Goal: Task Accomplishment & Management: Manage account settings

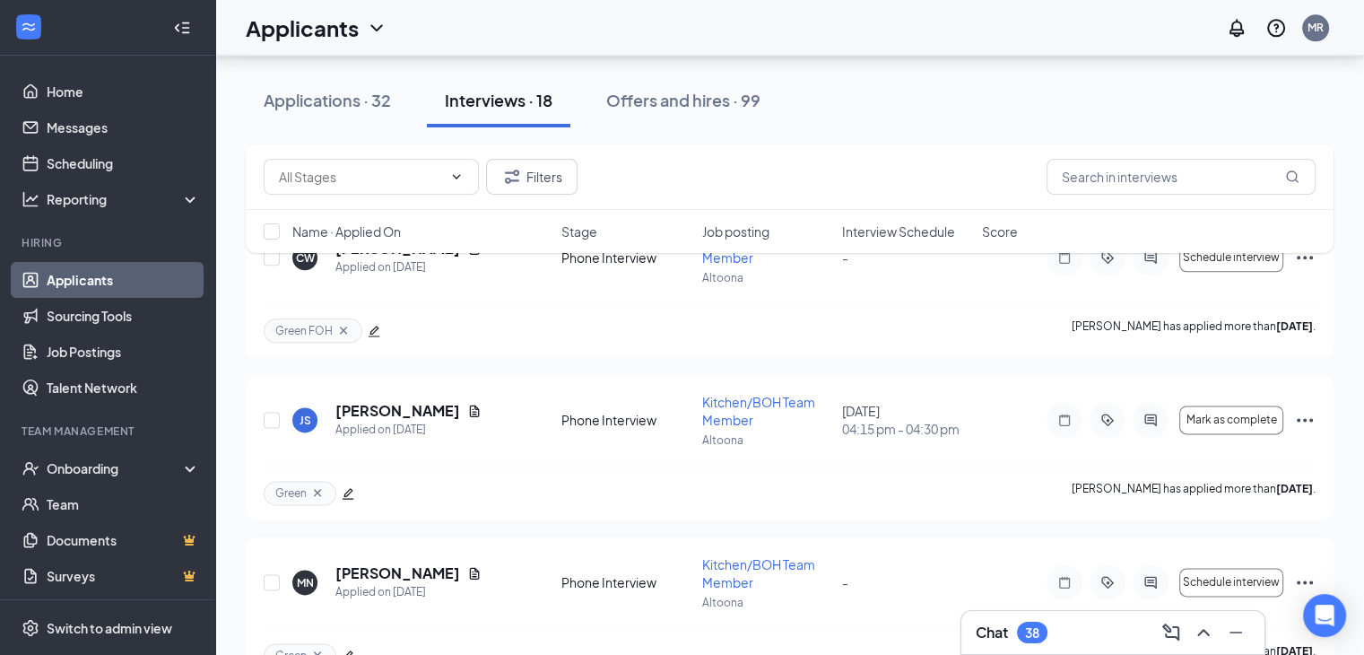
scroll to position [2165, 0]
click at [1095, 623] on div "Chat 38" at bounding box center [1113, 632] width 274 height 29
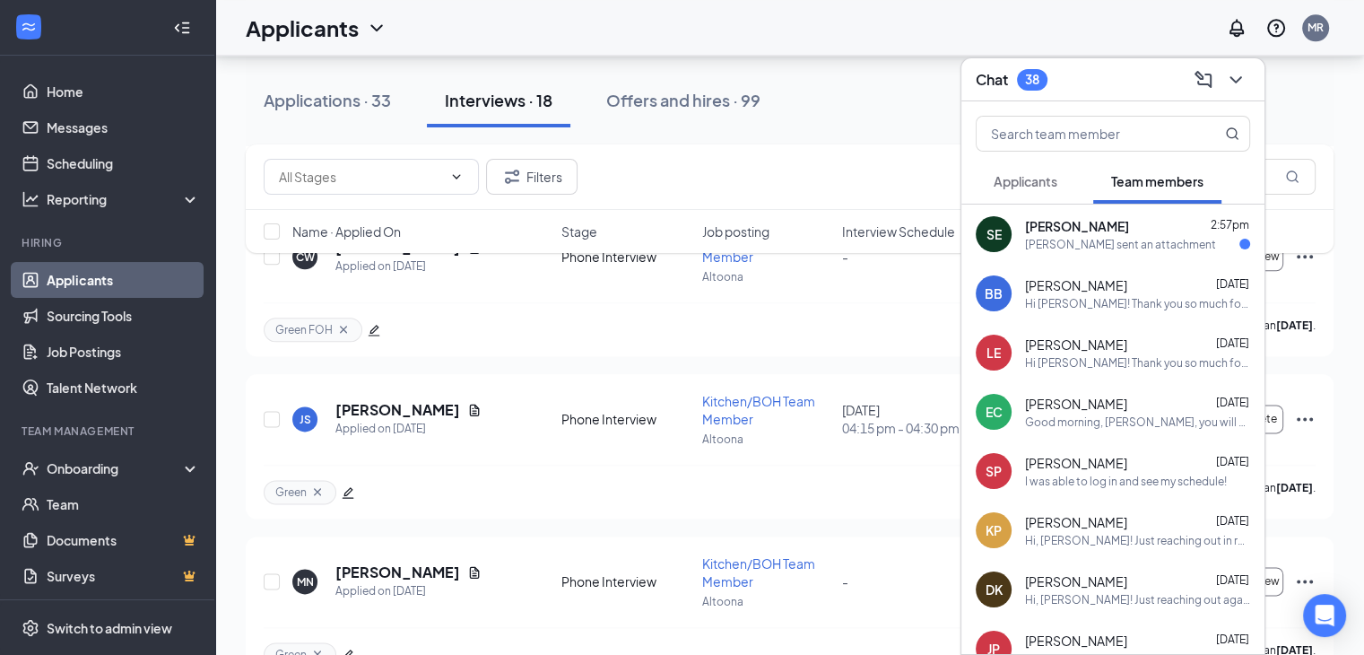
click at [1034, 181] on span "Applicants" at bounding box center [1025, 181] width 64 height 16
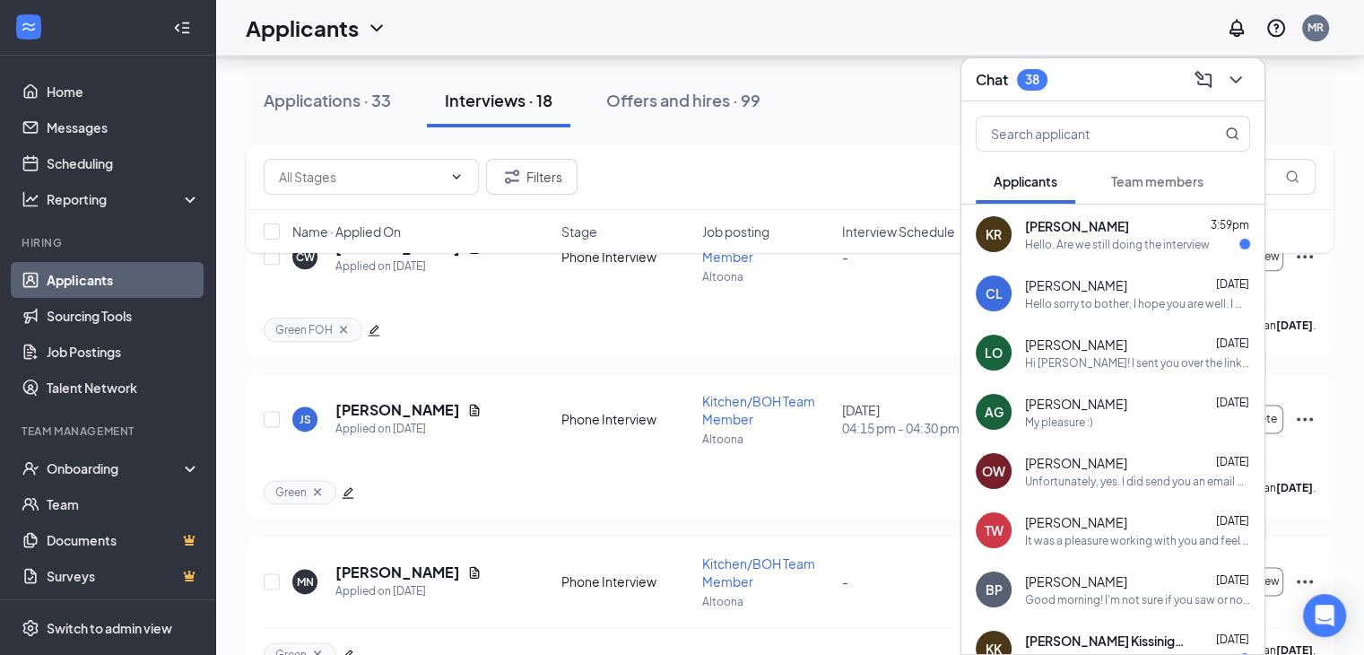
click at [1094, 239] on div "Hello. Are we still doing the interview" at bounding box center [1117, 244] width 185 height 15
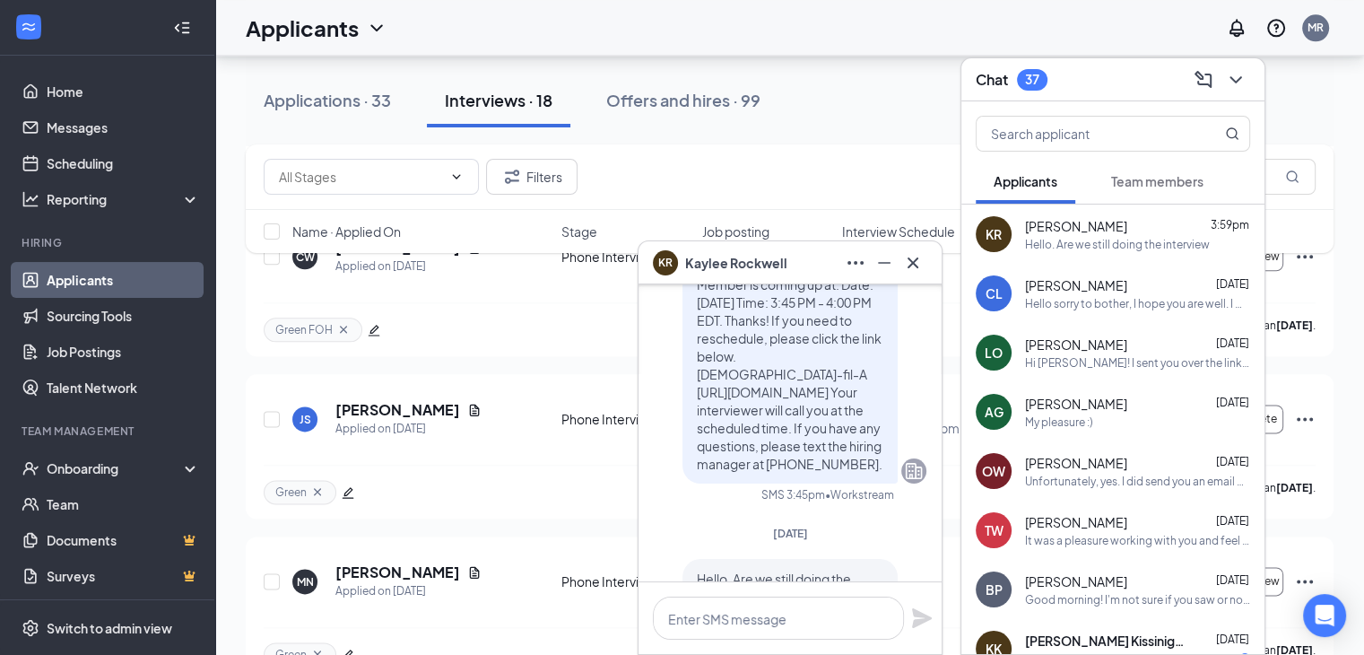
scroll to position [0, 0]
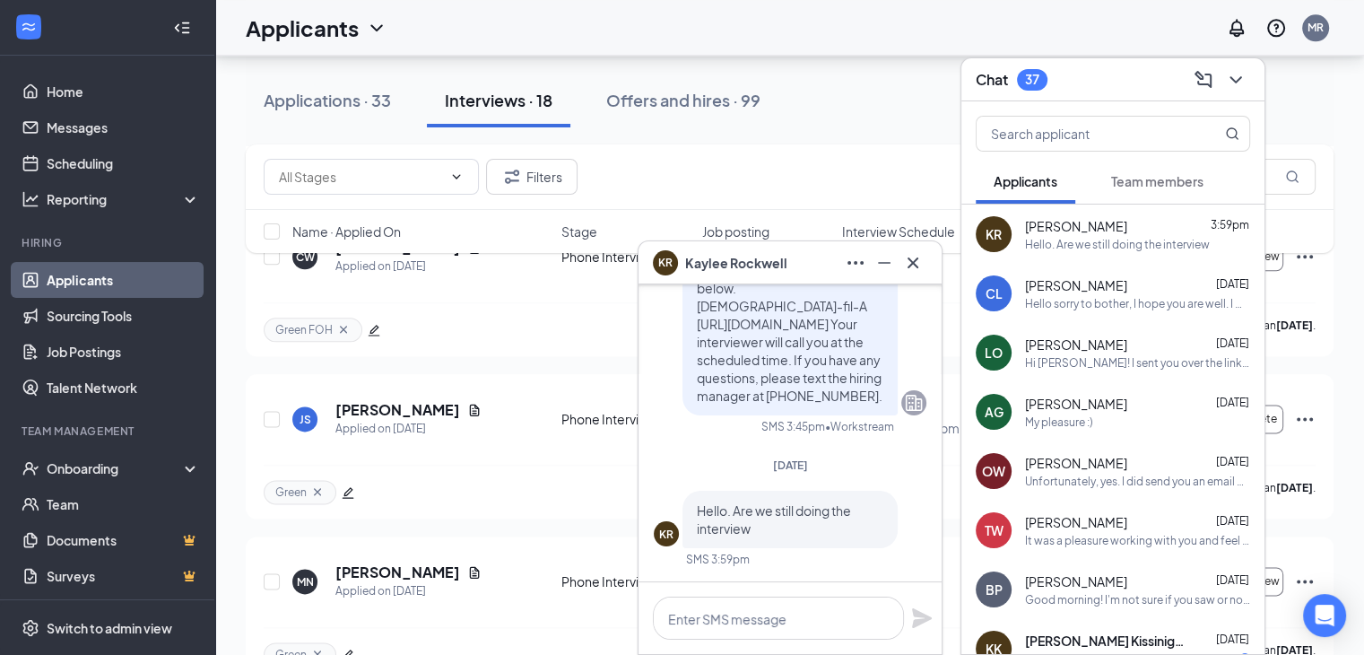
click at [917, 259] on icon "Cross" at bounding box center [913, 263] width 22 height 22
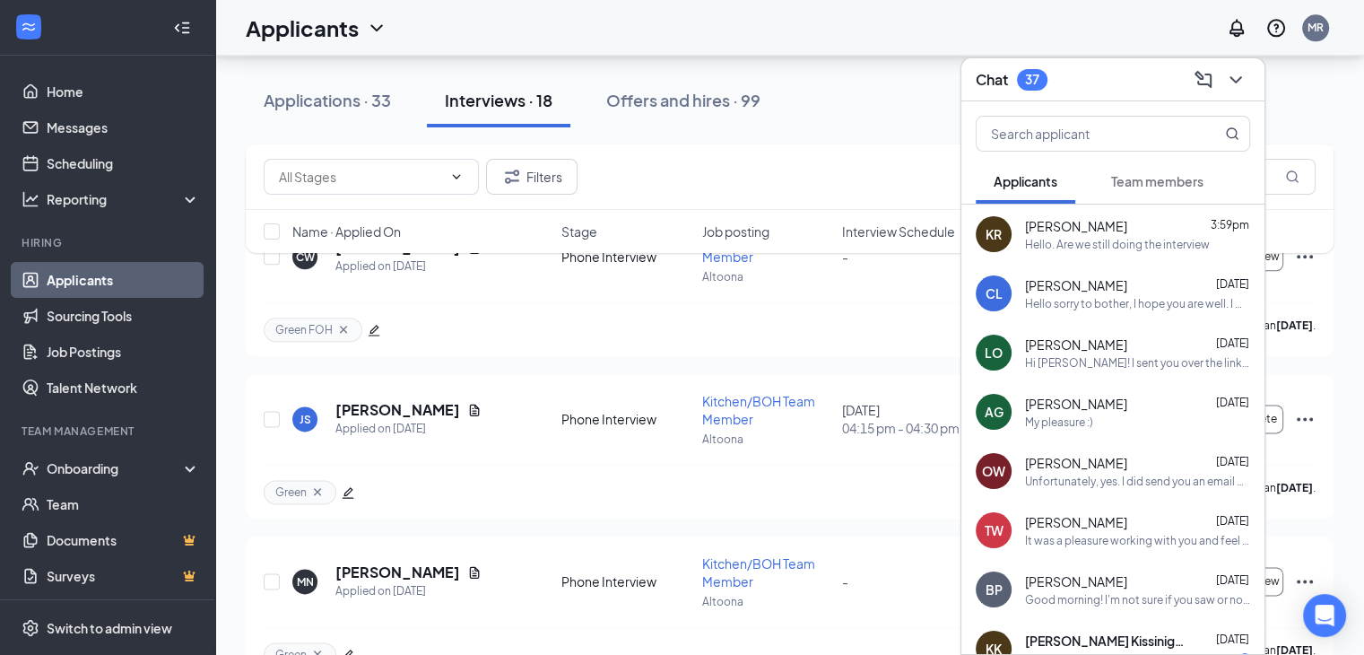
click at [1167, 182] on span "Team members" at bounding box center [1157, 181] width 92 height 16
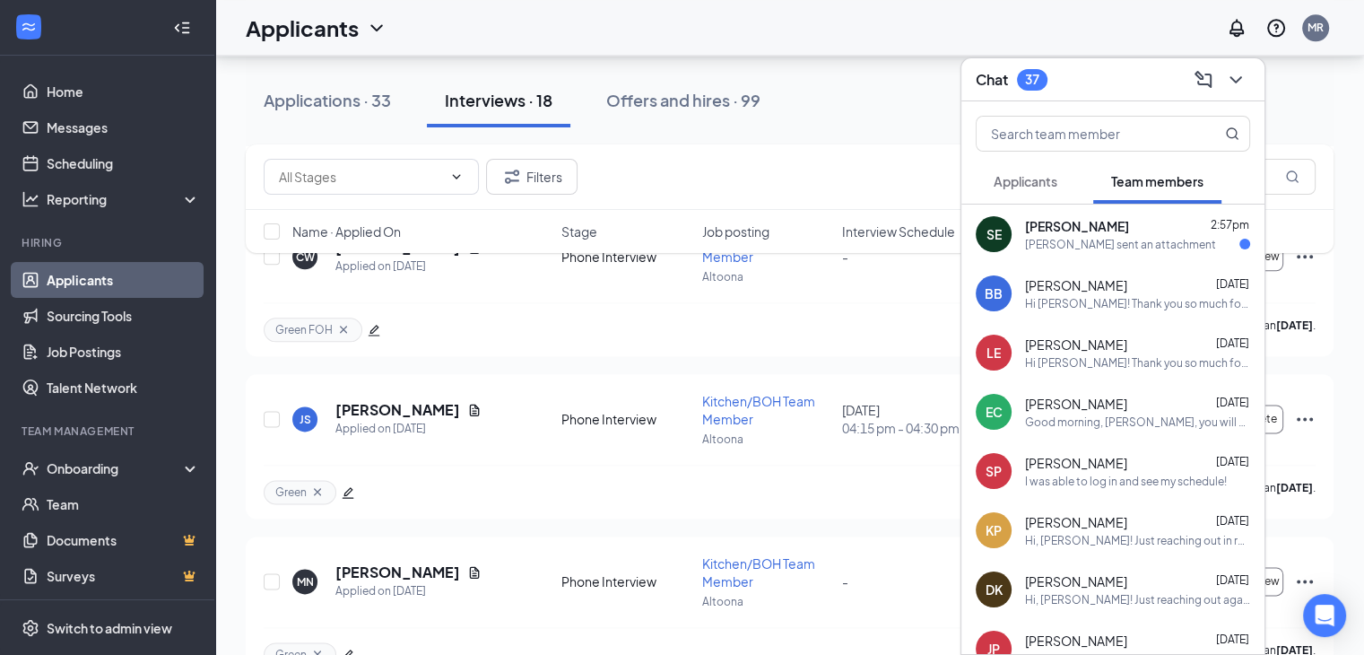
click at [1094, 237] on div "[PERSON_NAME] sent an attachment" at bounding box center [1120, 244] width 191 height 15
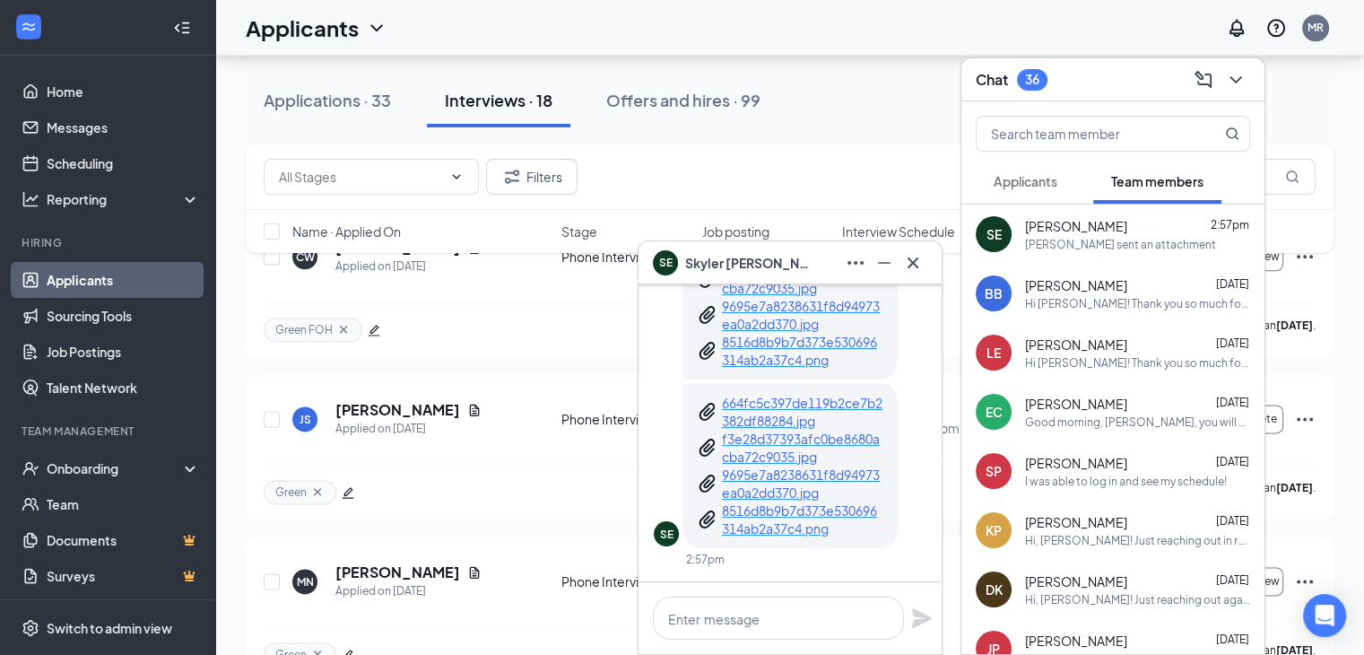
click at [915, 256] on icon "Cross" at bounding box center [913, 263] width 22 height 22
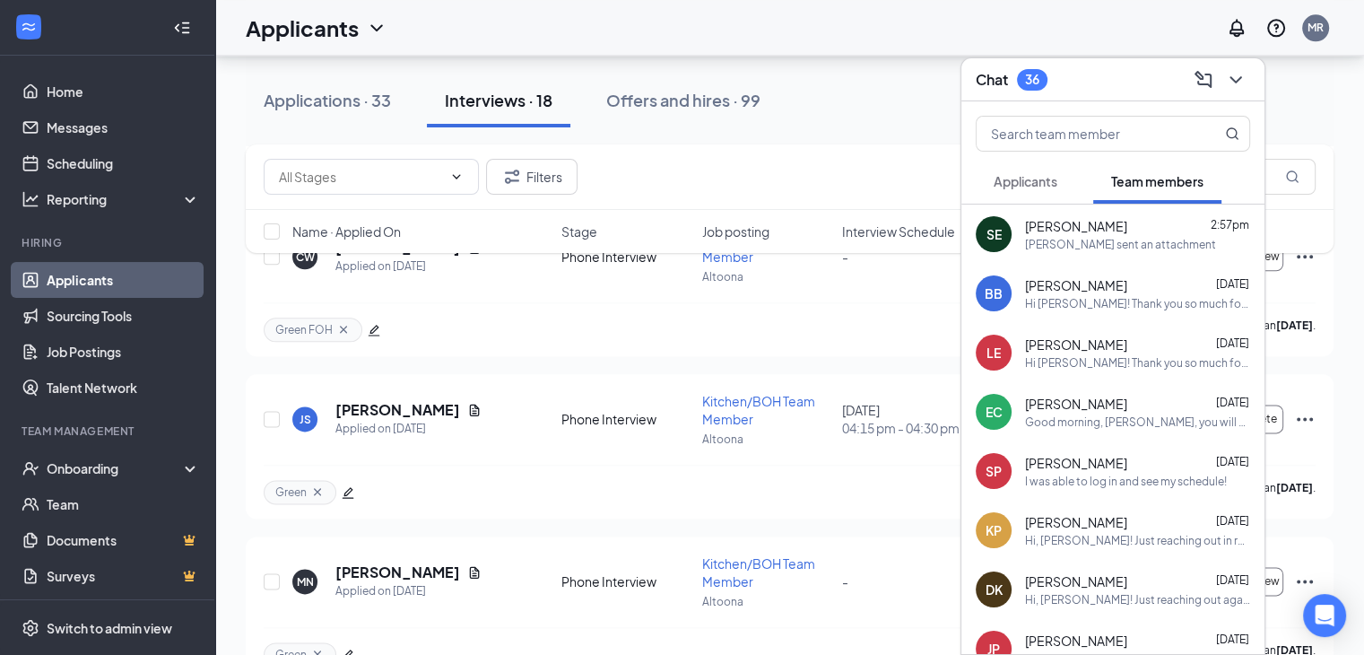
click at [1230, 72] on icon "ChevronDown" at bounding box center [1236, 80] width 22 height 22
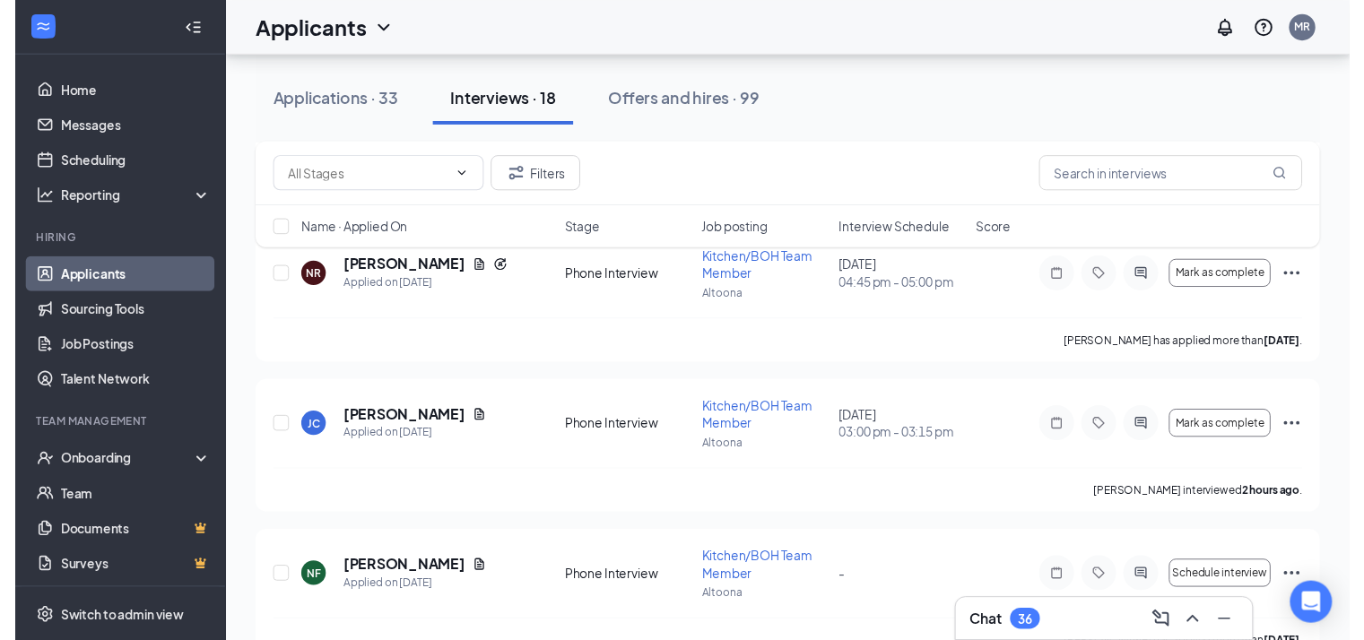
scroll to position [745, 0]
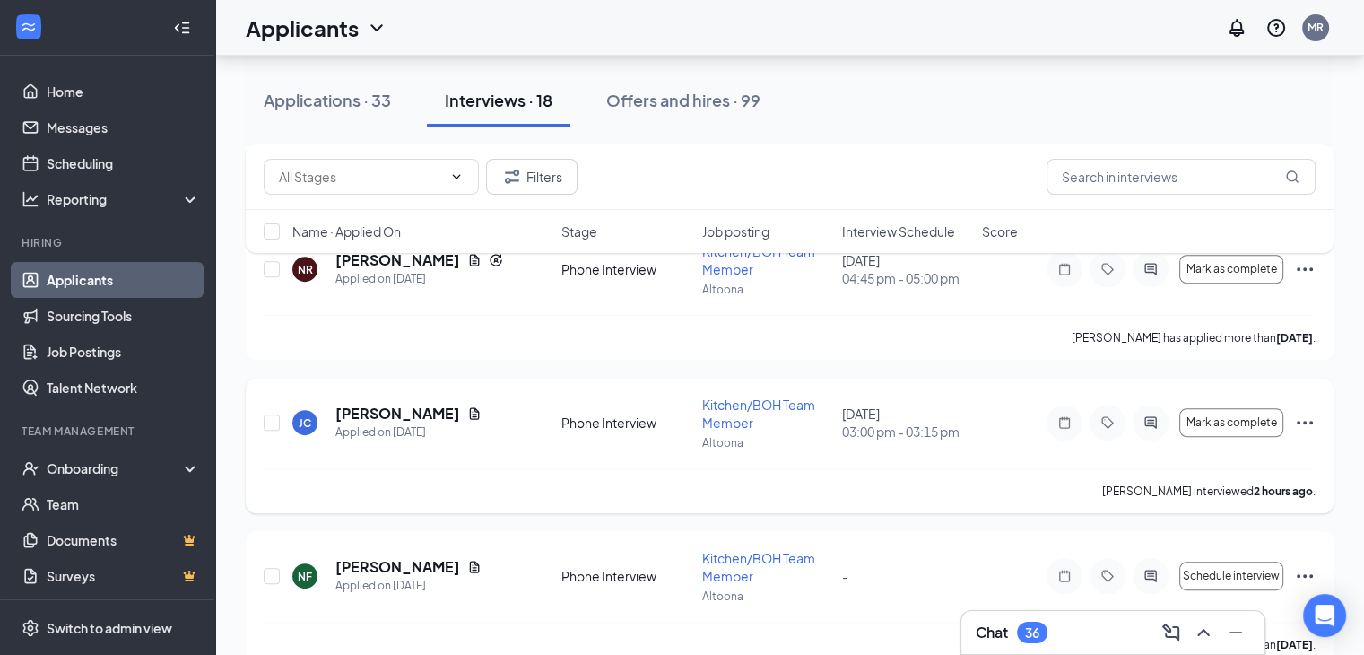
click at [401, 405] on h5 "[PERSON_NAME]" at bounding box center [397, 413] width 125 height 20
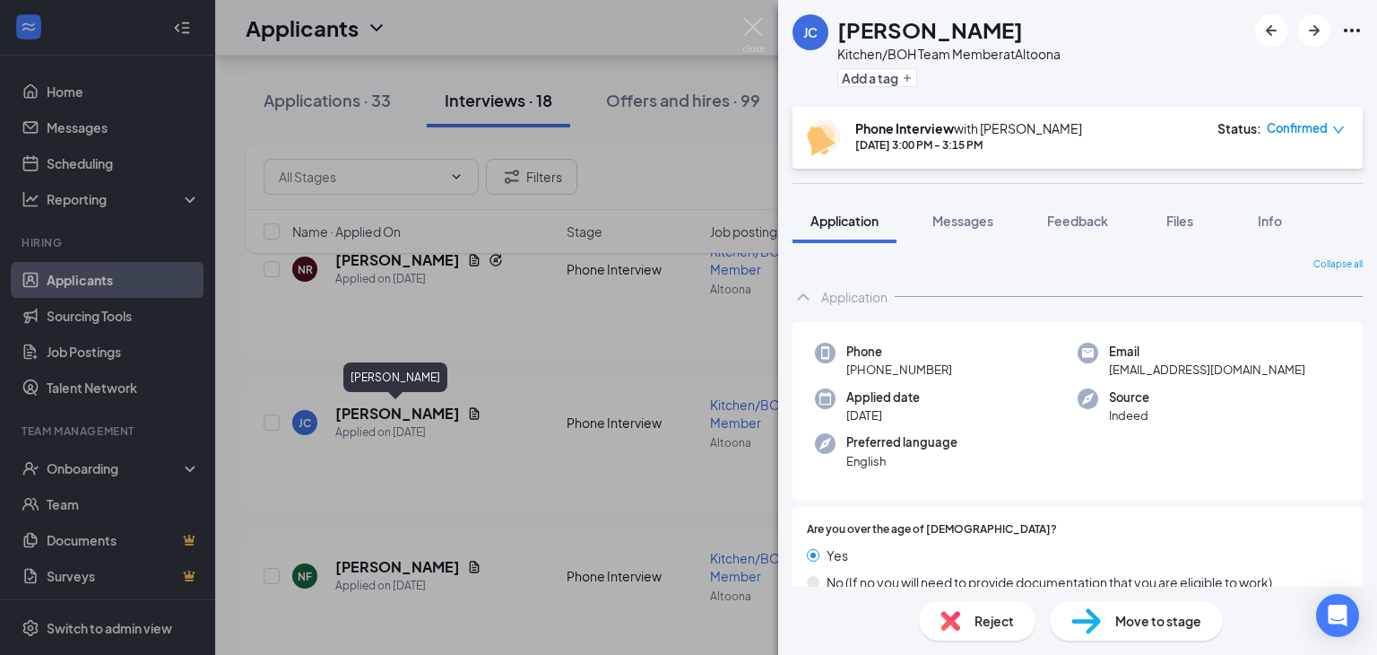
click at [983, 622] on span "Reject" at bounding box center [994, 621] width 39 height 20
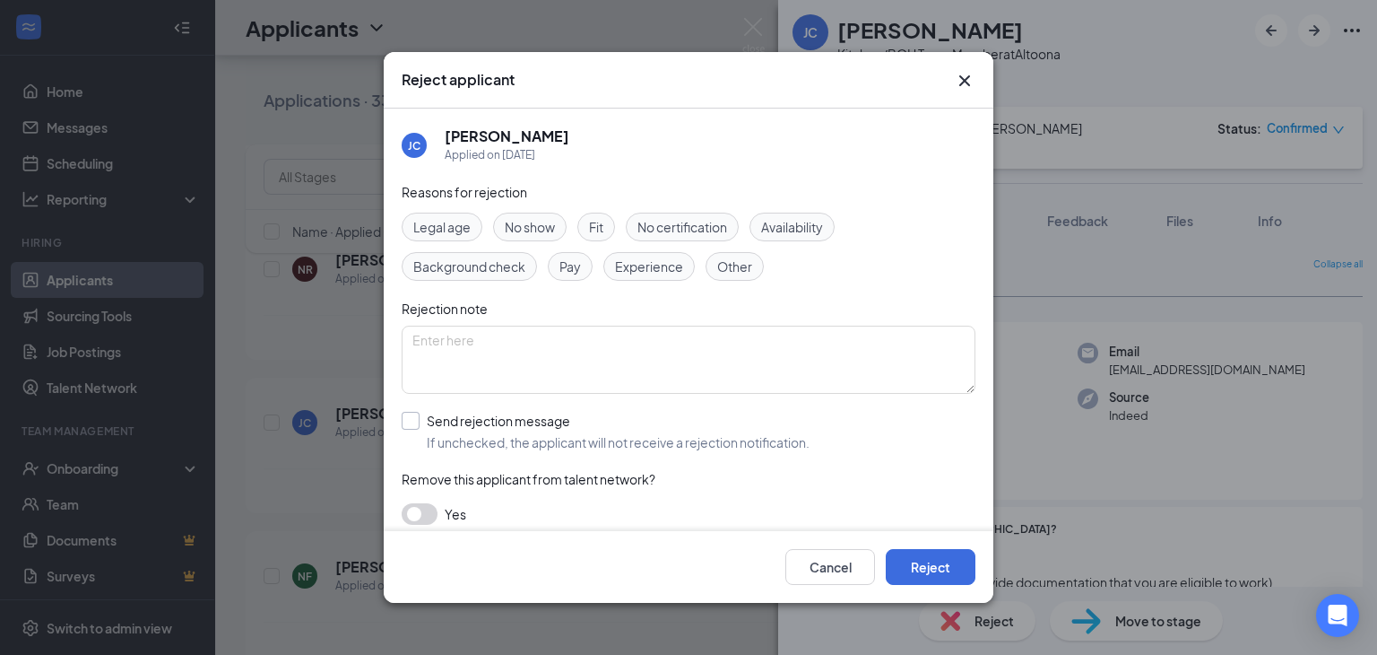
click at [412, 420] on input "Send rejection message If unchecked, the applicant will not receive a rejection…" at bounding box center [606, 431] width 408 height 39
checkbox input "true"
click at [940, 569] on button "Reject" at bounding box center [931, 567] width 90 height 36
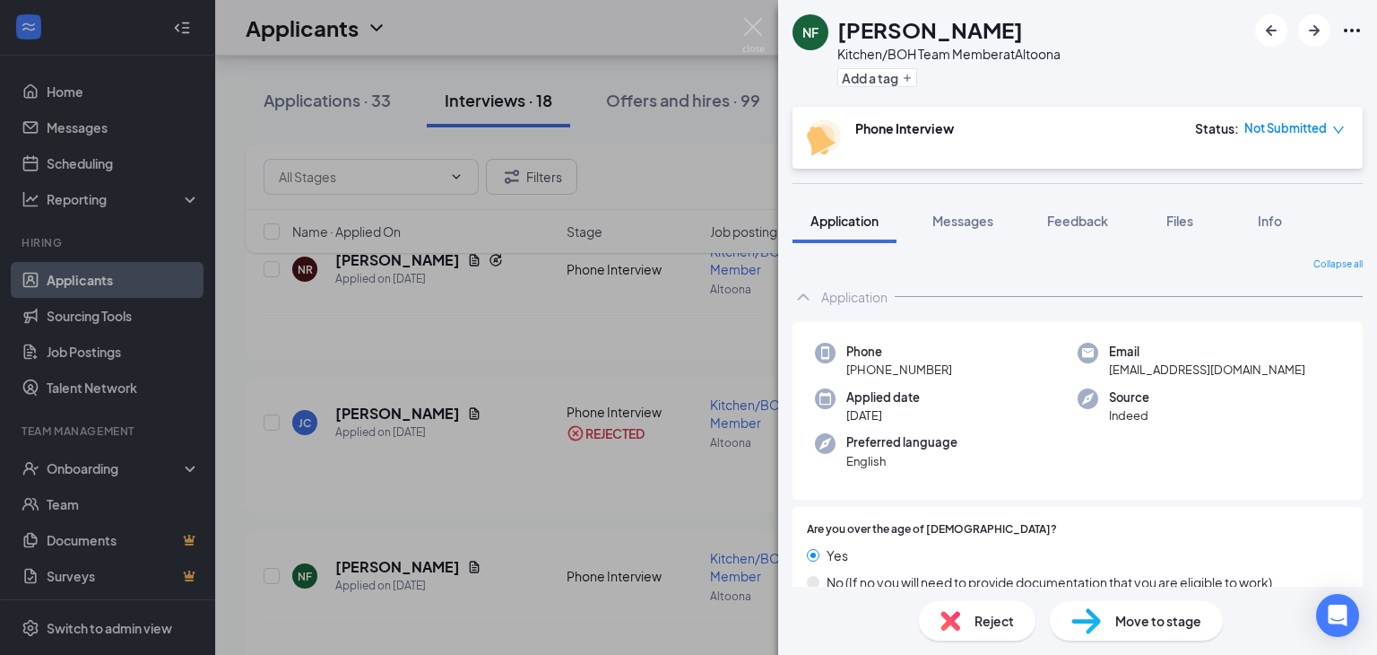
click at [515, 464] on div "NF [PERSON_NAME] Kitchen/BOH Team Member at [GEOGRAPHIC_DATA] Add a tag Phone I…" at bounding box center [688, 327] width 1377 height 655
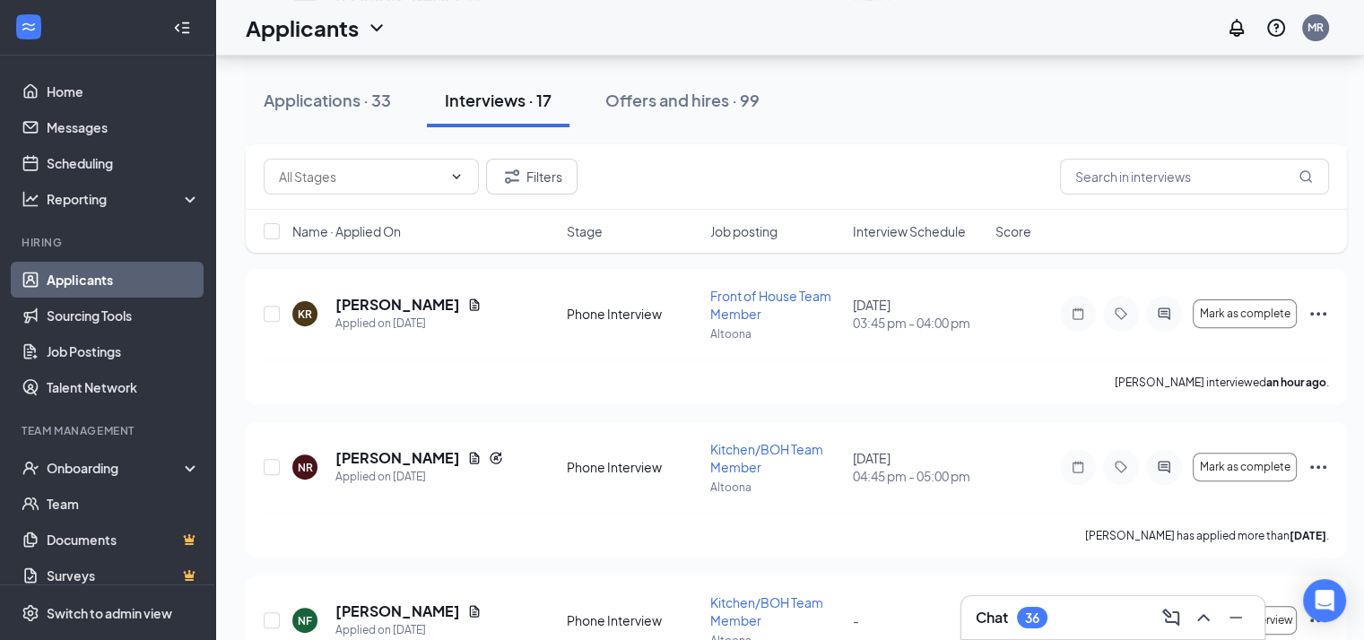
scroll to position [550, 0]
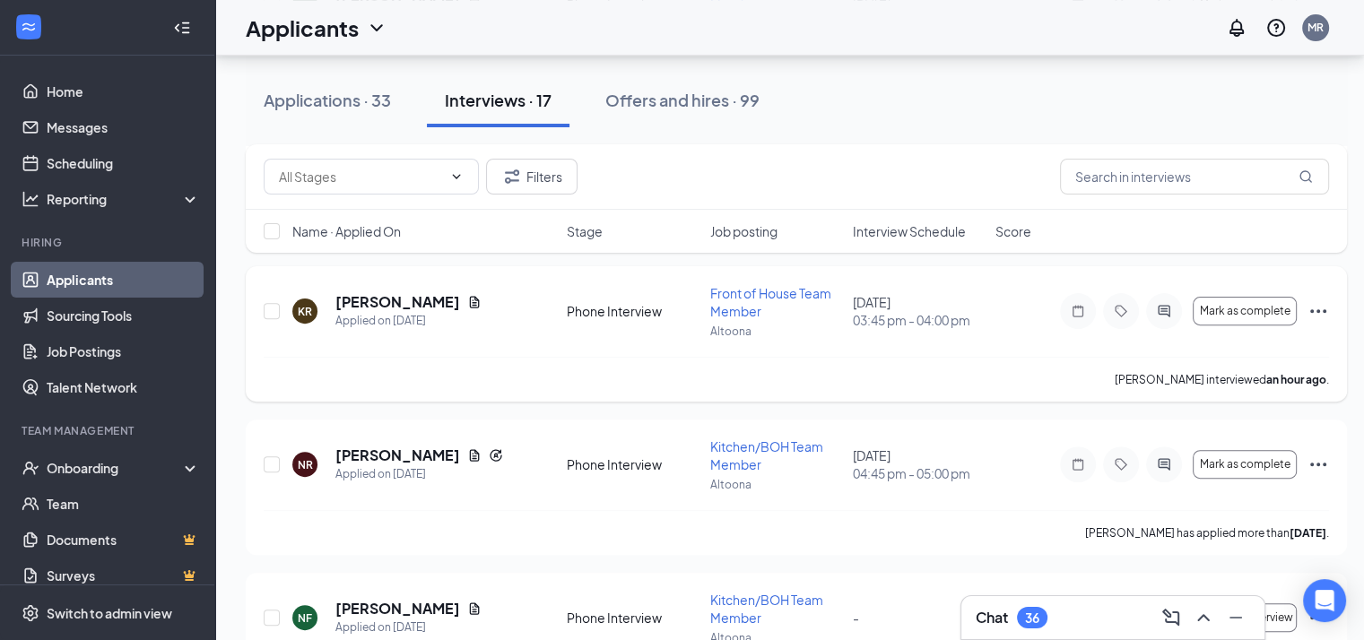
click at [370, 305] on h5 "[PERSON_NAME]" at bounding box center [397, 302] width 125 height 20
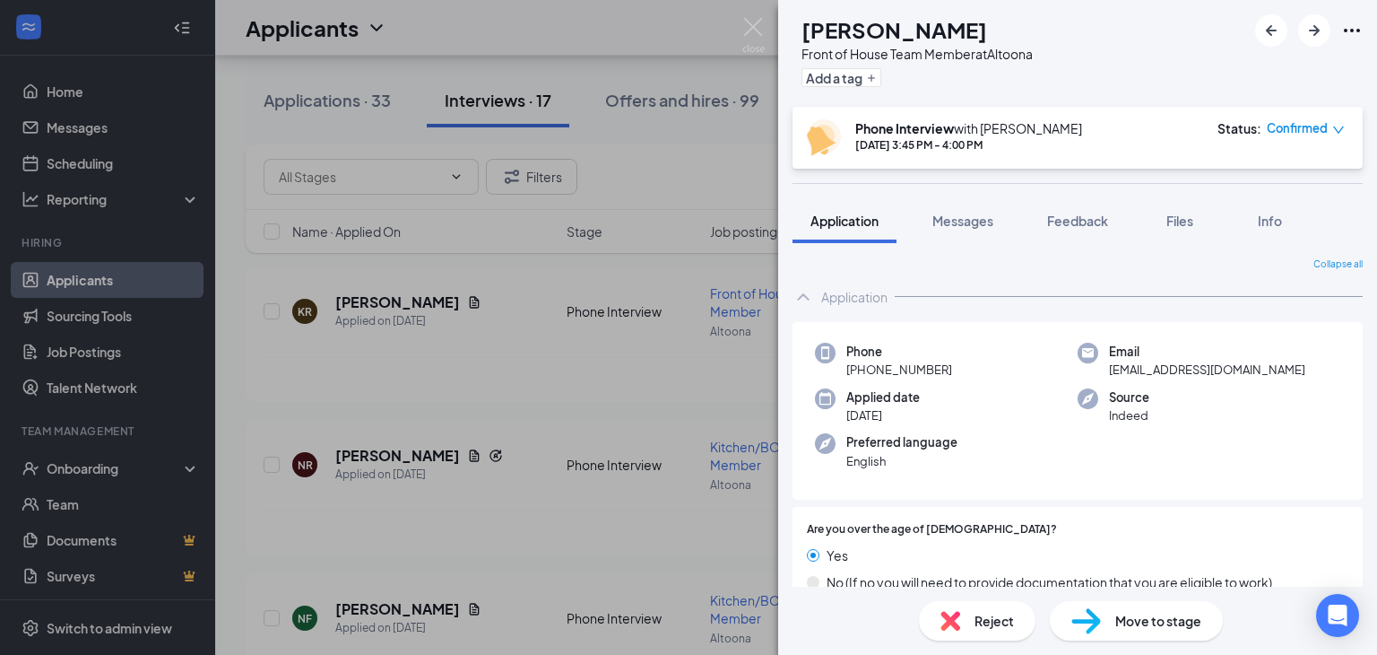
click at [993, 611] on span "Reject" at bounding box center [994, 621] width 39 height 20
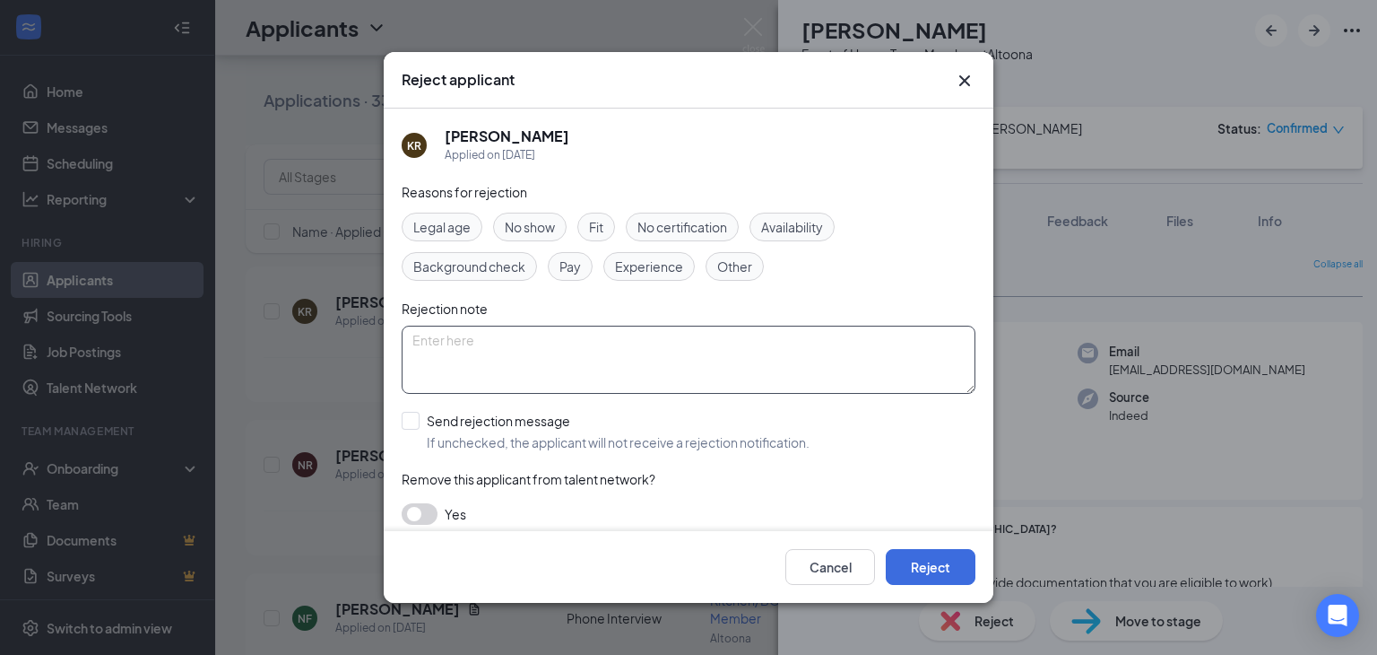
click at [502, 345] on textarea at bounding box center [689, 359] width 574 height 68
click at [409, 414] on input "Send rejection message If unchecked, the applicant will not receive a rejection…" at bounding box center [606, 431] width 408 height 39
checkbox input "true"
click at [467, 334] on textarea at bounding box center [689, 359] width 574 height 68
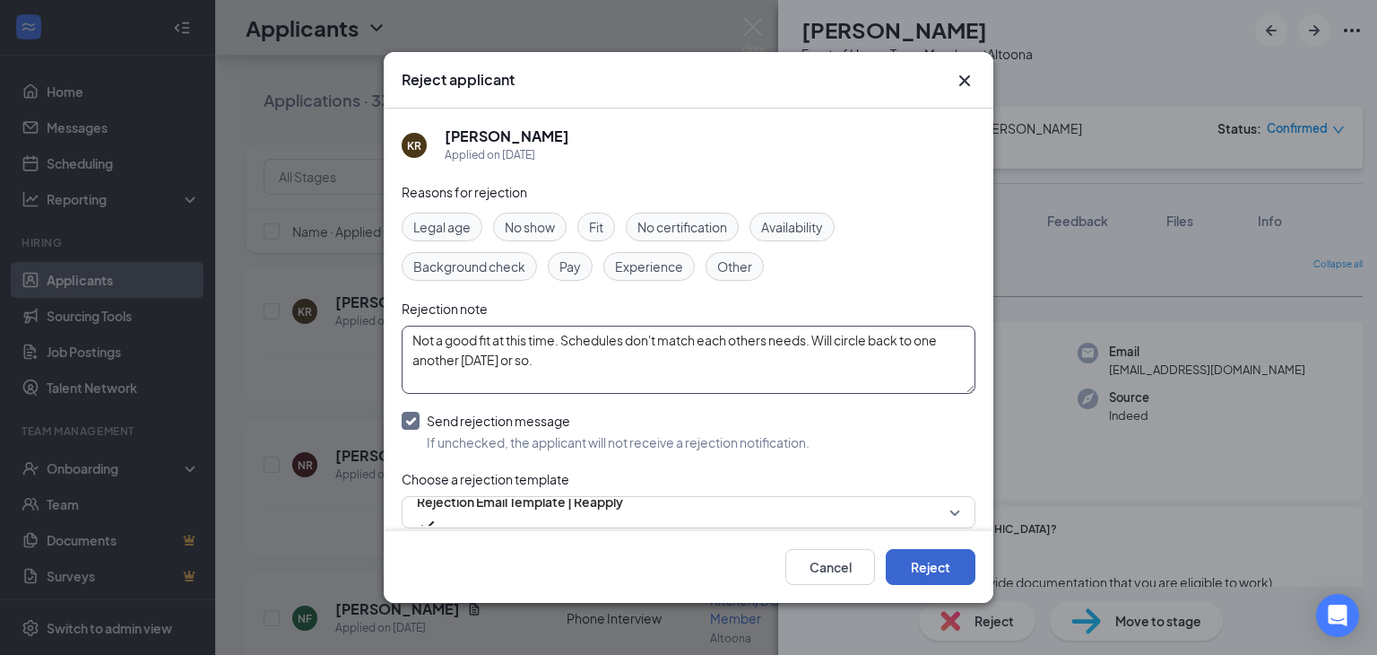
type textarea "Not a good fit at this time. Schedules don't match each others needs. Will circ…"
click at [959, 573] on button "Reject" at bounding box center [931, 567] width 90 height 36
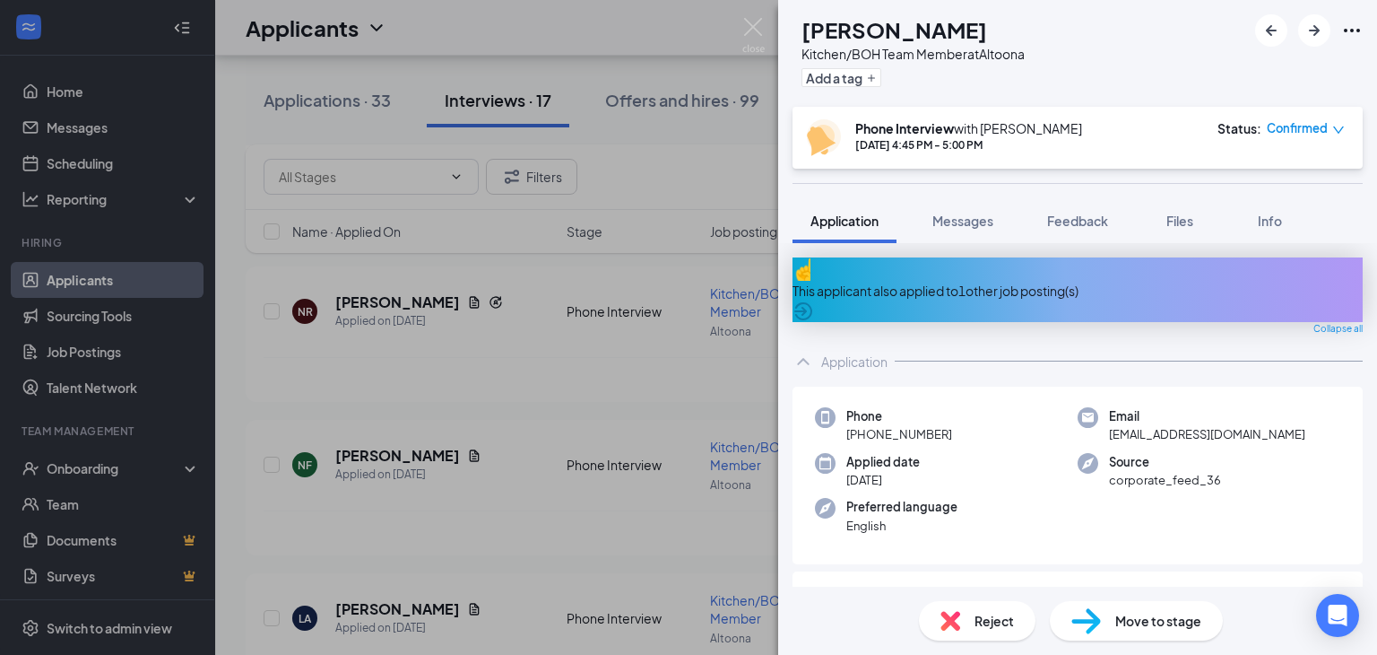
click at [993, 617] on span "Reject" at bounding box center [994, 621] width 39 height 20
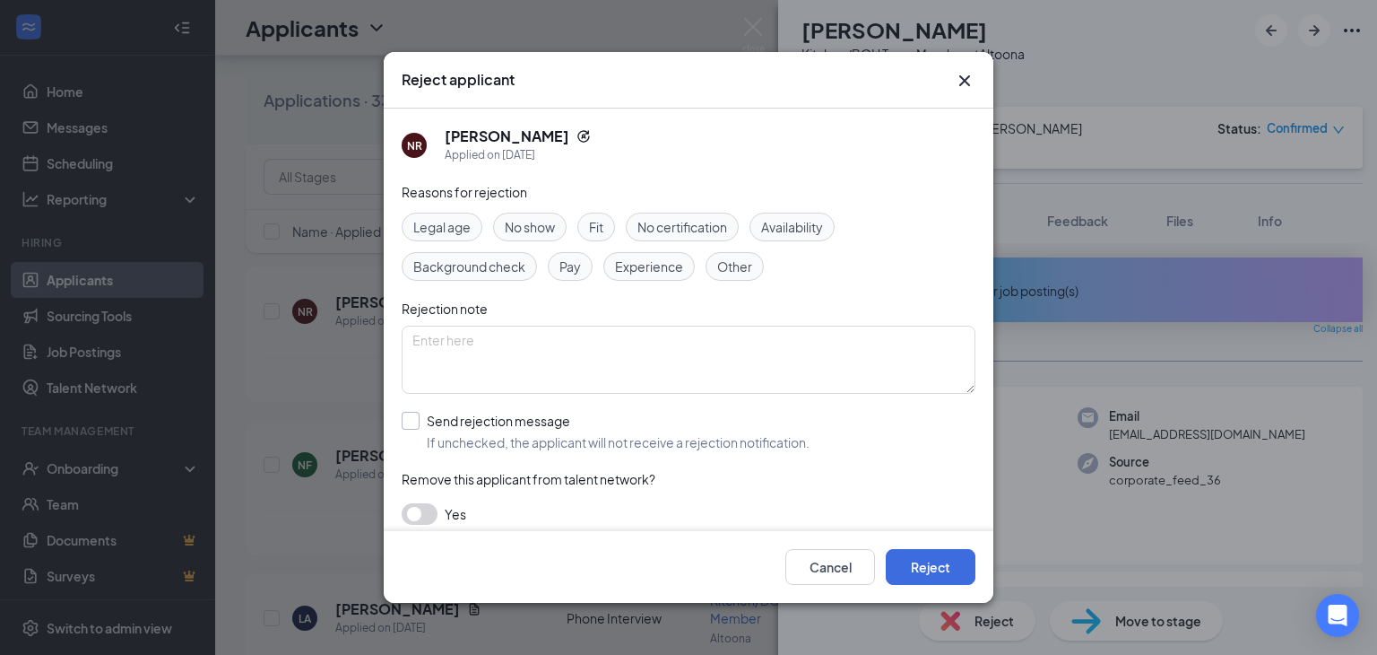
click at [412, 414] on input "Send rejection message If unchecked, the applicant will not receive a rejection…" at bounding box center [606, 431] width 408 height 39
checkbox input "true"
click at [936, 568] on button "Reject" at bounding box center [931, 567] width 90 height 36
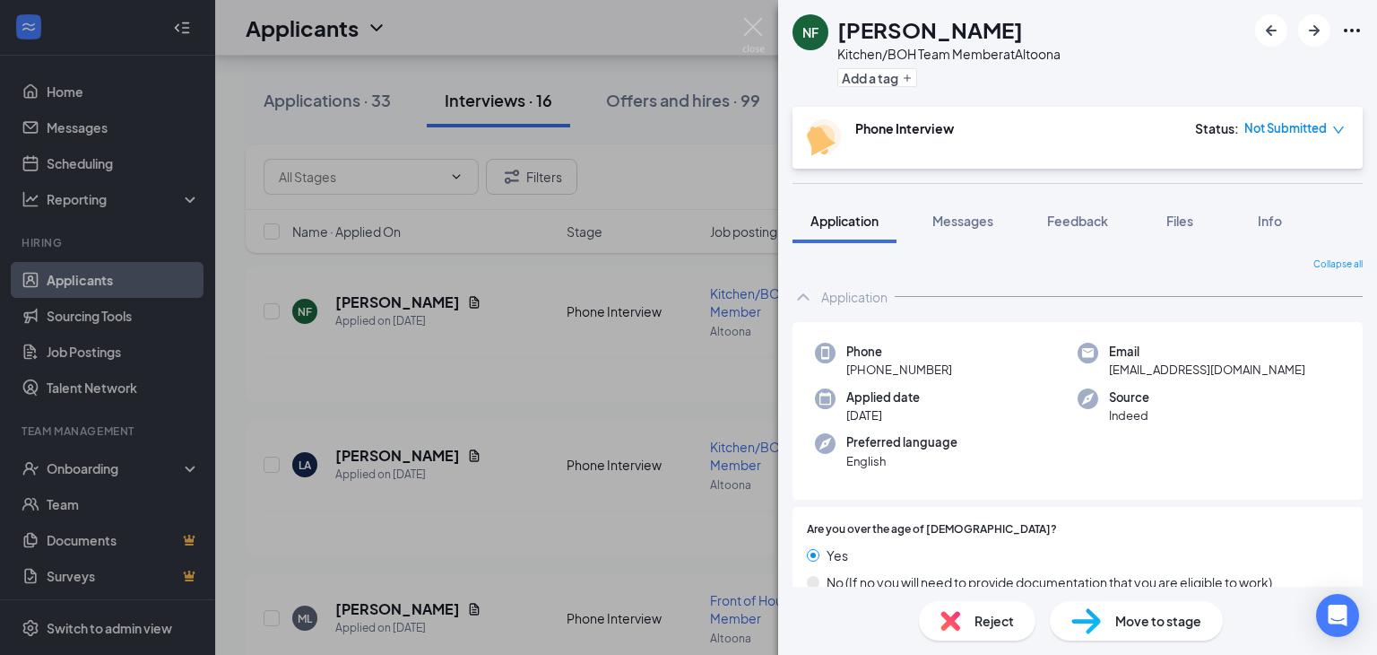
click at [630, 472] on div "NF [PERSON_NAME] Kitchen/BOH Team Member at [GEOGRAPHIC_DATA] Add a tag Phone I…" at bounding box center [688, 327] width 1377 height 655
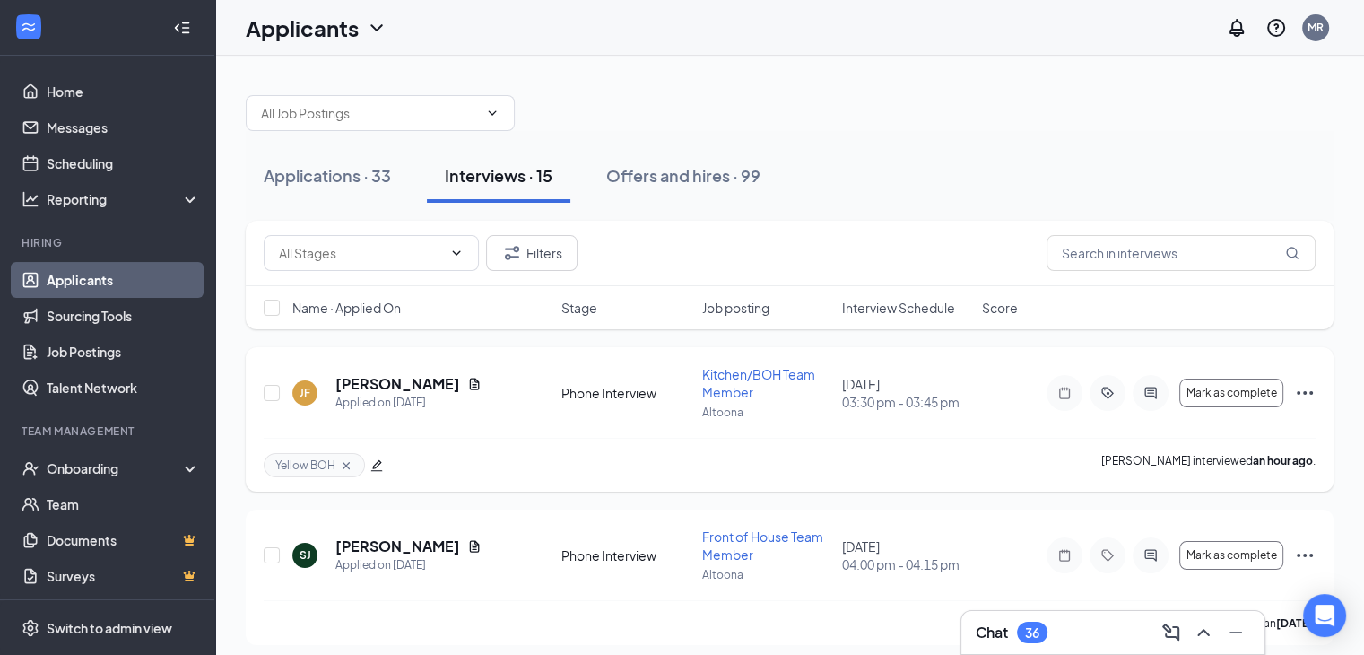
click at [388, 377] on h5 "[PERSON_NAME]" at bounding box center [397, 384] width 125 height 20
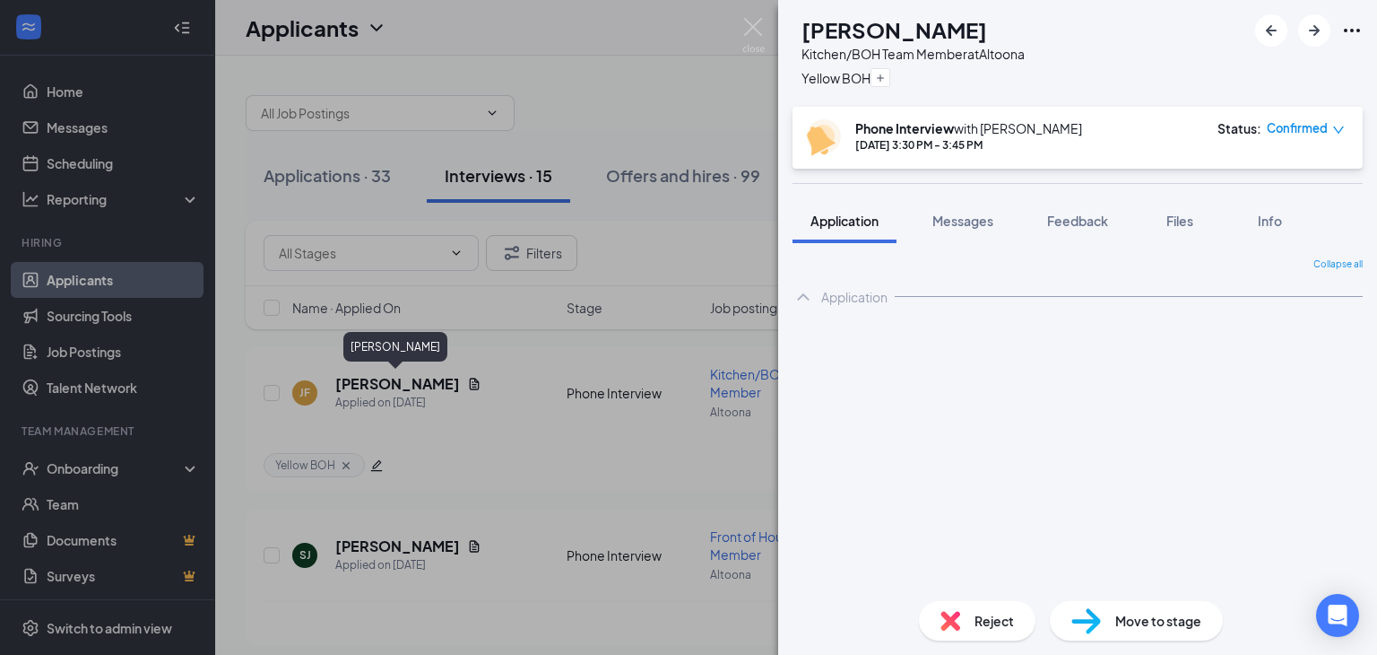
click at [1157, 617] on span "Move to stage" at bounding box center [1158, 621] width 86 height 20
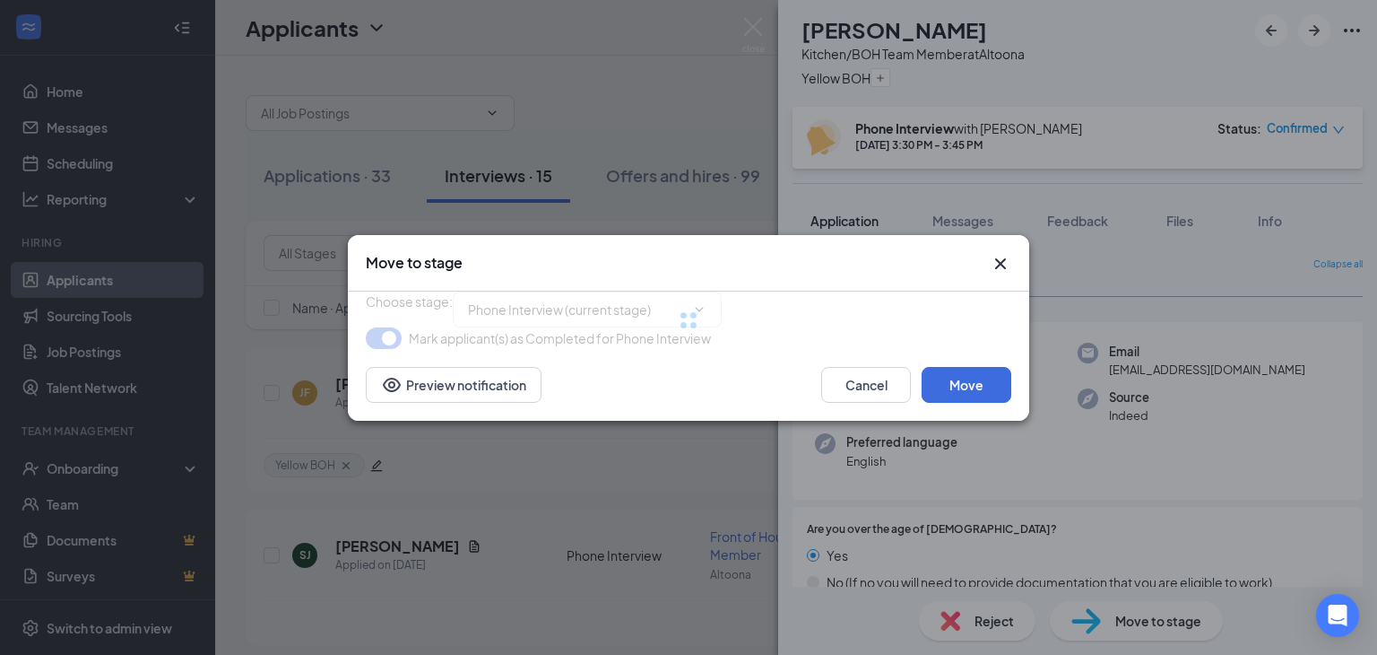
type input "Onsite Interview (next stage)"
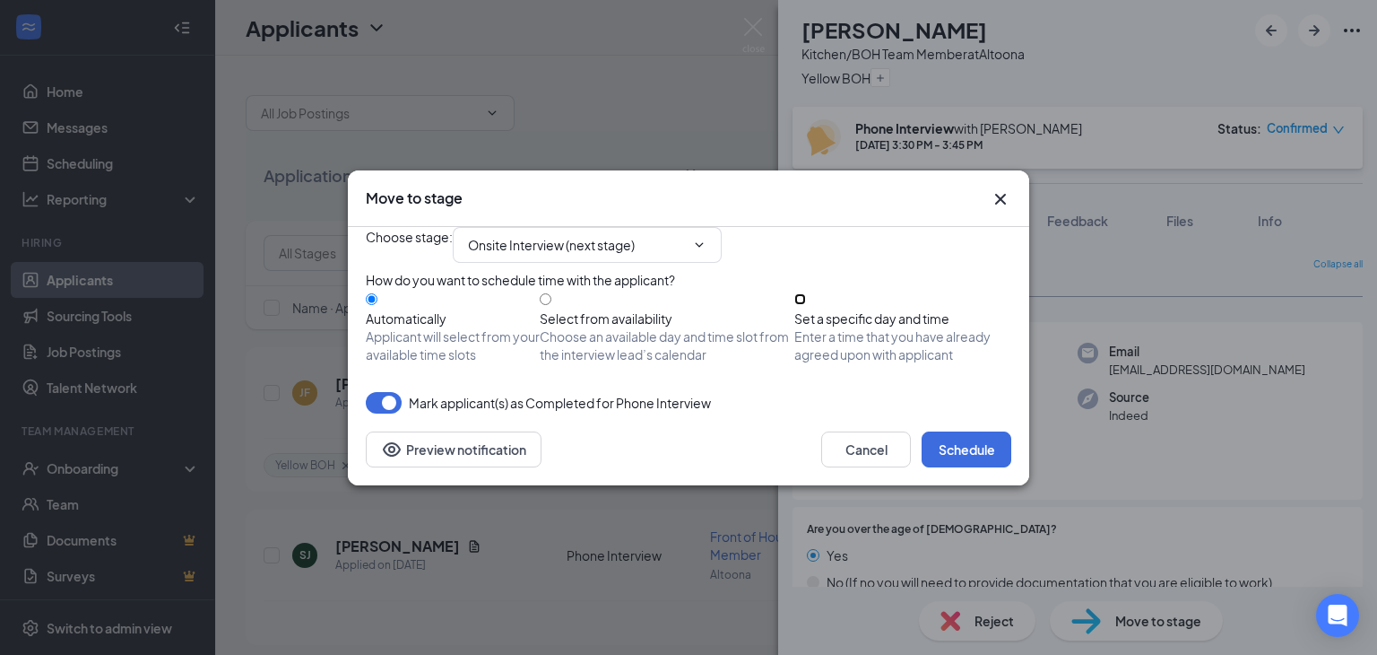
click at [806, 305] on input "Set a specific day and time Enter a time that you have already agreed upon with…" at bounding box center [800, 299] width 12 height 12
radio input "true"
radio input "false"
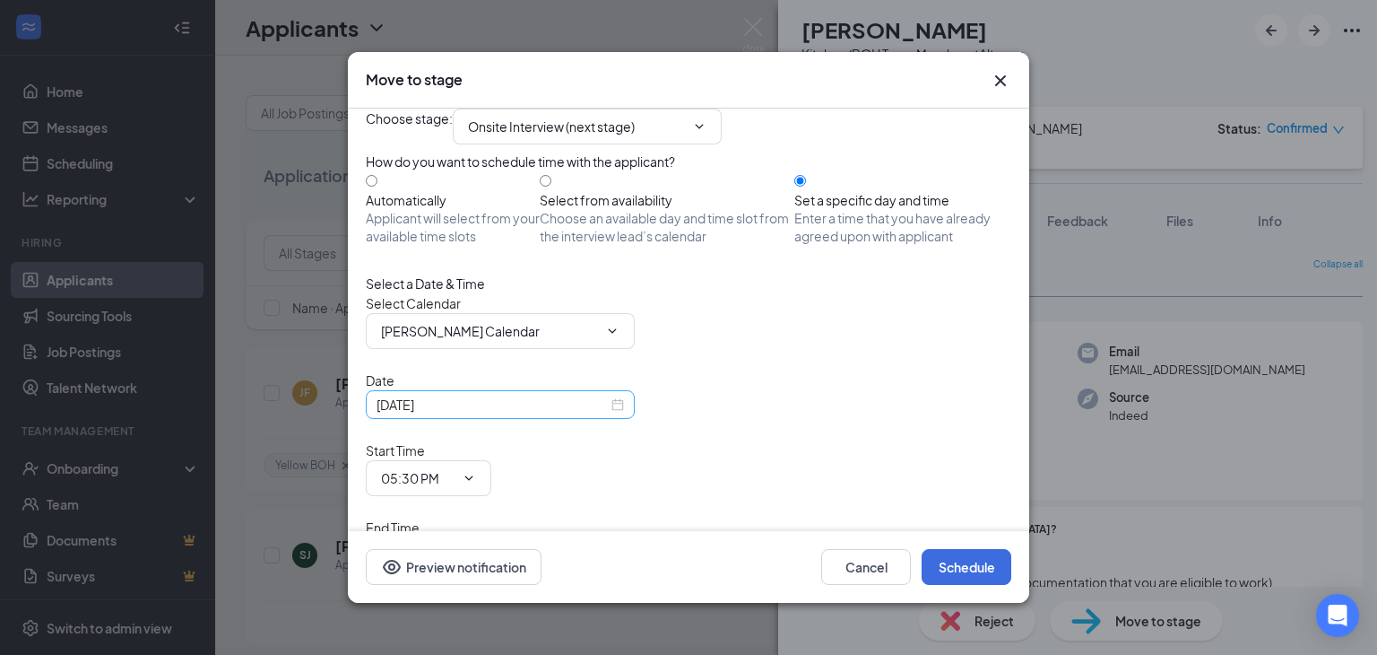
click at [489, 414] on input "[DATE]" at bounding box center [492, 405] width 231 height 20
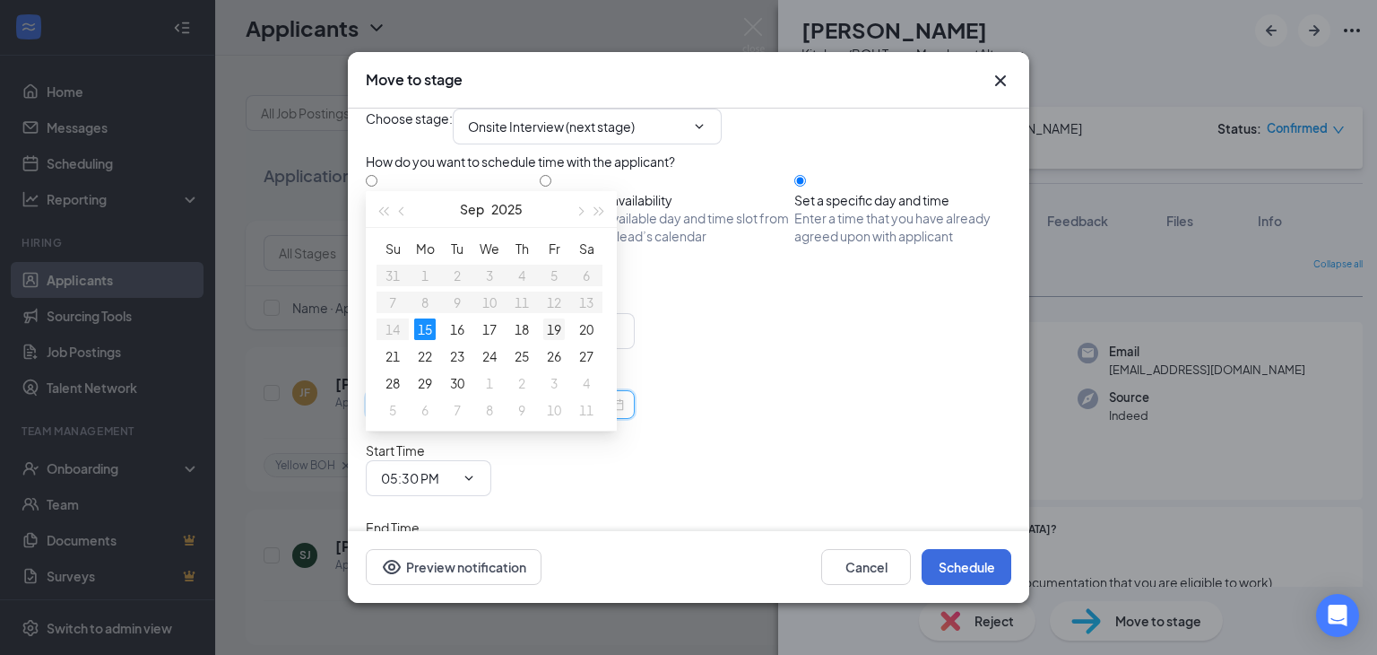
click at [567, 337] on td "19" at bounding box center [554, 329] width 32 height 27
type input "[DATE]"
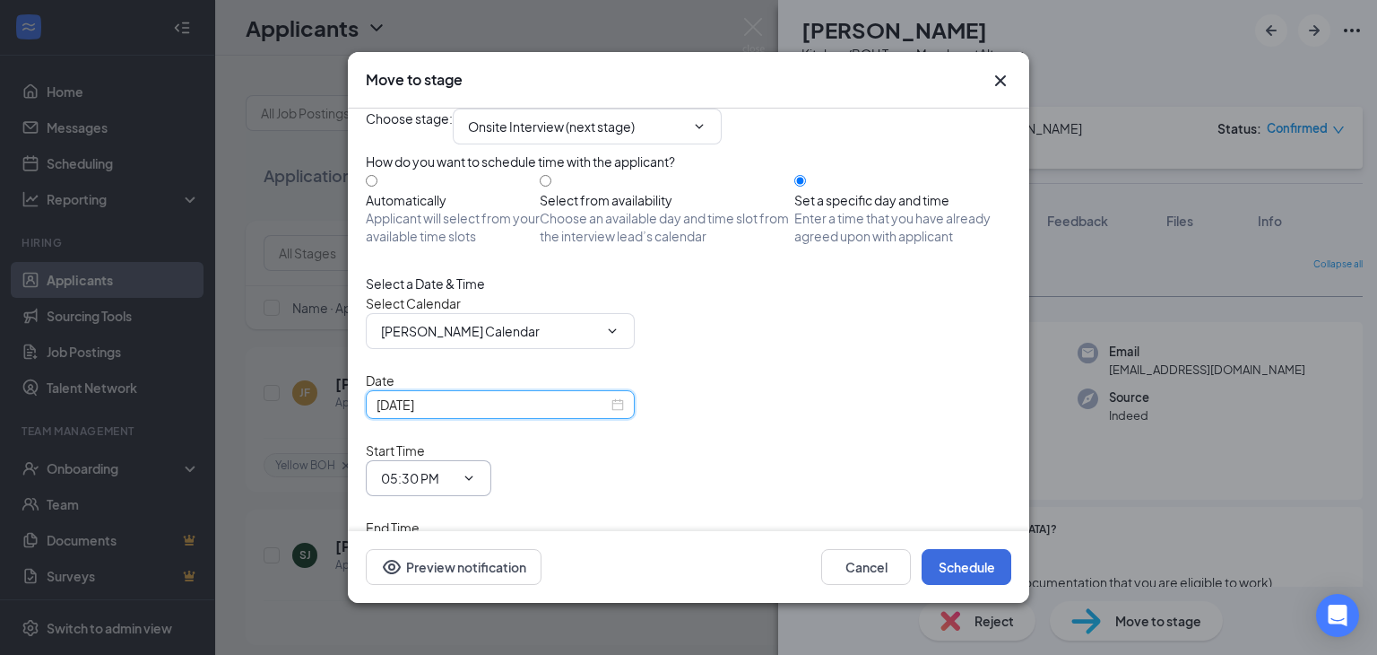
click at [476, 471] on icon "ChevronDown" at bounding box center [469, 478] width 14 height 14
click at [455, 468] on input "05:30 PM" at bounding box center [418, 478] width 74 height 20
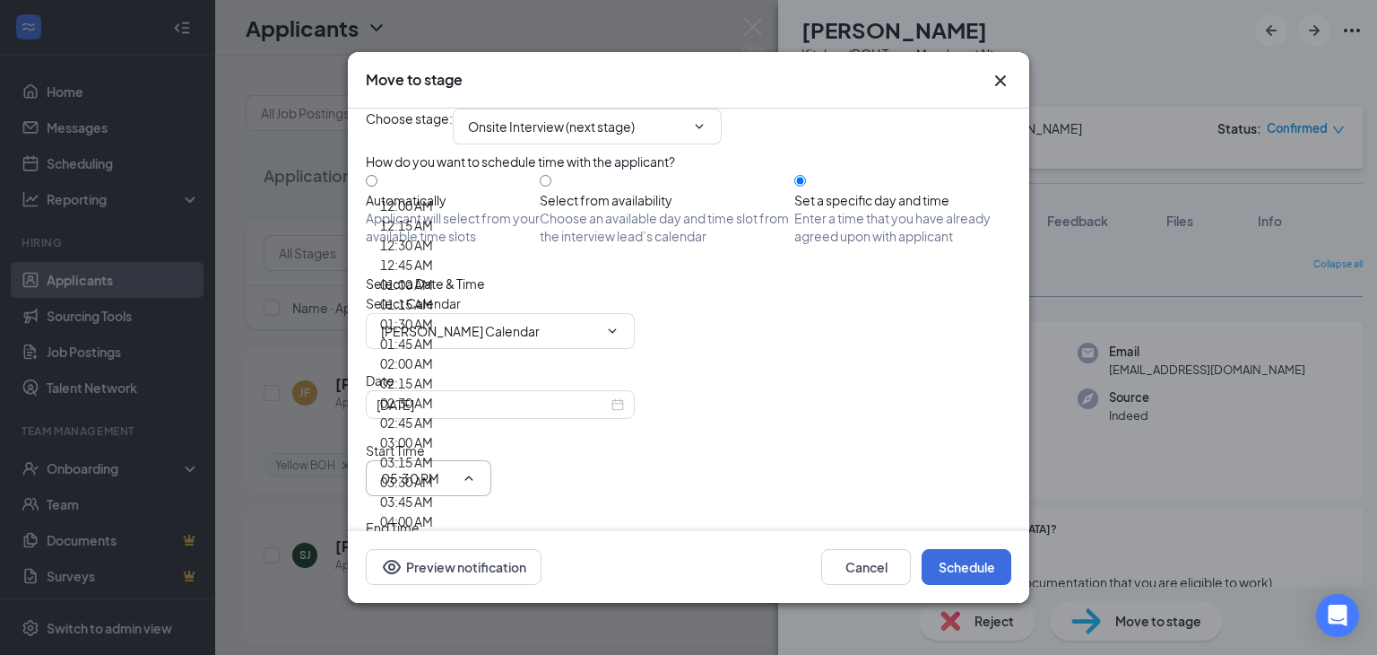
scroll to position [2423, 0]
type input "03:00 PM"
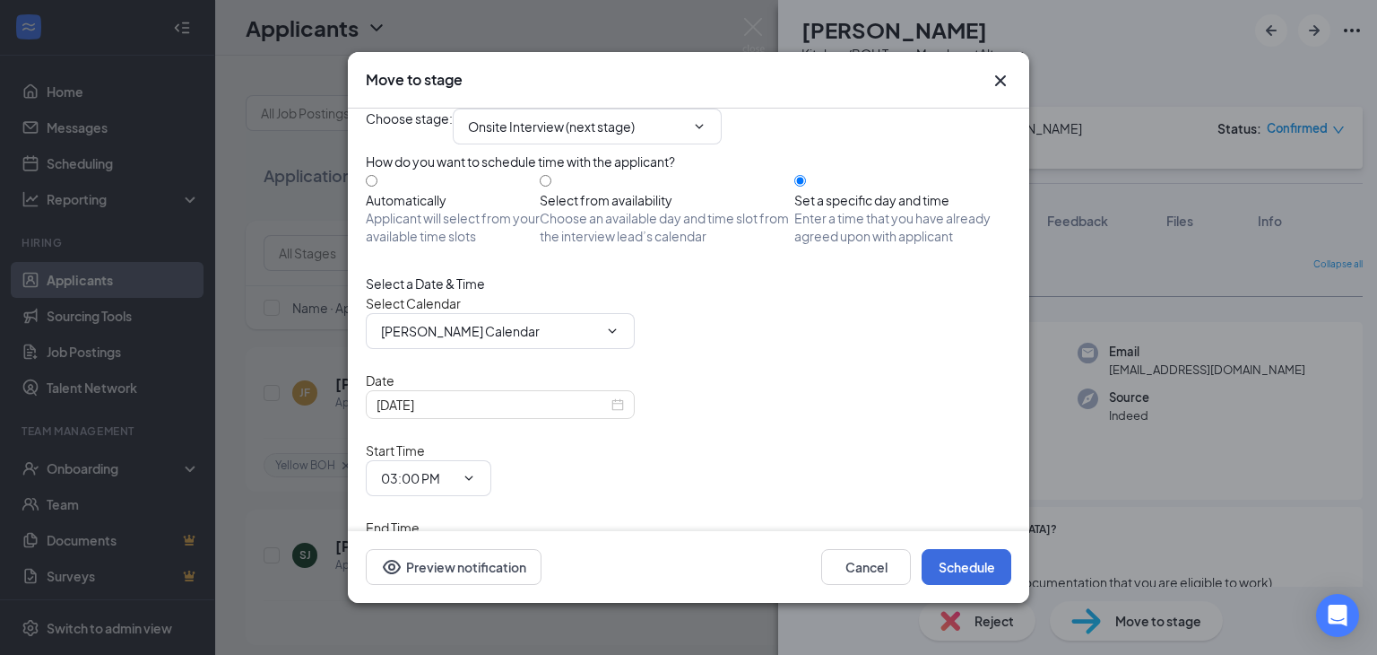
click at [476, 548] on icon "ChevronDown" at bounding box center [469, 555] width 14 height 14
click at [455, 545] on input "06:00 PM" at bounding box center [418, 555] width 74 height 20
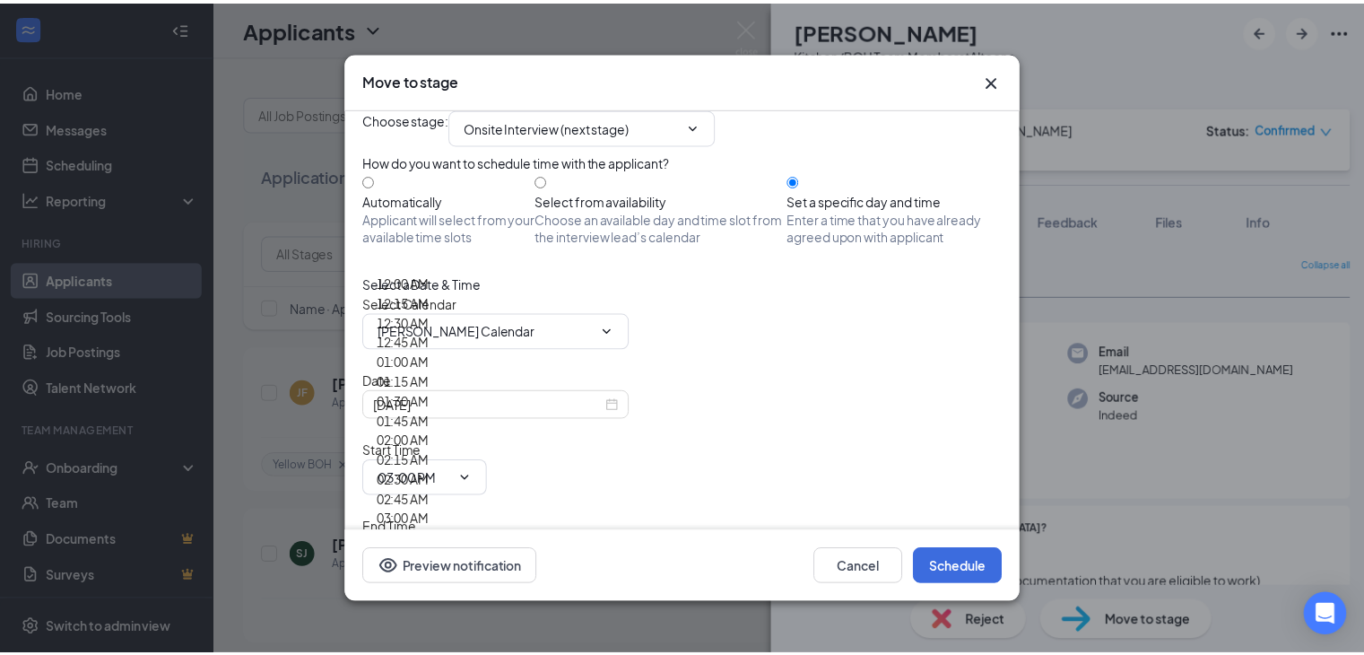
scroll to position [2351, 0]
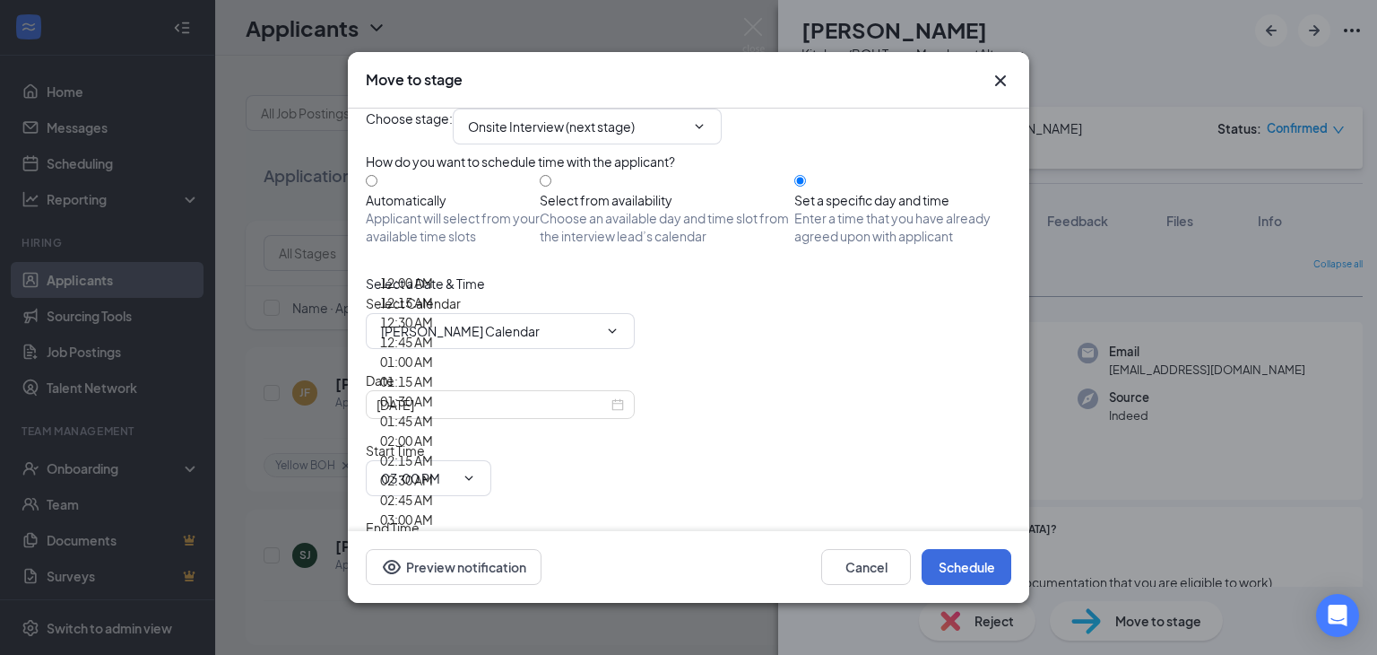
type input "03:30 PM"
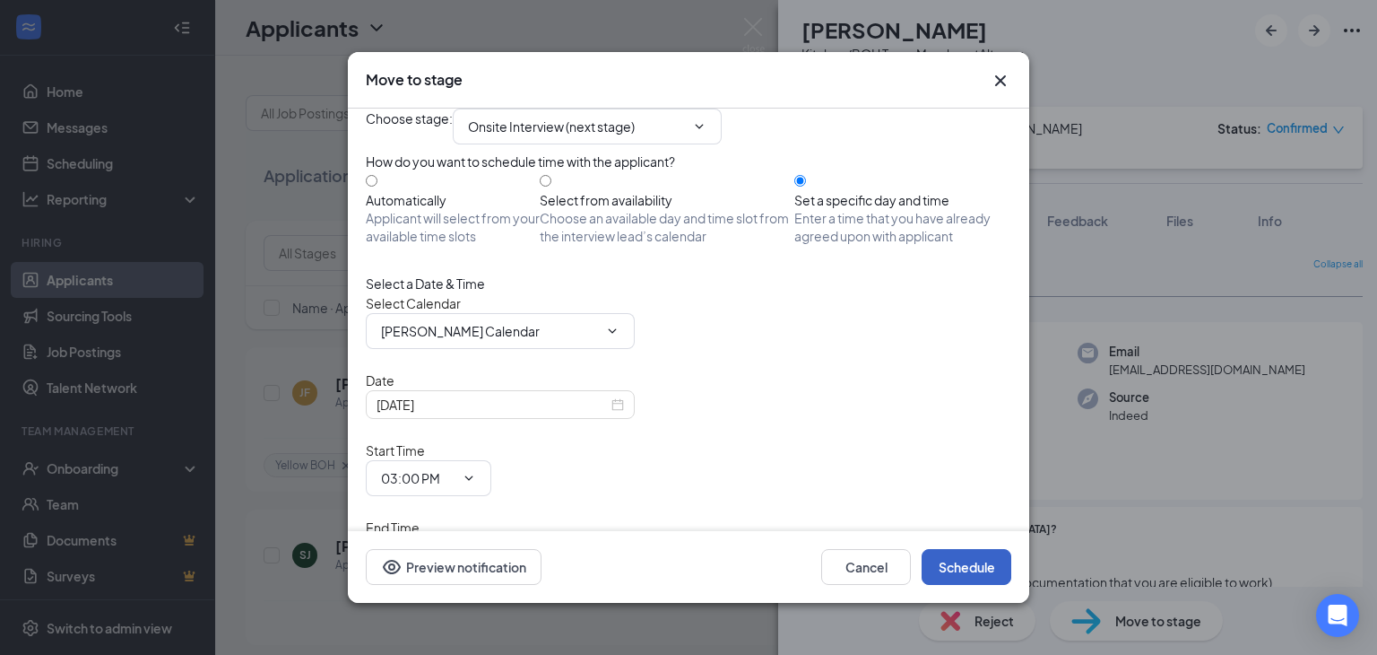
click at [959, 571] on button "Schedule" at bounding box center [967, 567] width 90 height 36
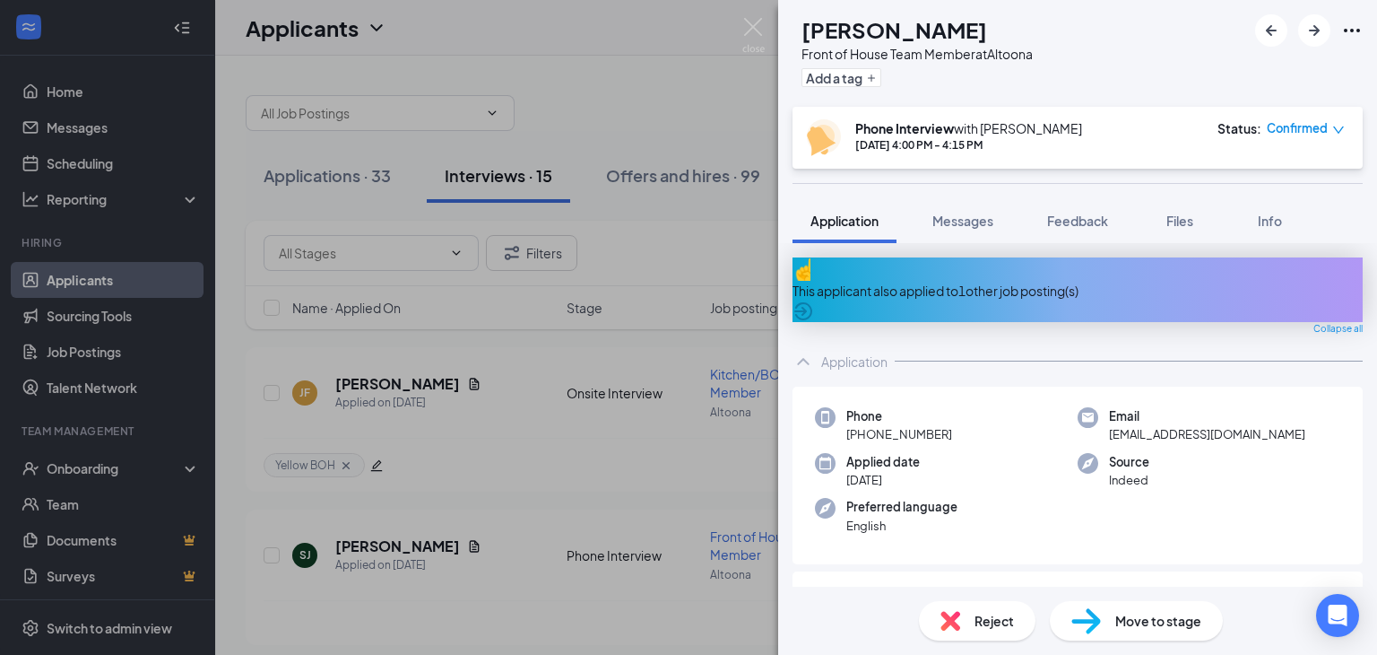
click at [587, 381] on div "SJ [PERSON_NAME] Front of House Team Member at [GEOGRAPHIC_DATA] Add a tag Phon…" at bounding box center [688, 327] width 1377 height 655
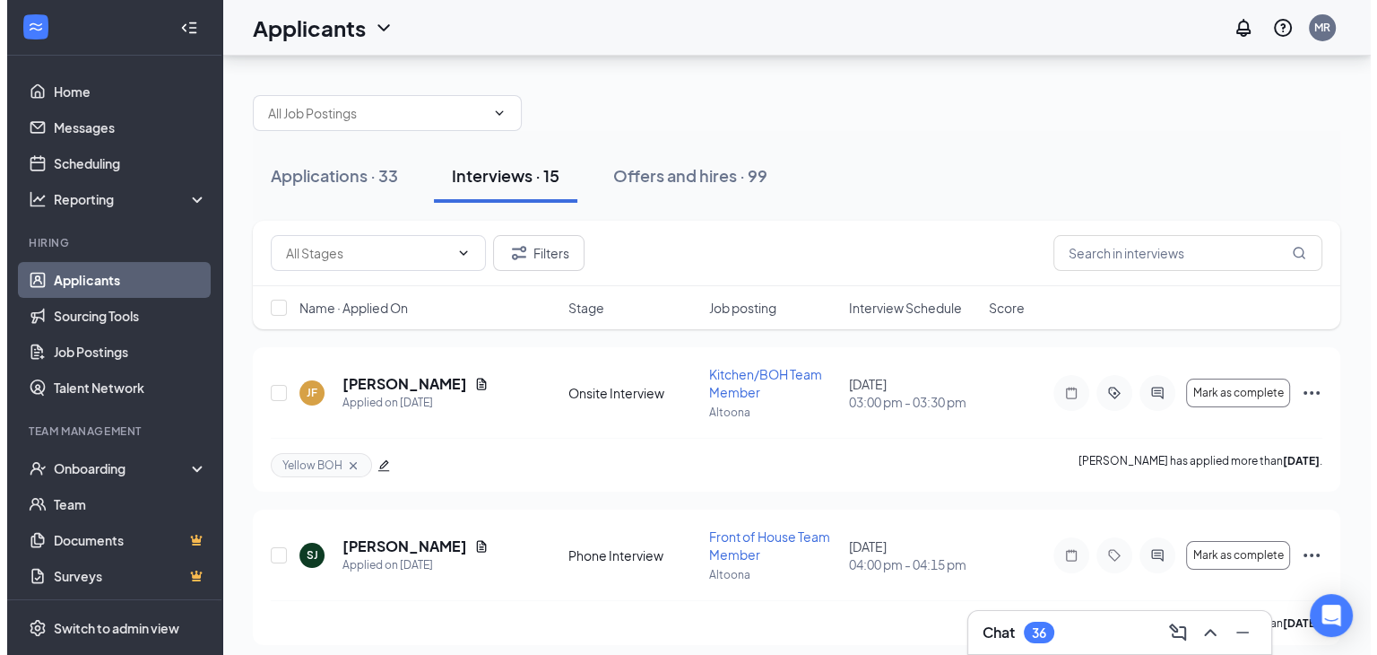
scroll to position [134, 0]
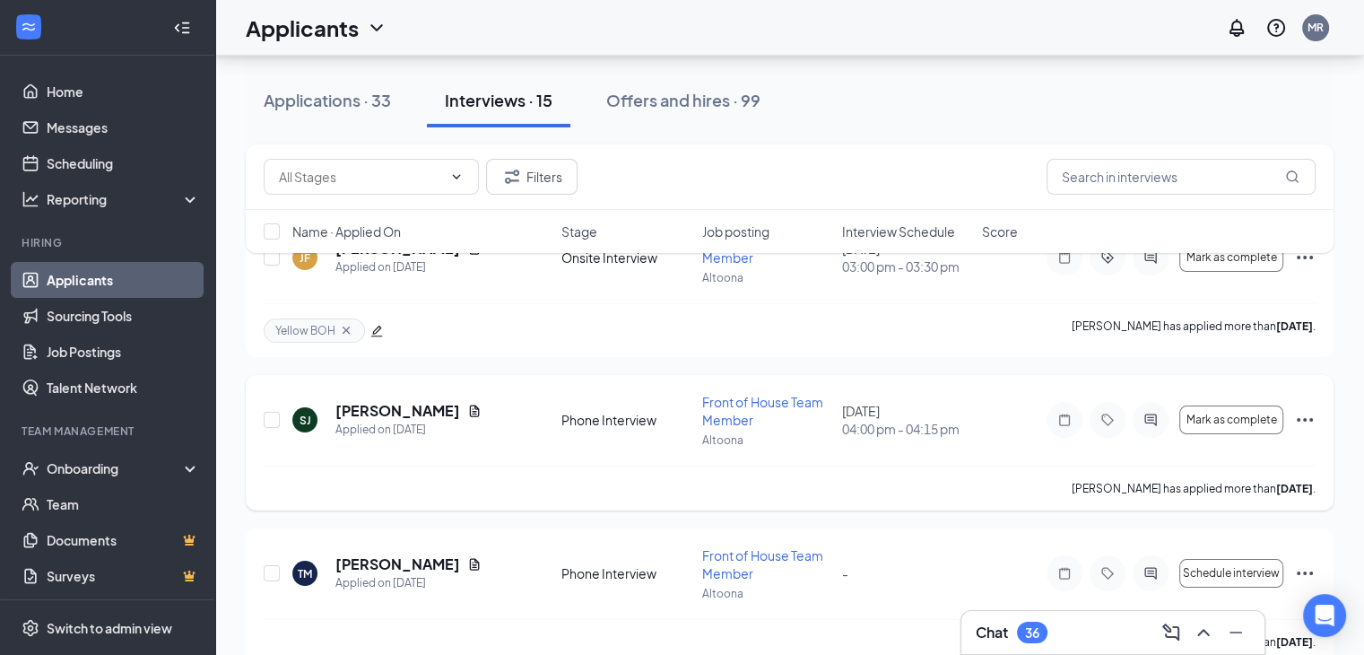
click at [395, 409] on h5 "[PERSON_NAME]" at bounding box center [397, 411] width 125 height 20
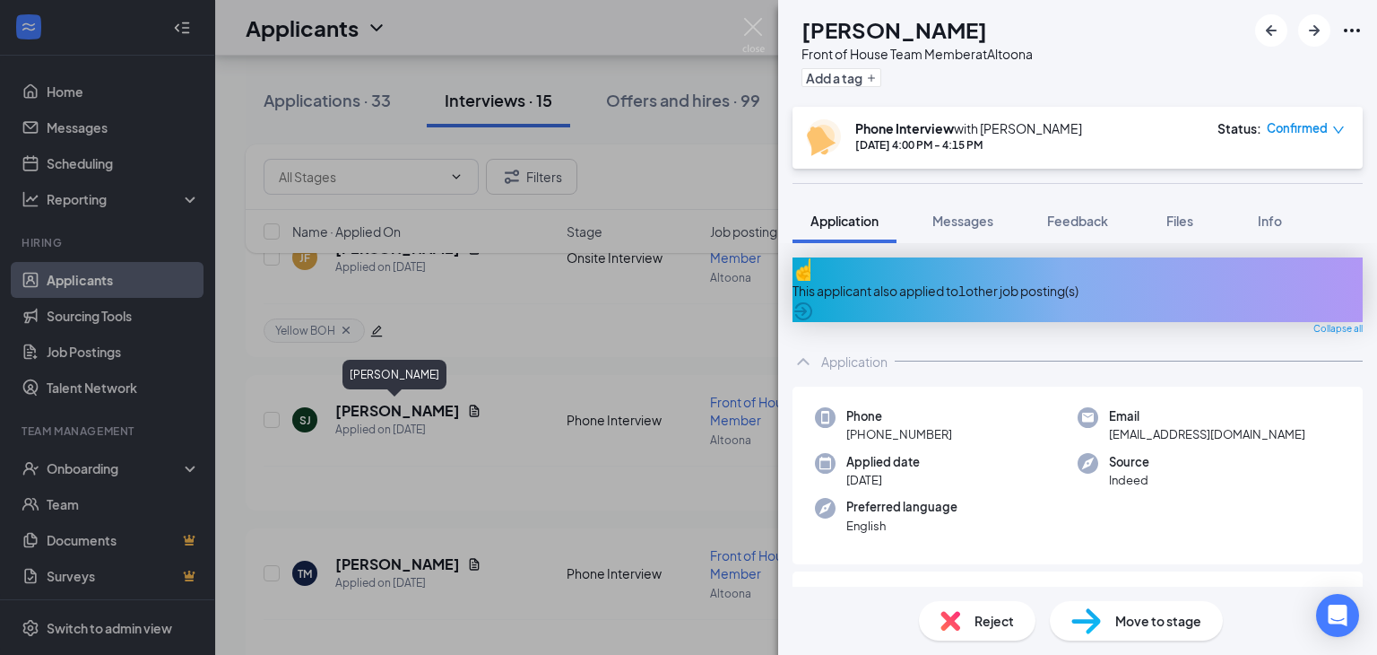
click at [1174, 625] on span "Move to stage" at bounding box center [1158, 621] width 86 height 20
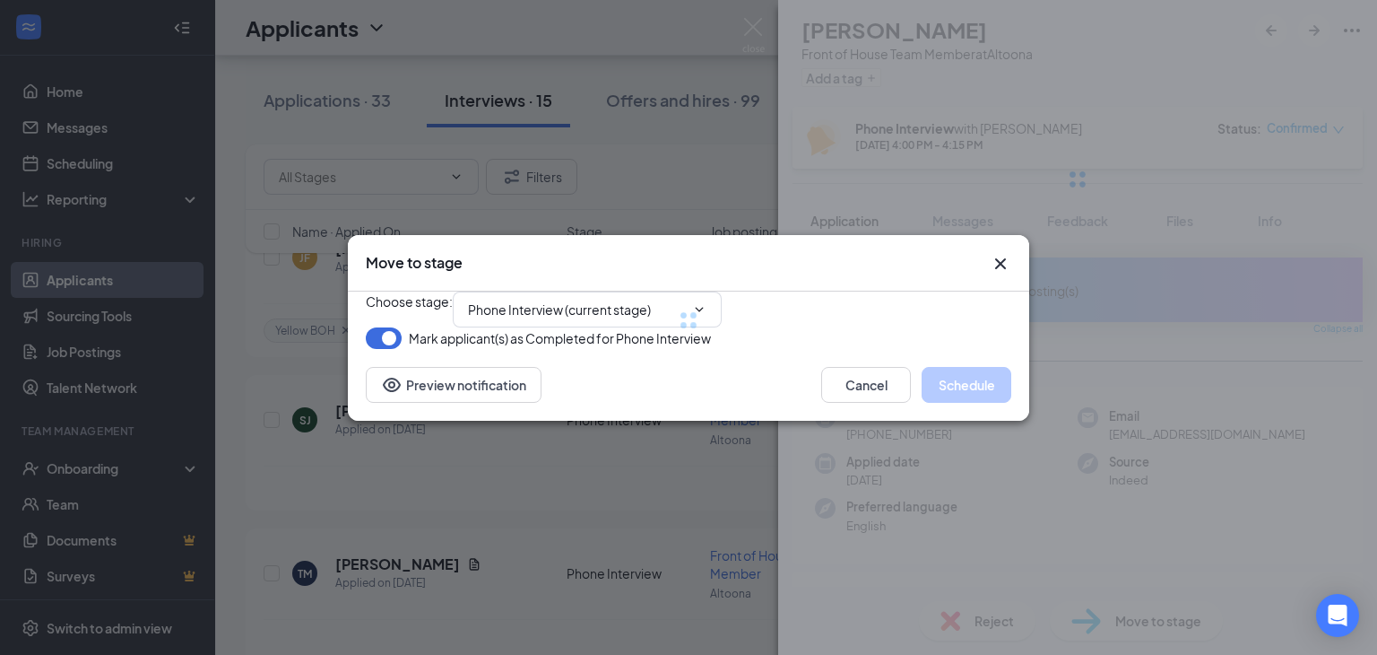
type input "Onsite Interview (next stage)"
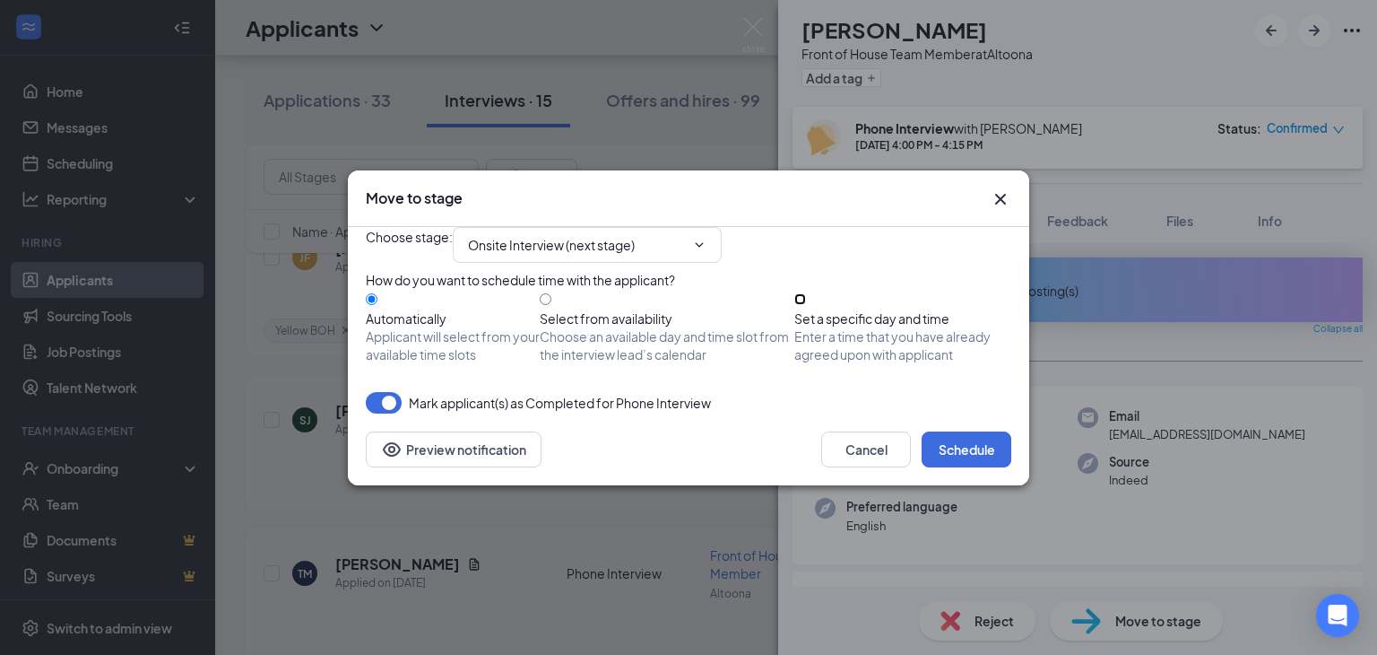
click at [806, 305] on input "Set a specific day and time Enter a time that you have already agreed upon with…" at bounding box center [800, 299] width 12 height 12
radio input "true"
radio input "false"
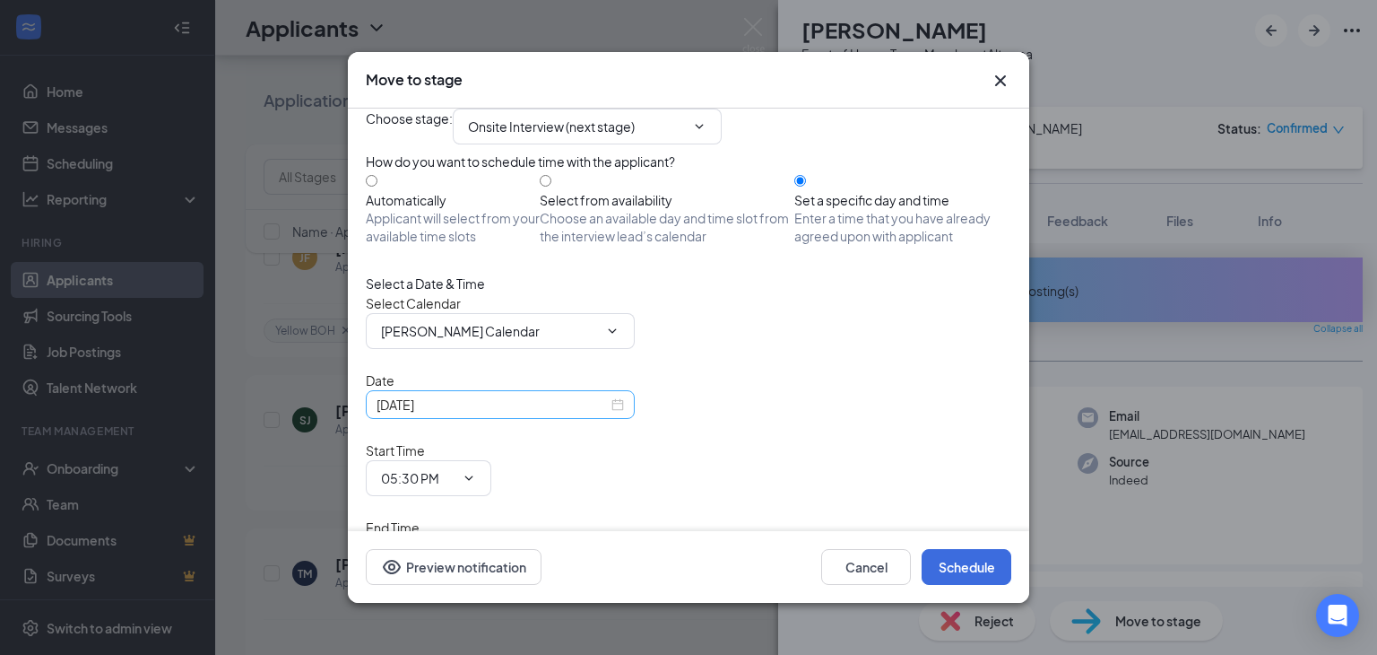
click at [619, 414] on div "[DATE]" at bounding box center [500, 405] width 247 height 20
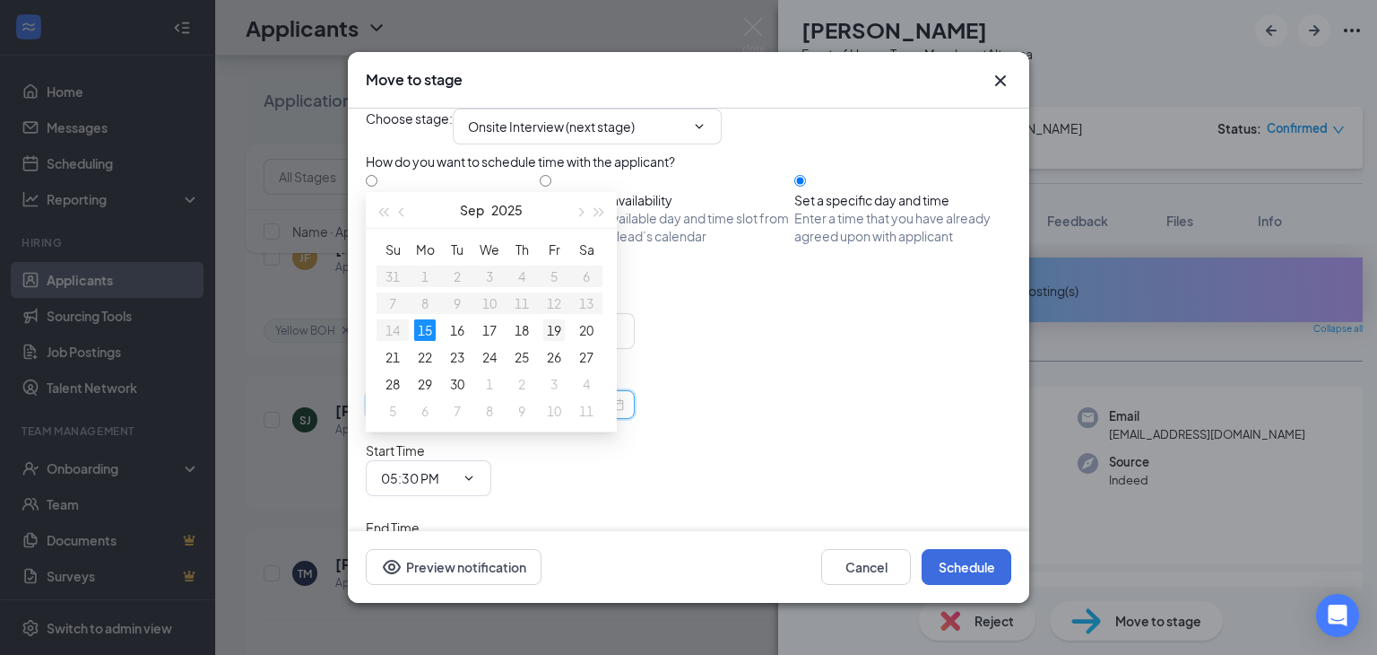
click at [560, 325] on div "19" at bounding box center [554, 330] width 22 height 22
type input "[DATE]"
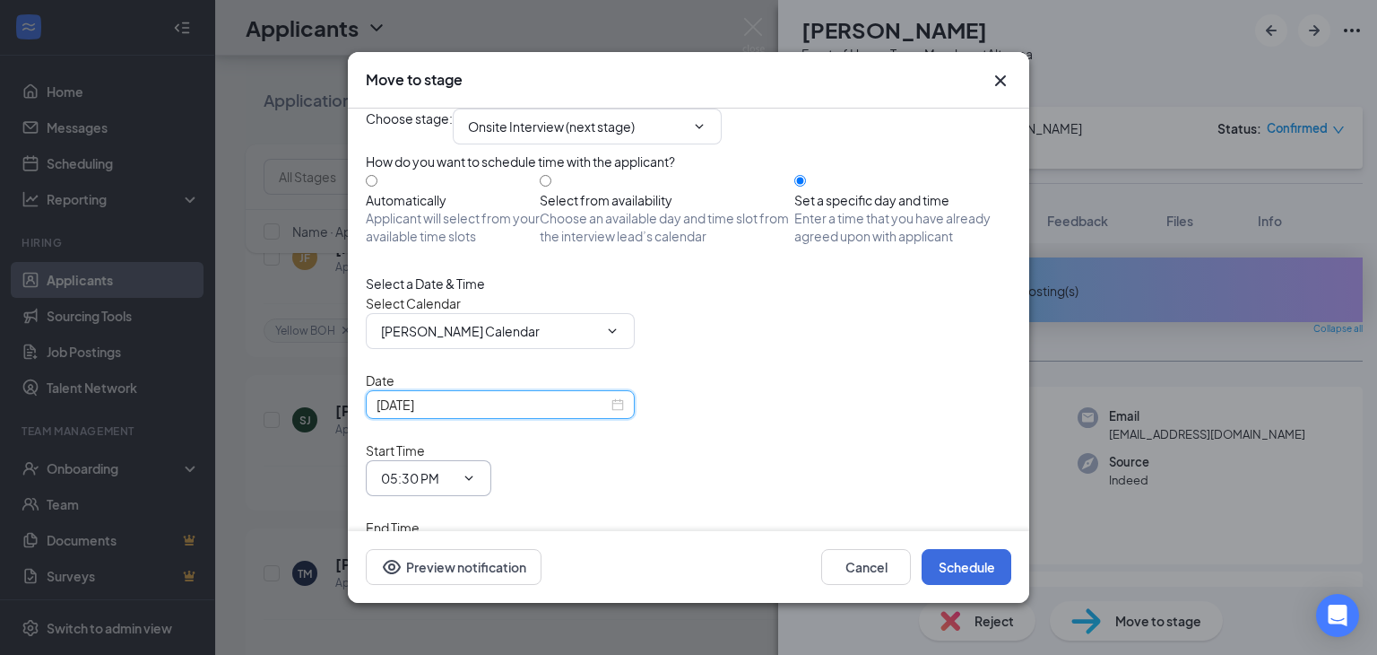
click at [476, 471] on icon "ChevronDown" at bounding box center [469, 478] width 14 height 14
click at [455, 468] on input "05:30 PM" at bounding box center [418, 478] width 74 height 20
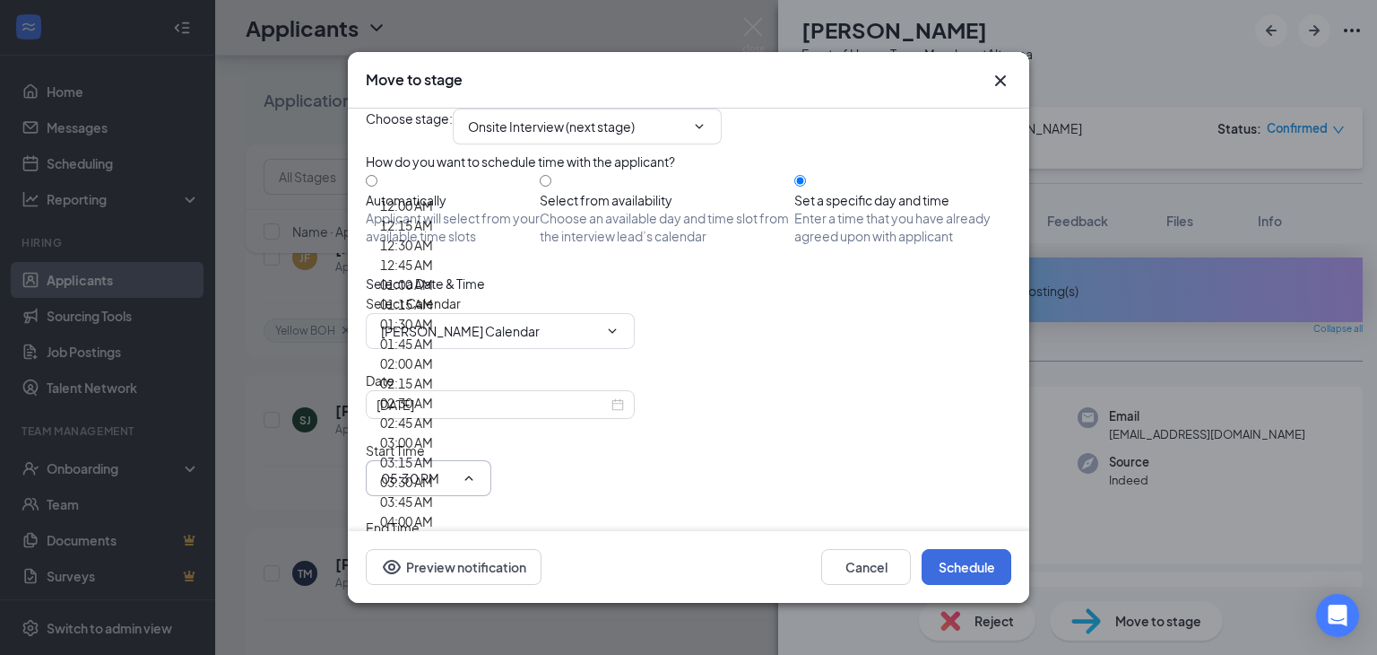
scroll to position [2305, 0]
type input "02:15 PM"
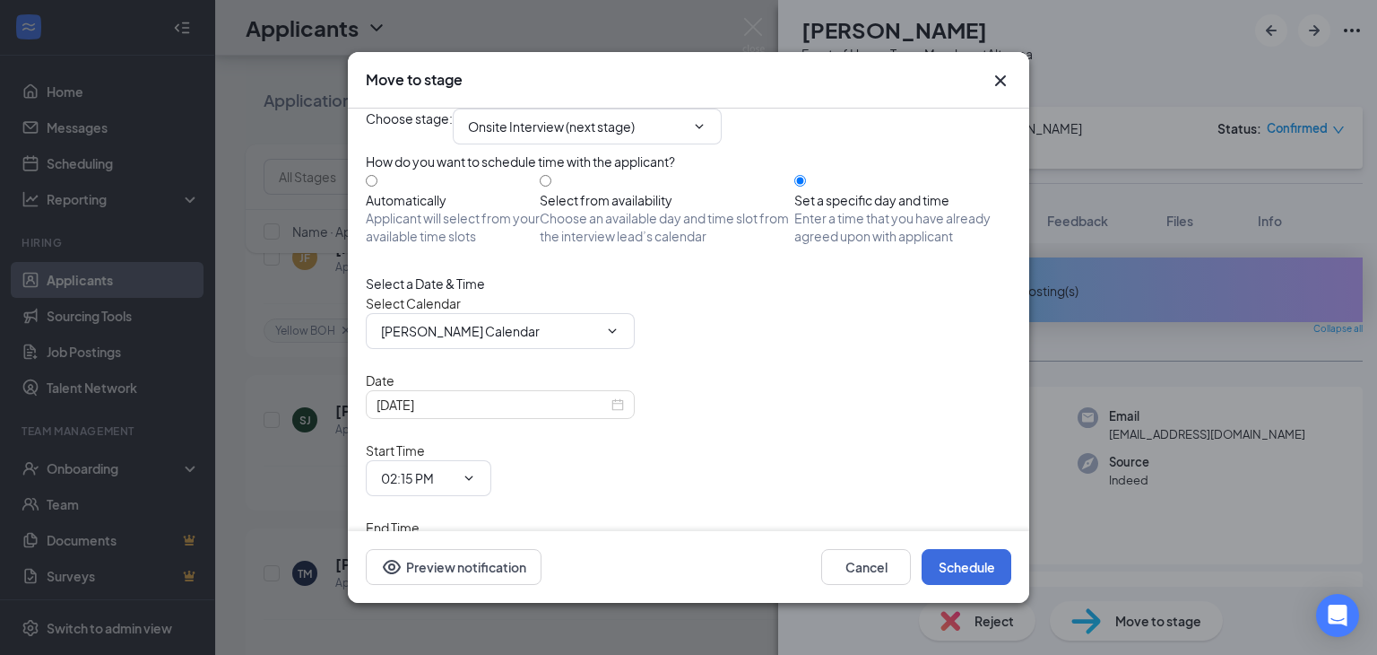
click at [476, 548] on icon "ChevronDown" at bounding box center [469, 555] width 14 height 14
click at [473, 553] on icon "ChevronDown" at bounding box center [469, 555] width 8 height 4
click at [455, 545] on input "06:00 PM" at bounding box center [418, 555] width 74 height 20
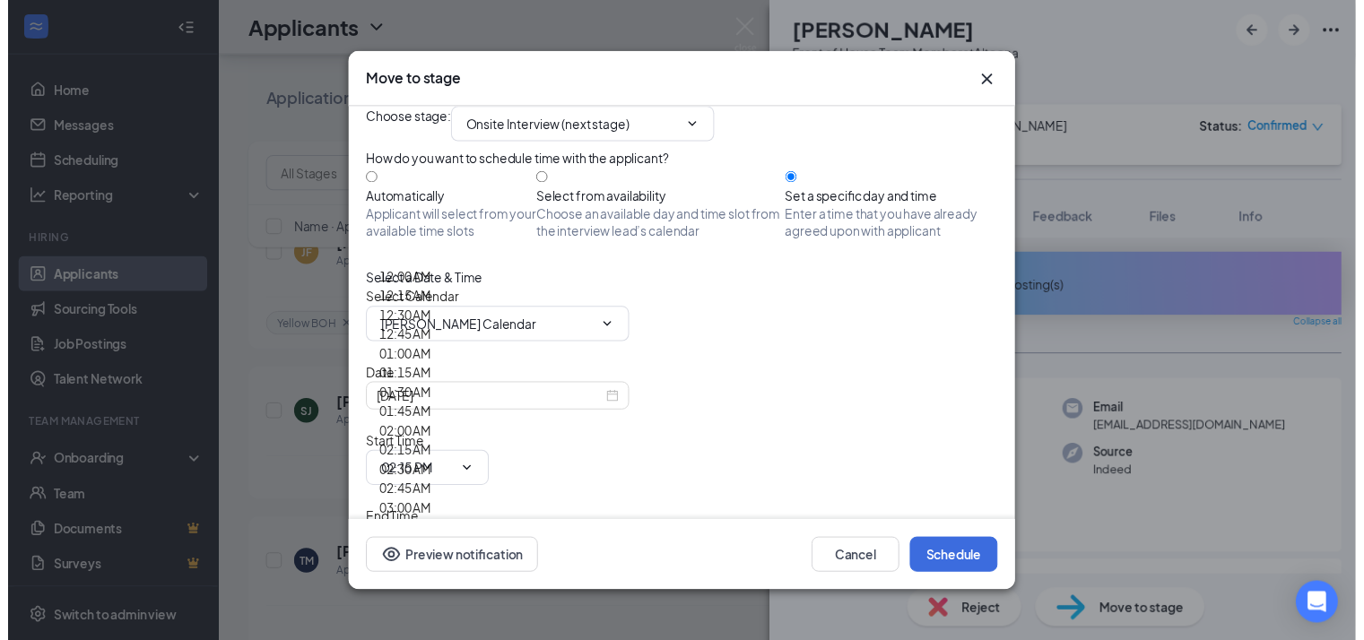
scroll to position [2245, 0]
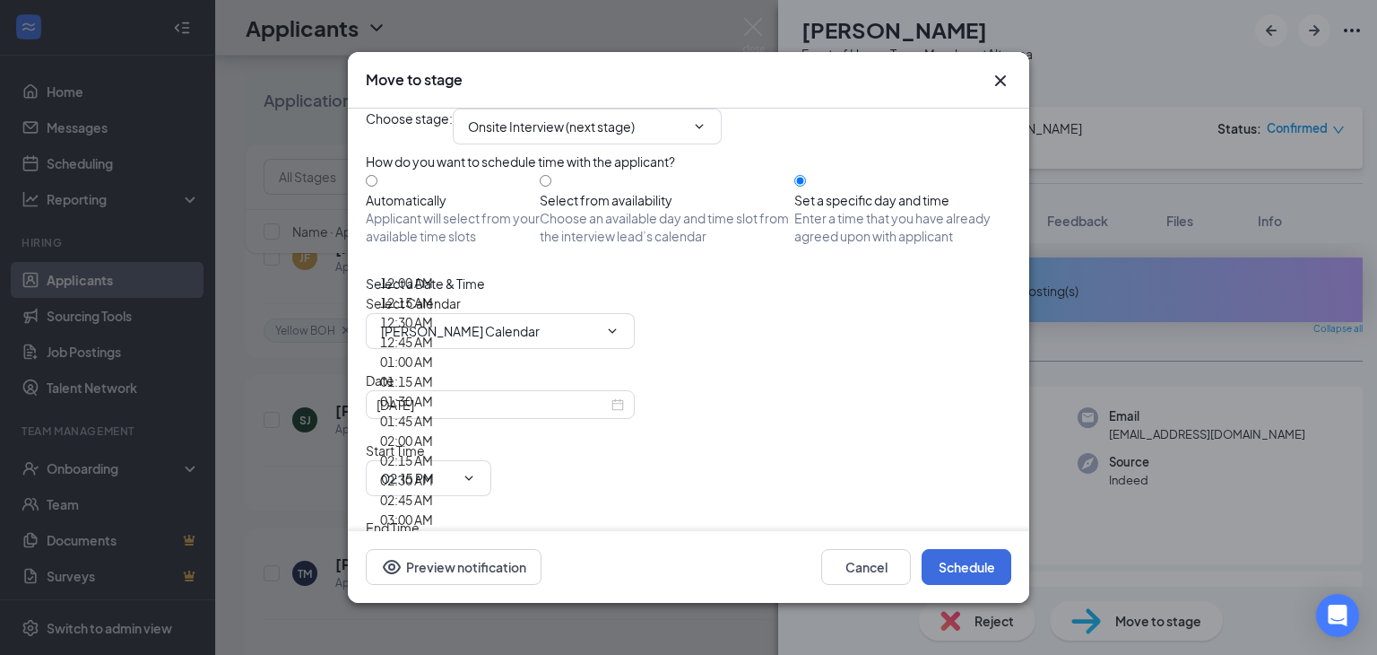
type input "02:45 PM"
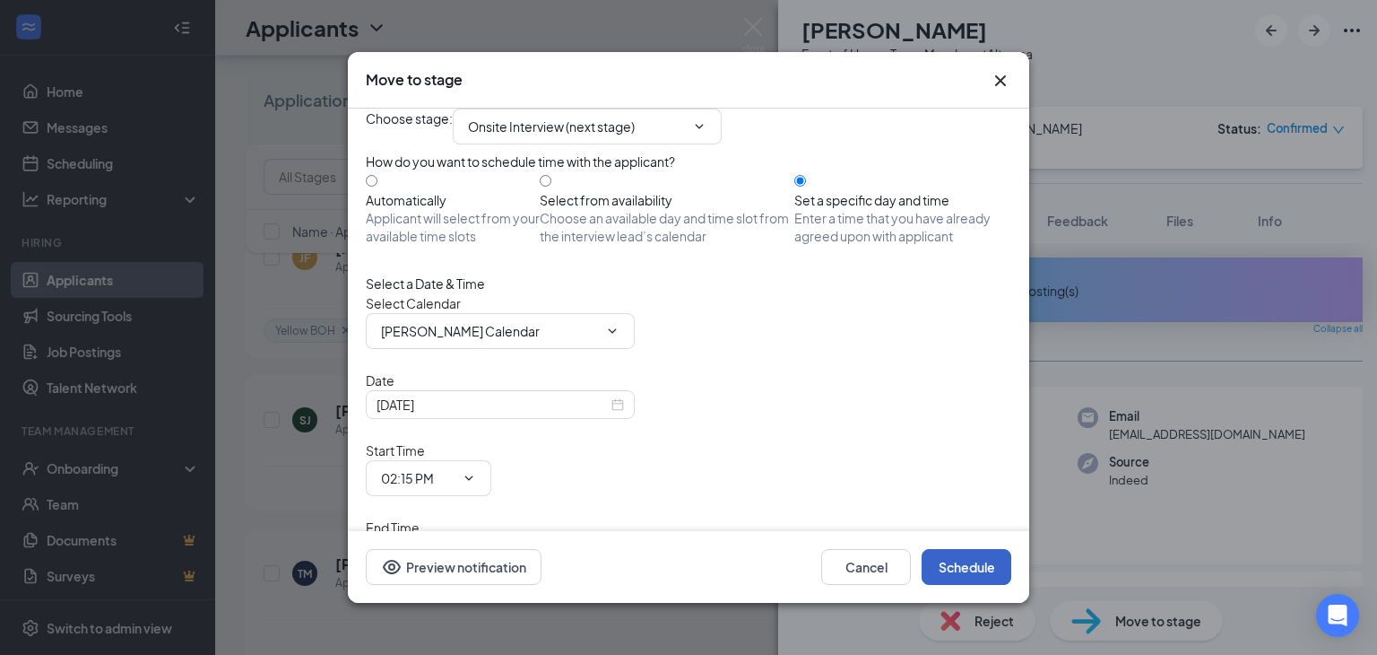
click at [959, 567] on button "Schedule" at bounding box center [967, 567] width 90 height 36
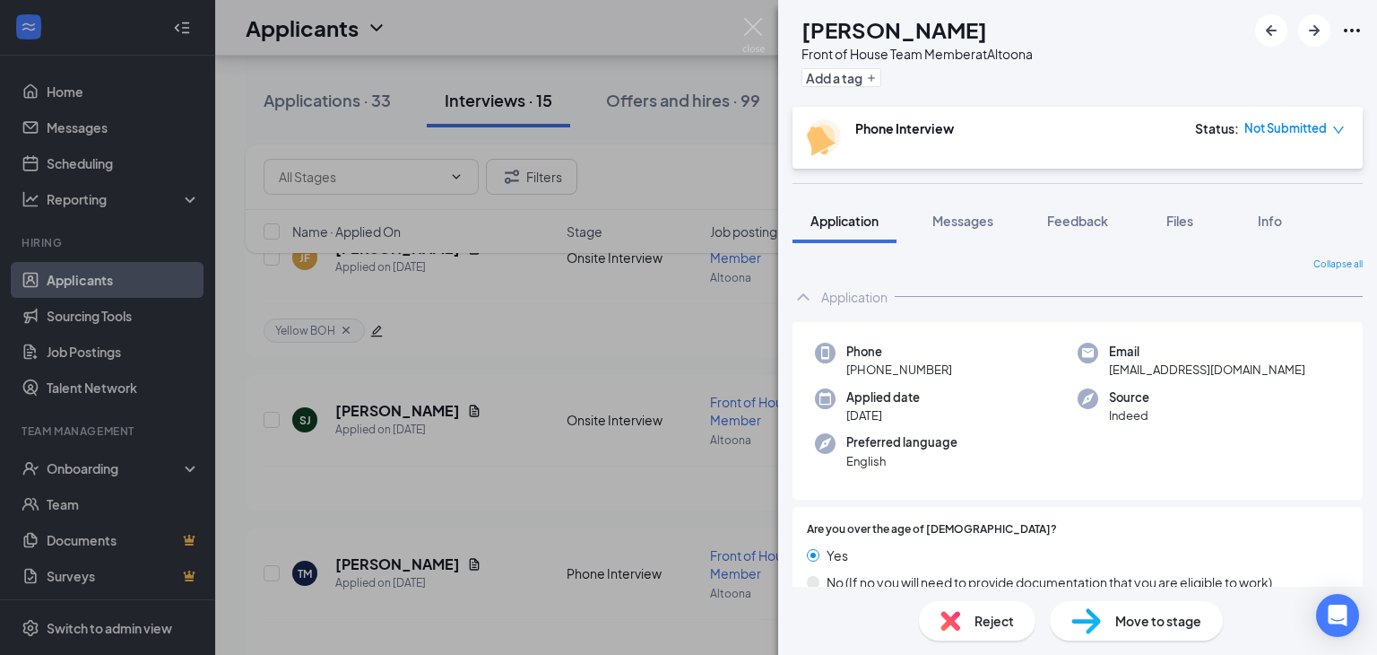
click at [608, 490] on div "TM [PERSON_NAME] Front of House Team Member at [GEOGRAPHIC_DATA] Add a tag Phon…" at bounding box center [688, 327] width 1377 height 655
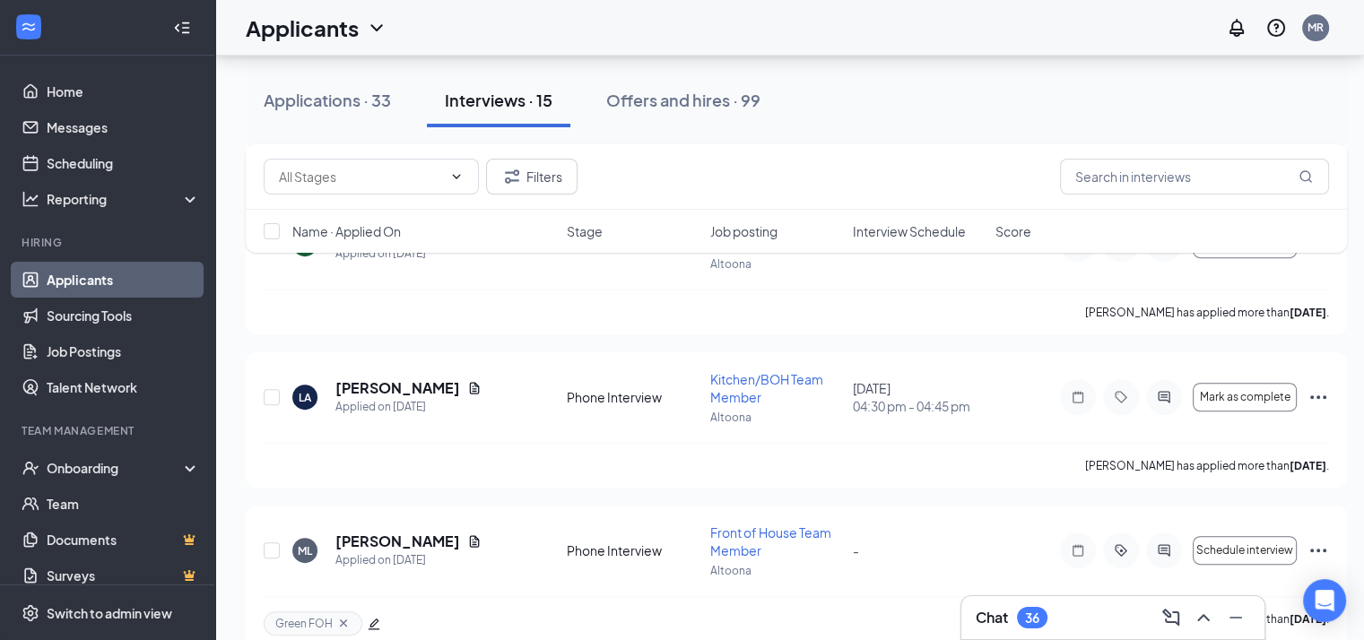
scroll to position [620, 4]
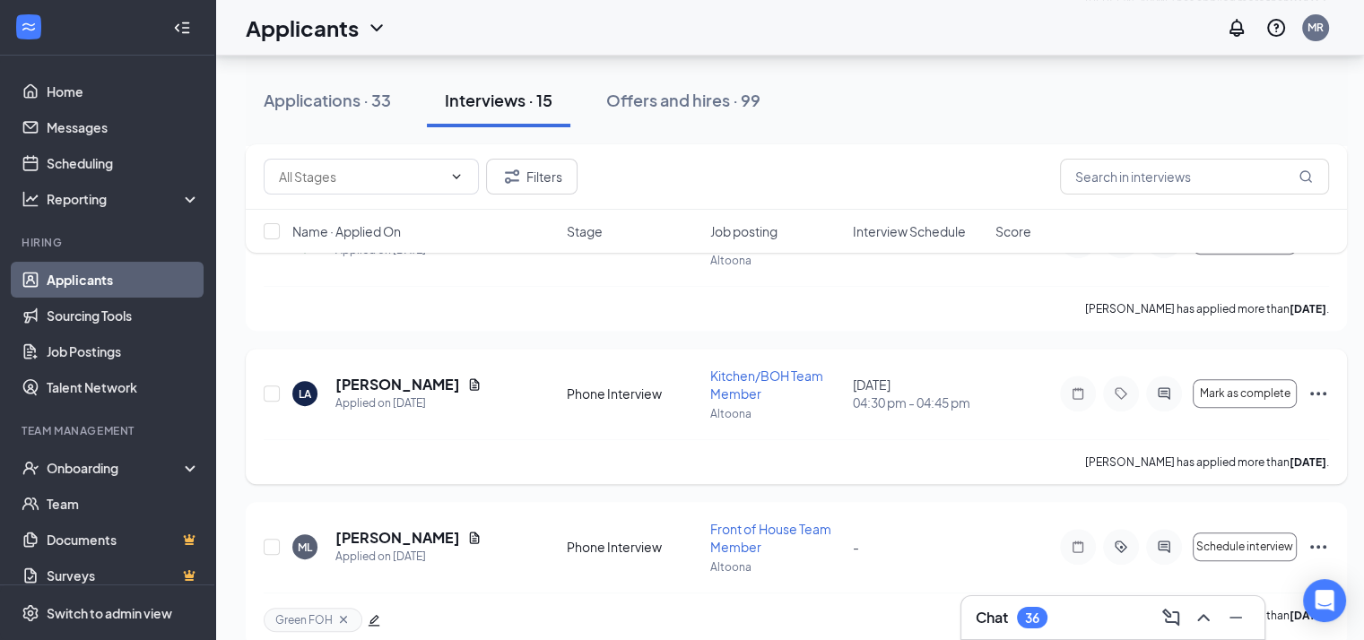
click at [405, 375] on h5 "[PERSON_NAME]" at bounding box center [397, 385] width 125 height 20
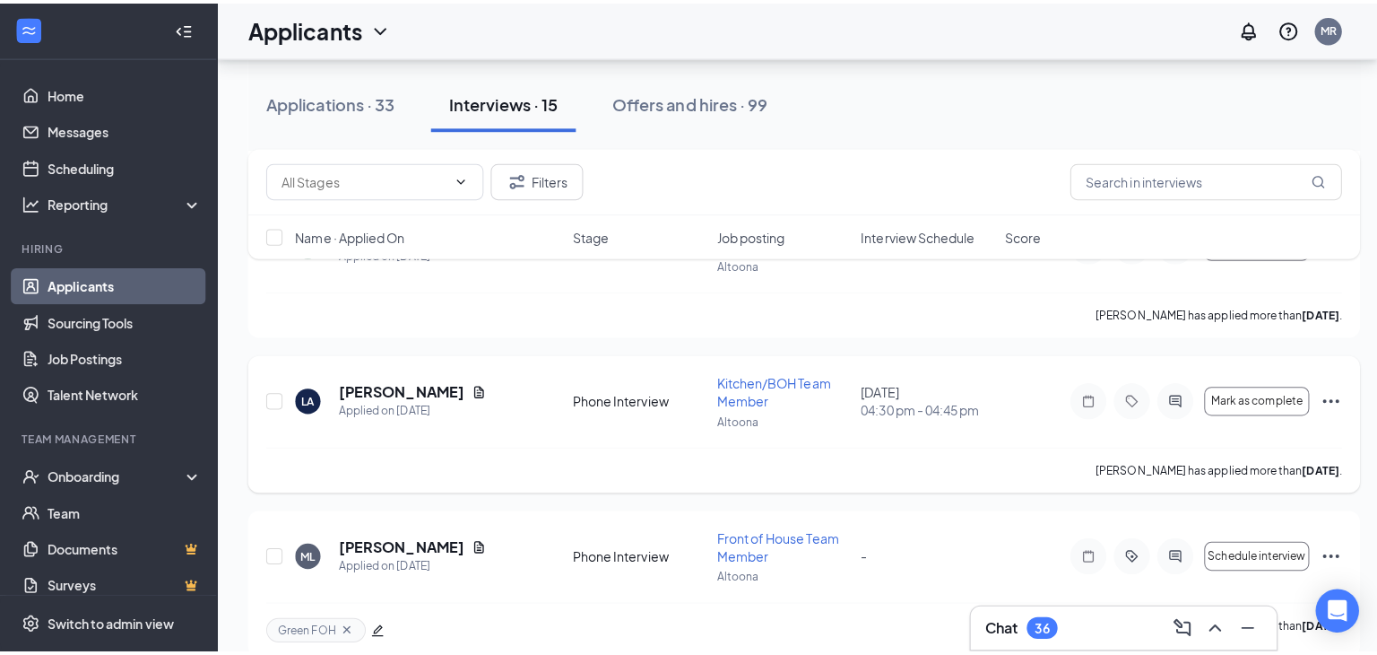
scroll to position [620, 0]
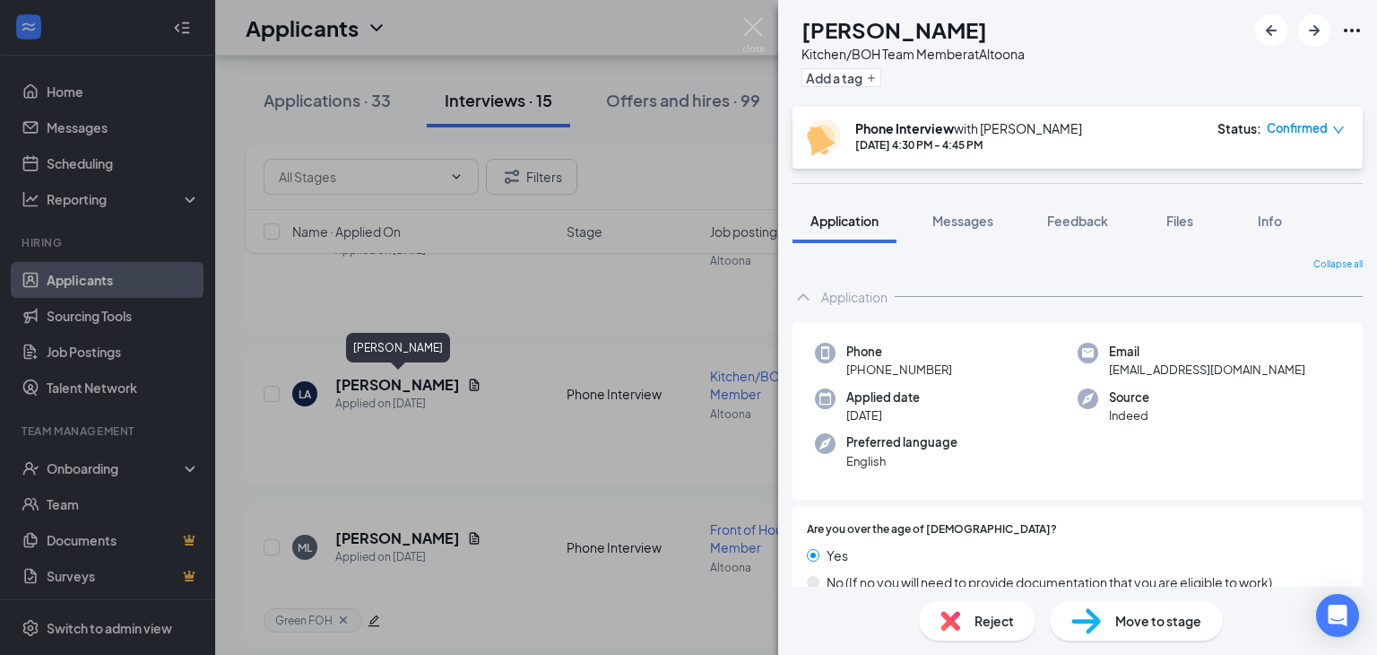
click at [1162, 628] on span "Move to stage" at bounding box center [1158, 621] width 86 height 20
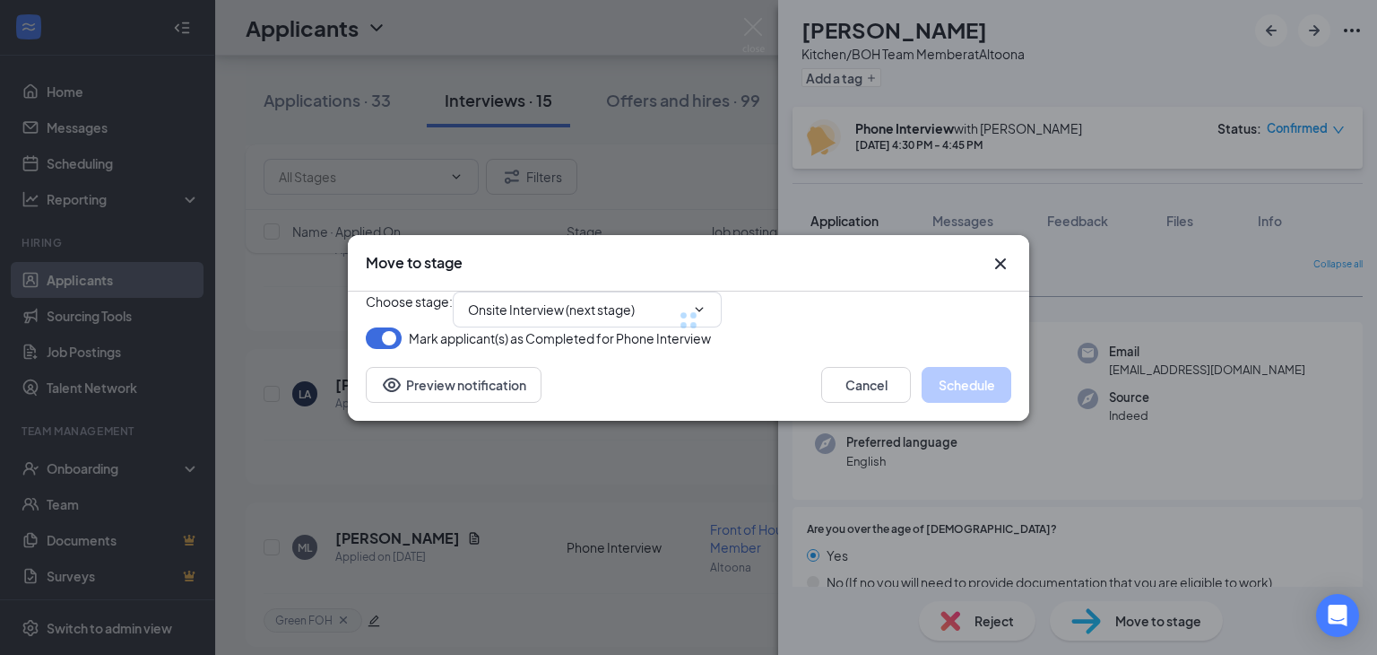
type input "Onsite Interview (next stage)"
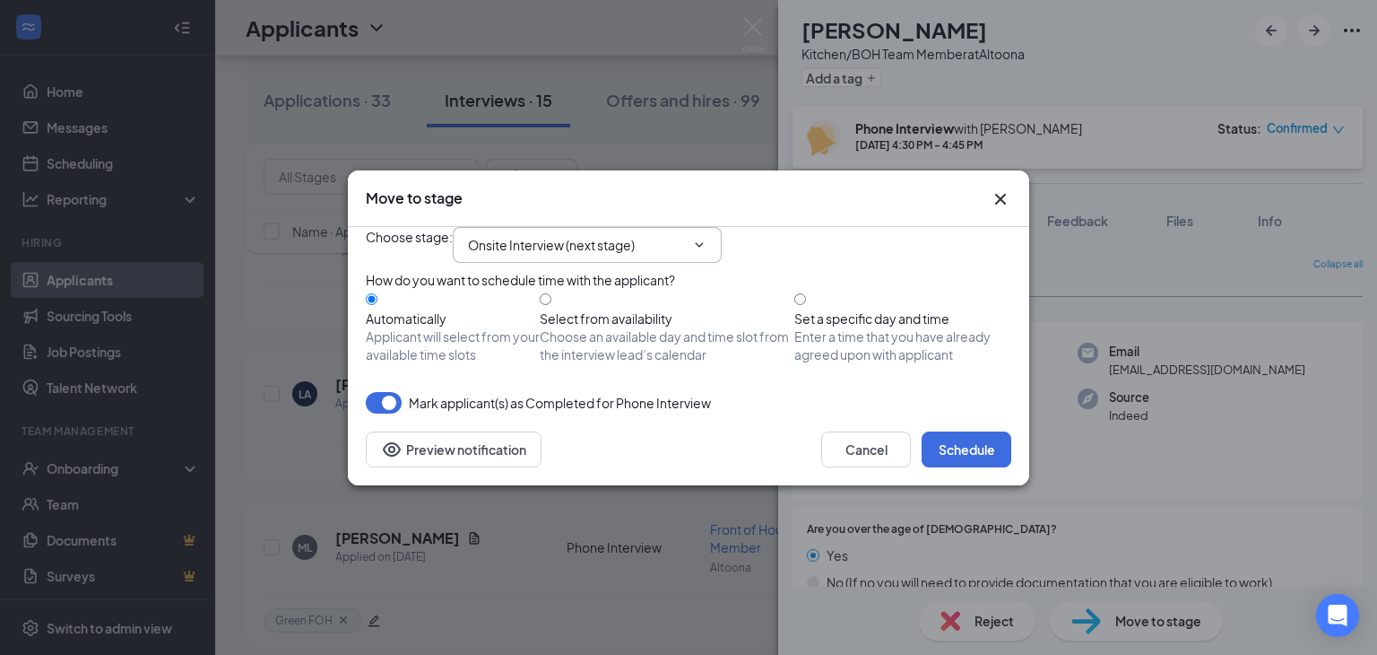
click at [613, 235] on input "Onsite Interview (next stage)" at bounding box center [576, 245] width 217 height 20
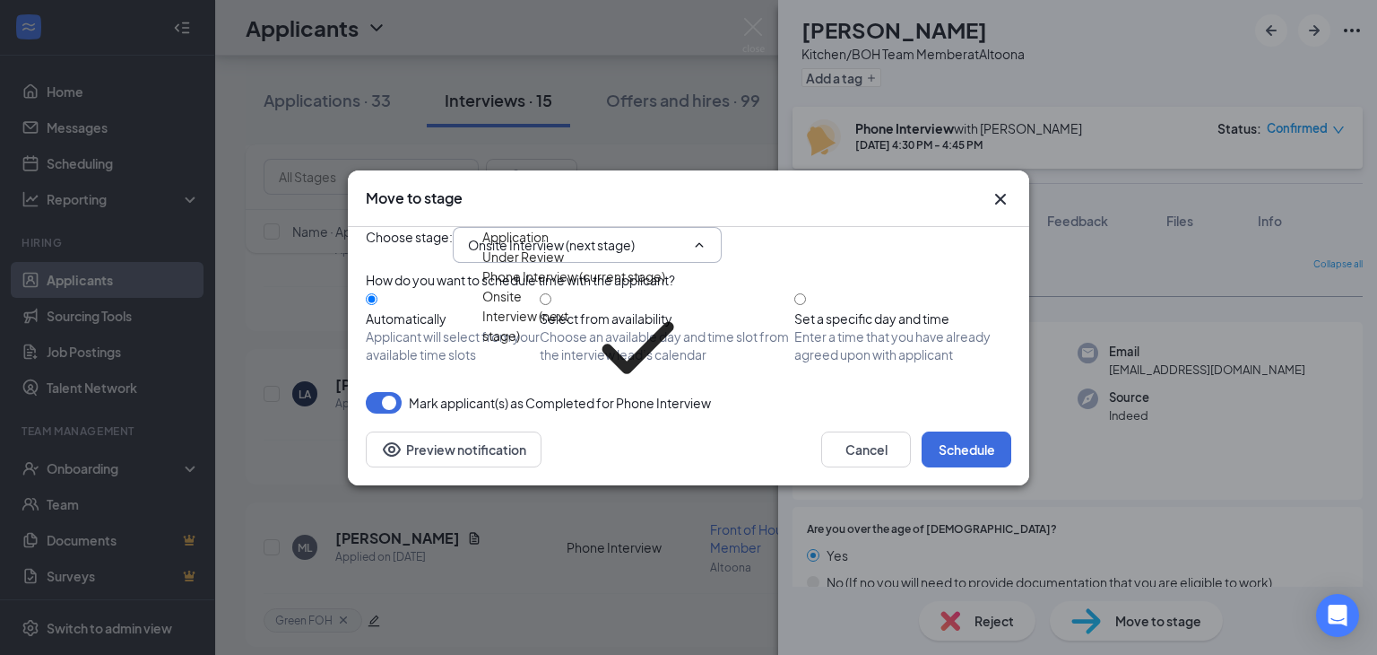
click at [626, 286] on div "Phone Interview (current stage)" at bounding box center [573, 276] width 183 height 20
click at [864, 467] on button "Cancel" at bounding box center [866, 449] width 90 height 36
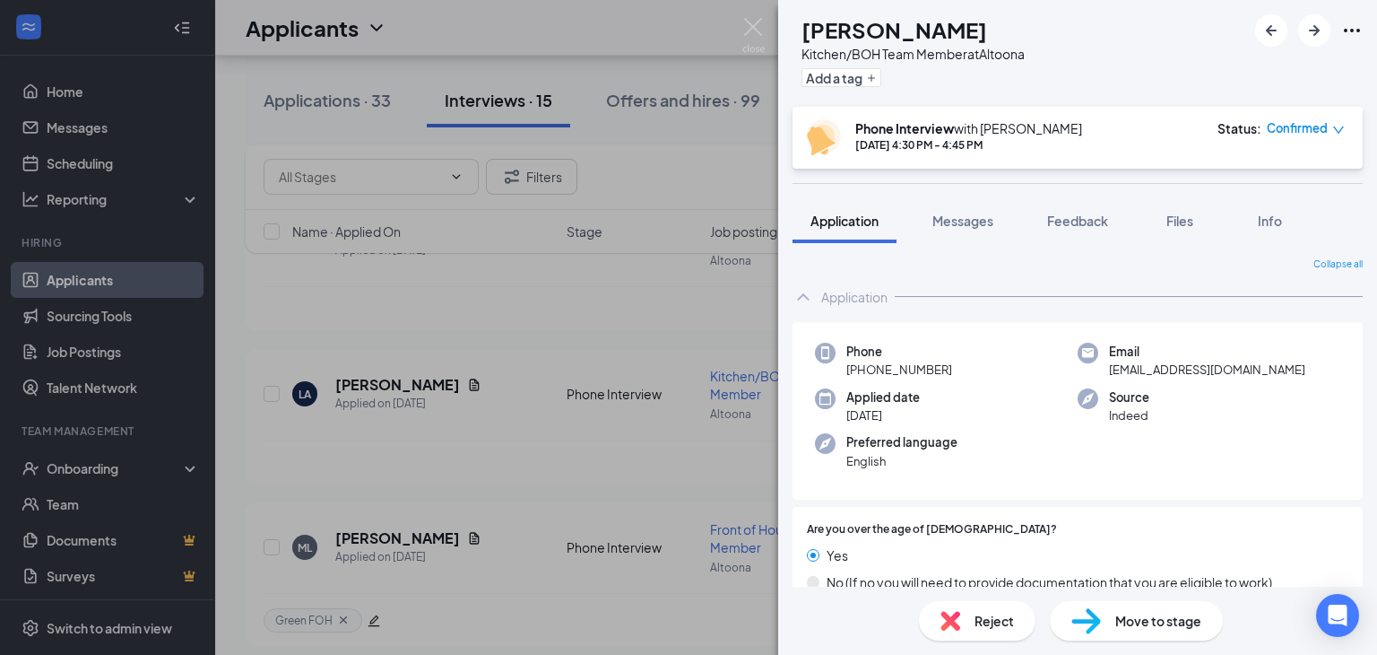
click at [1342, 133] on icon "down" at bounding box center [1338, 130] width 13 height 13
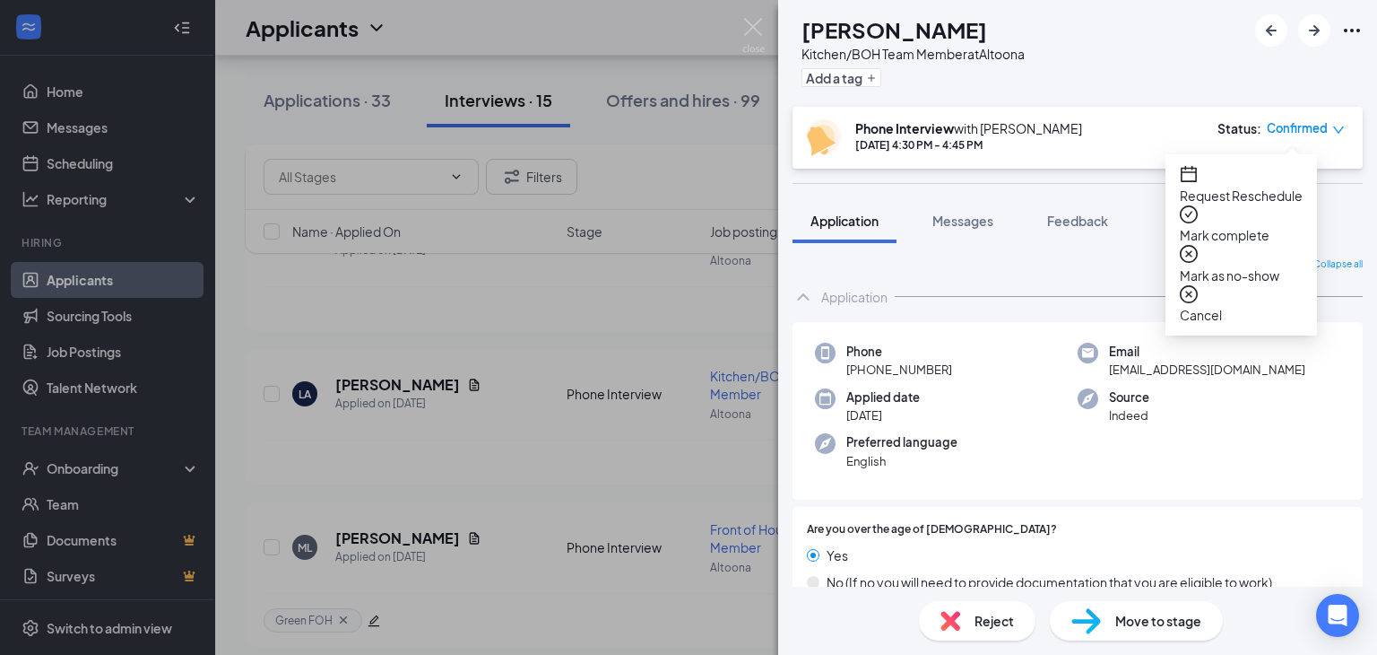
click at [1288, 186] on span "Request Reschedule" at bounding box center [1241, 196] width 123 height 20
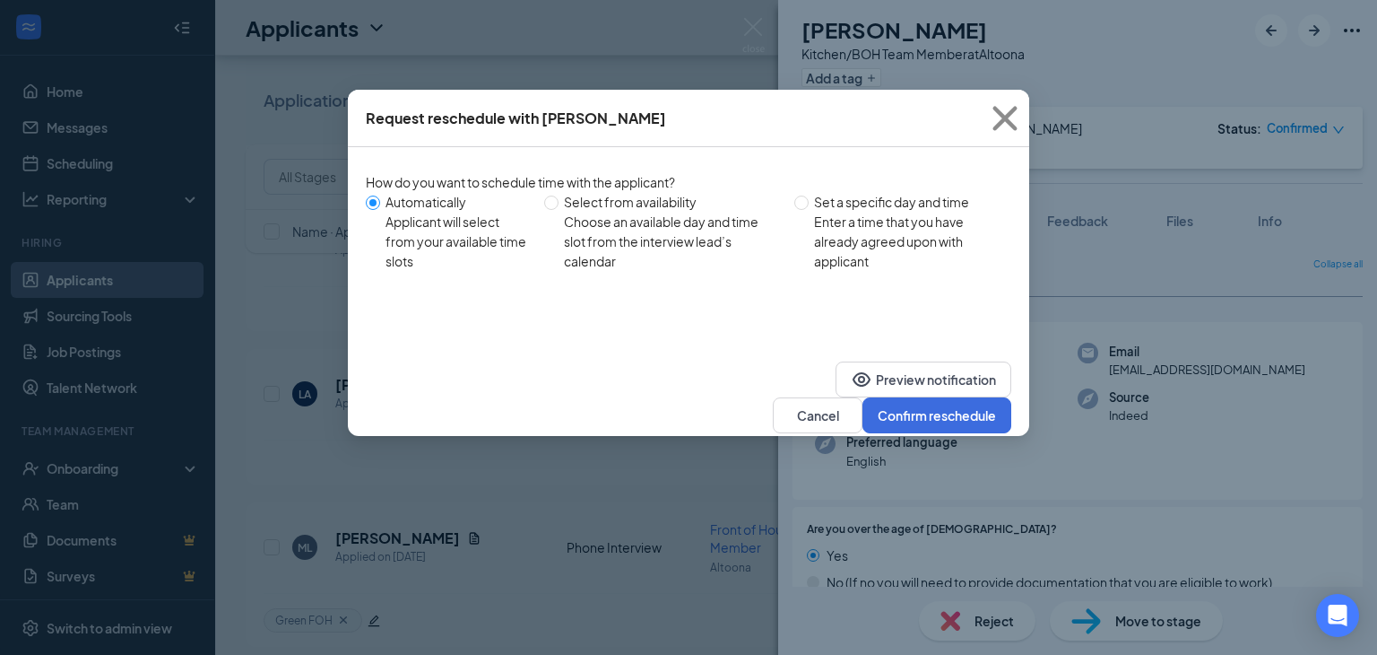
click at [862, 223] on div "Enter a time that you have already agreed upon with applicant" at bounding box center [905, 241] width 183 height 59
click at [809, 210] on input "Set a specific day and time Enter a time that you have already agreed upon with…" at bounding box center [801, 202] width 14 height 14
radio input "true"
radio input "false"
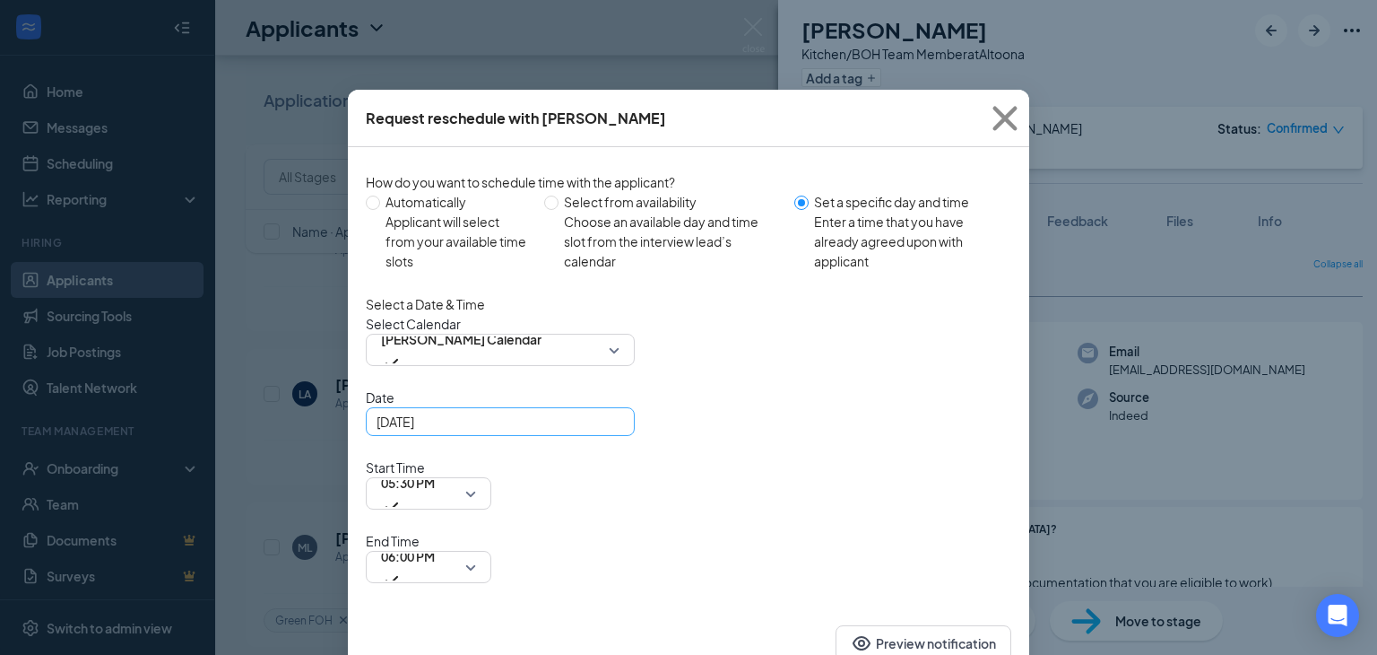
click at [617, 431] on div "[DATE]" at bounding box center [500, 422] width 247 height 20
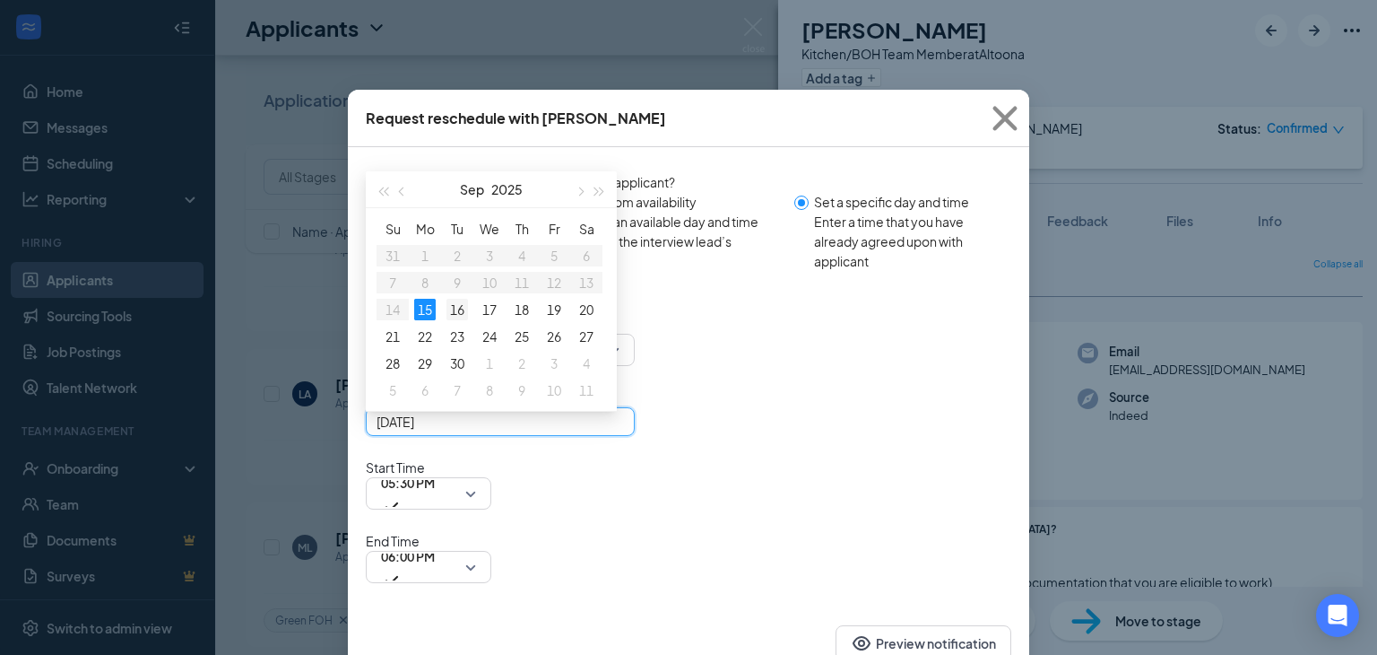
click at [456, 320] on div "16" at bounding box center [458, 310] width 22 height 22
type input "[DATE]"
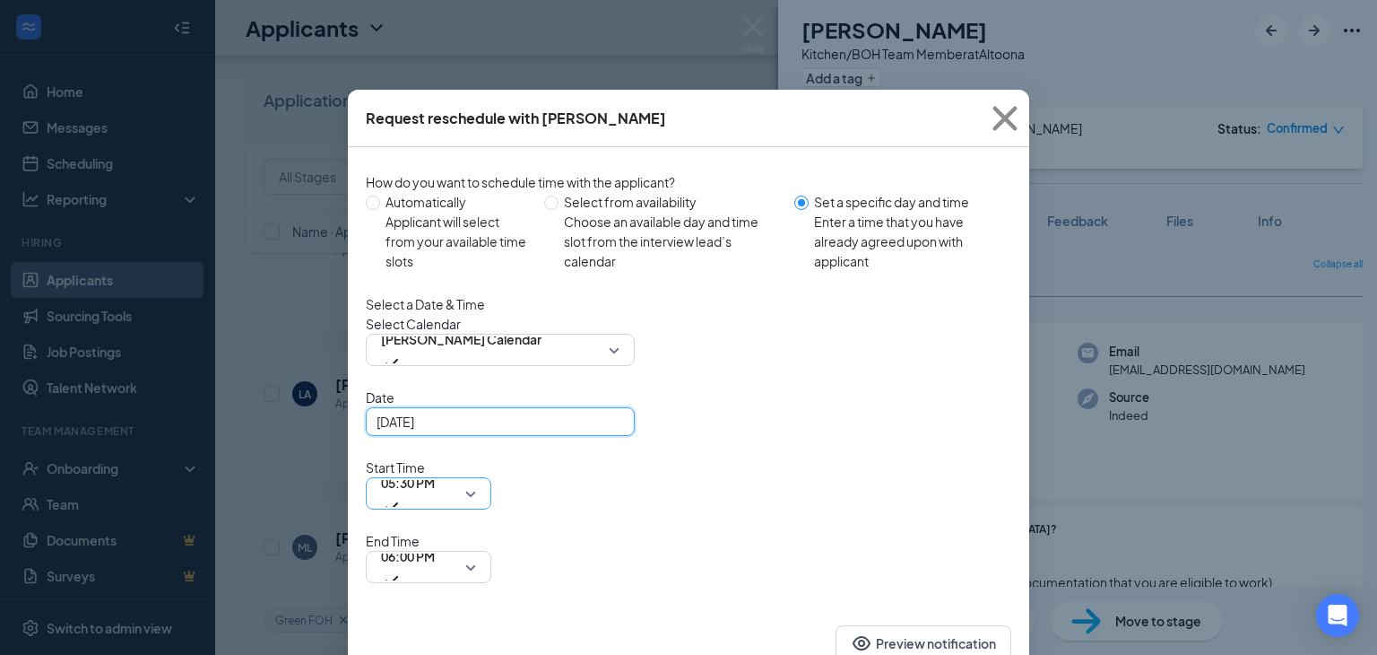
click at [435, 469] on span "05:30 PM" at bounding box center [408, 482] width 54 height 27
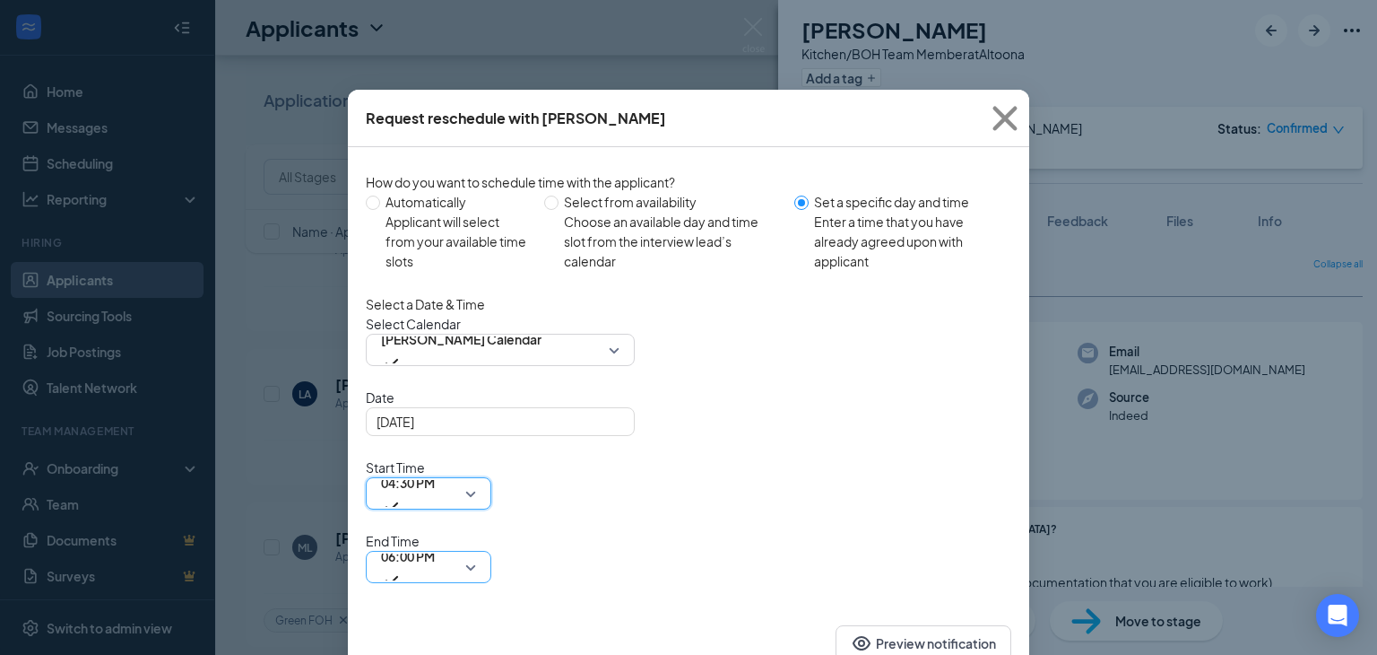
click at [435, 542] on span "06:00 PM" at bounding box center [408, 555] width 54 height 27
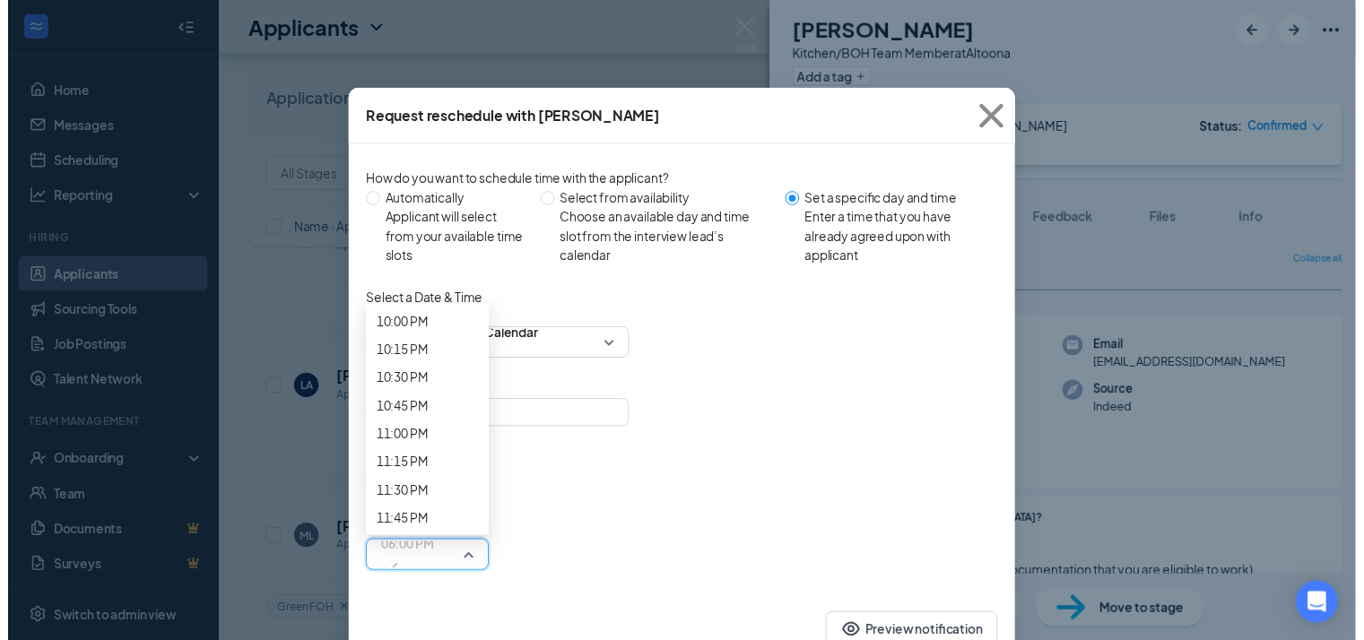
scroll to position [2747, 0]
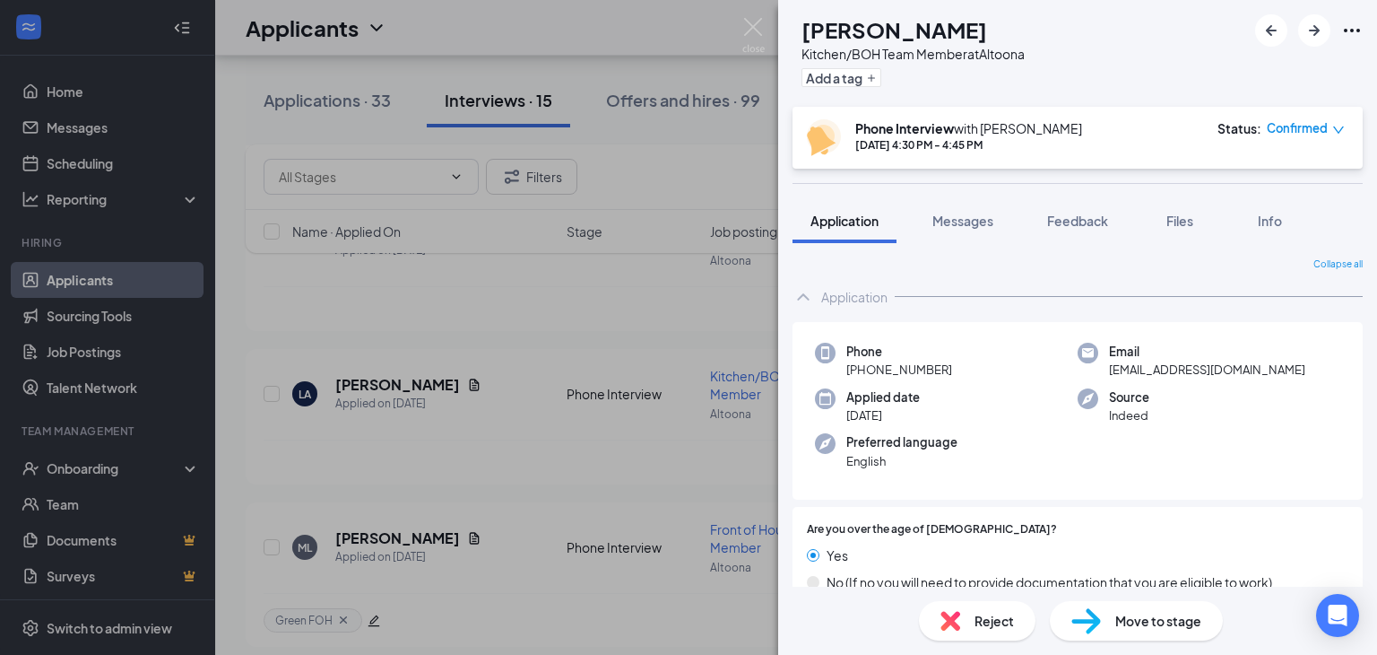
click at [678, 466] on div "LA [PERSON_NAME] Kitchen/BOH Team Member at [GEOGRAPHIC_DATA] Add a tag Phone I…" at bounding box center [688, 327] width 1377 height 655
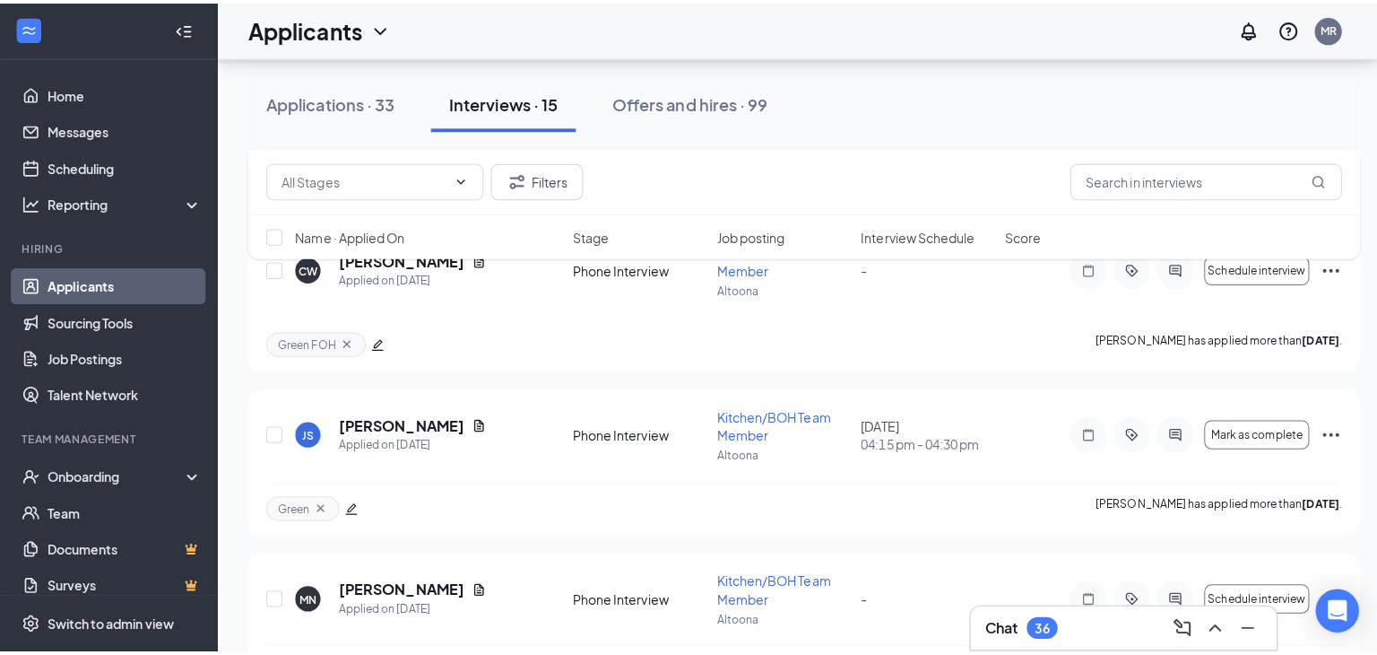
scroll to position [1699, 0]
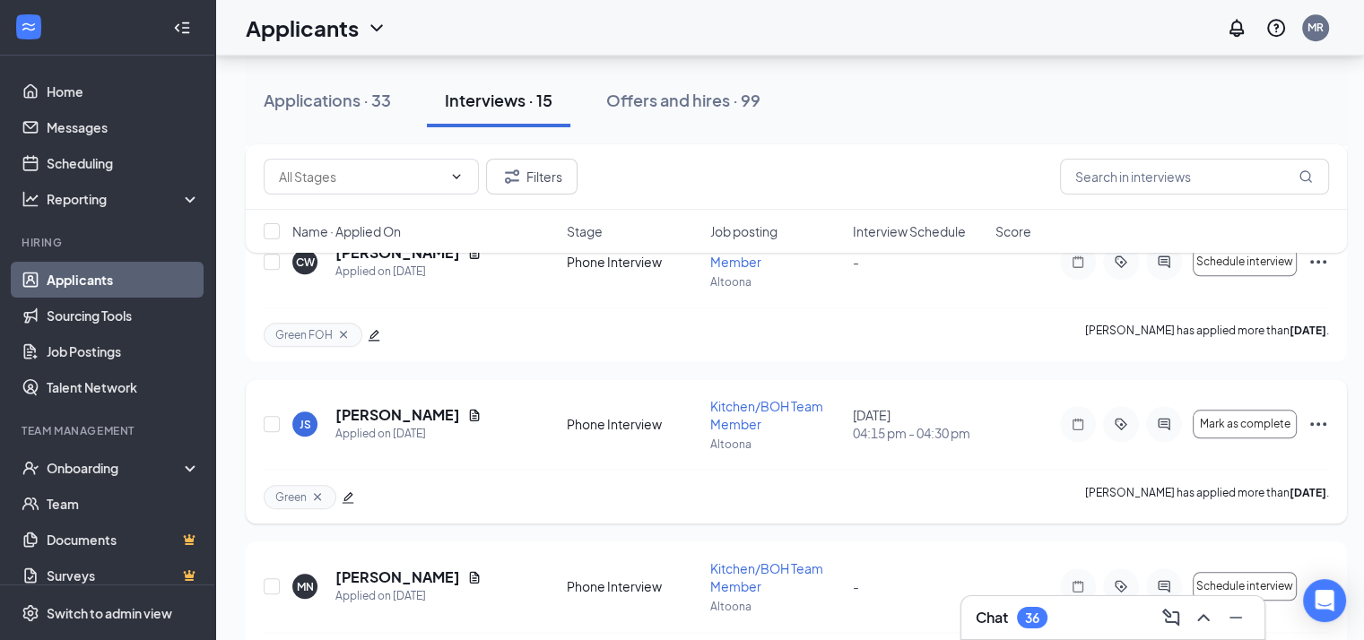
click at [397, 409] on h5 "[PERSON_NAME]" at bounding box center [397, 415] width 125 height 20
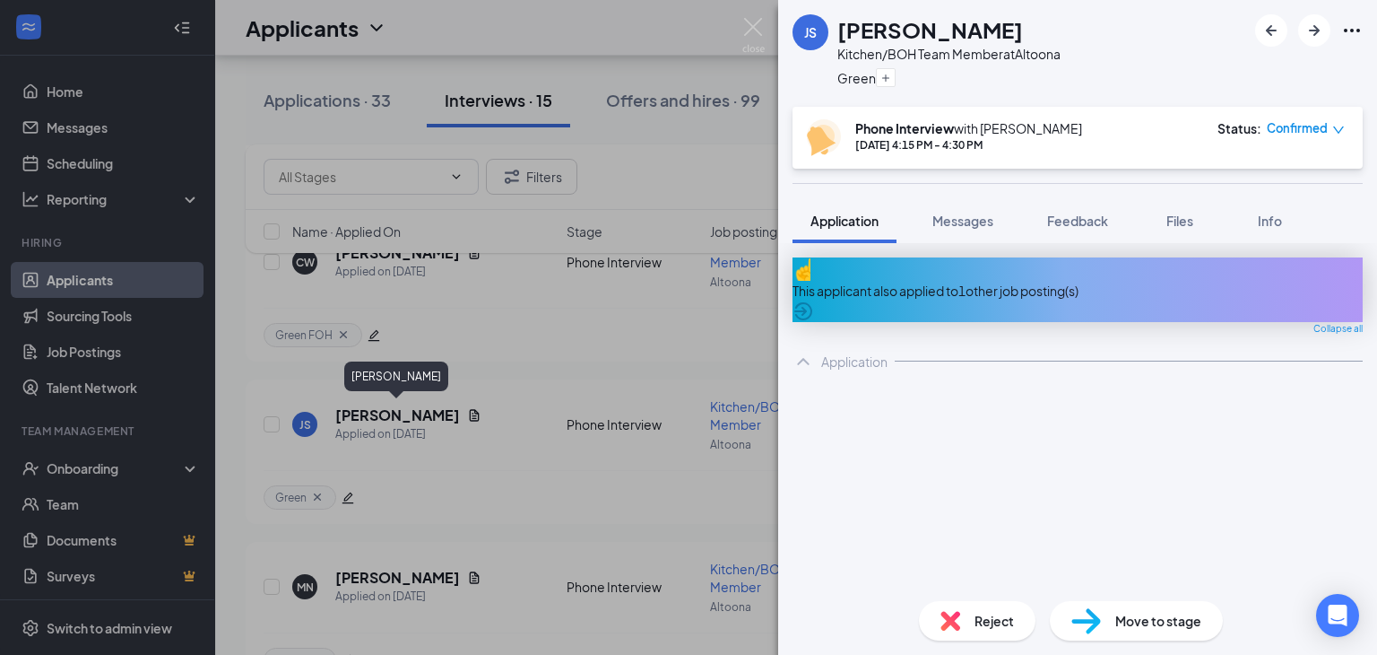
click at [1152, 629] on span "Move to stage" at bounding box center [1158, 621] width 86 height 20
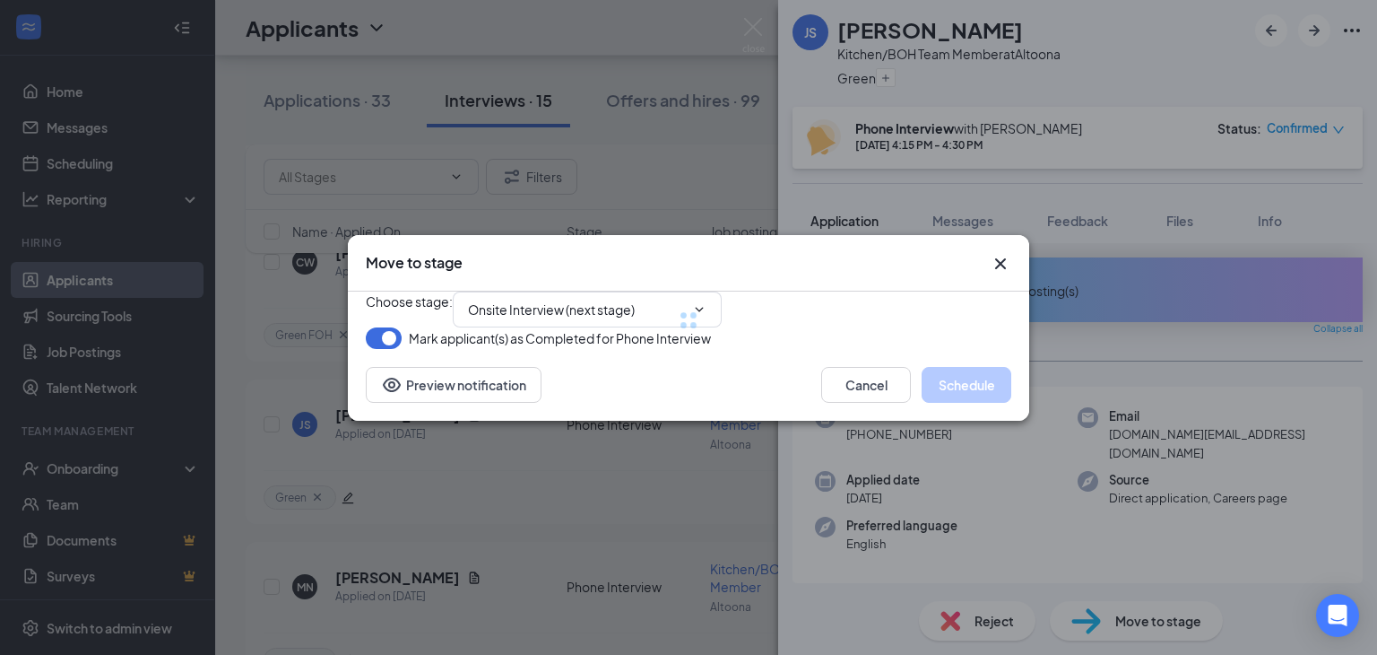
type input "Onsite Interview (next stage)"
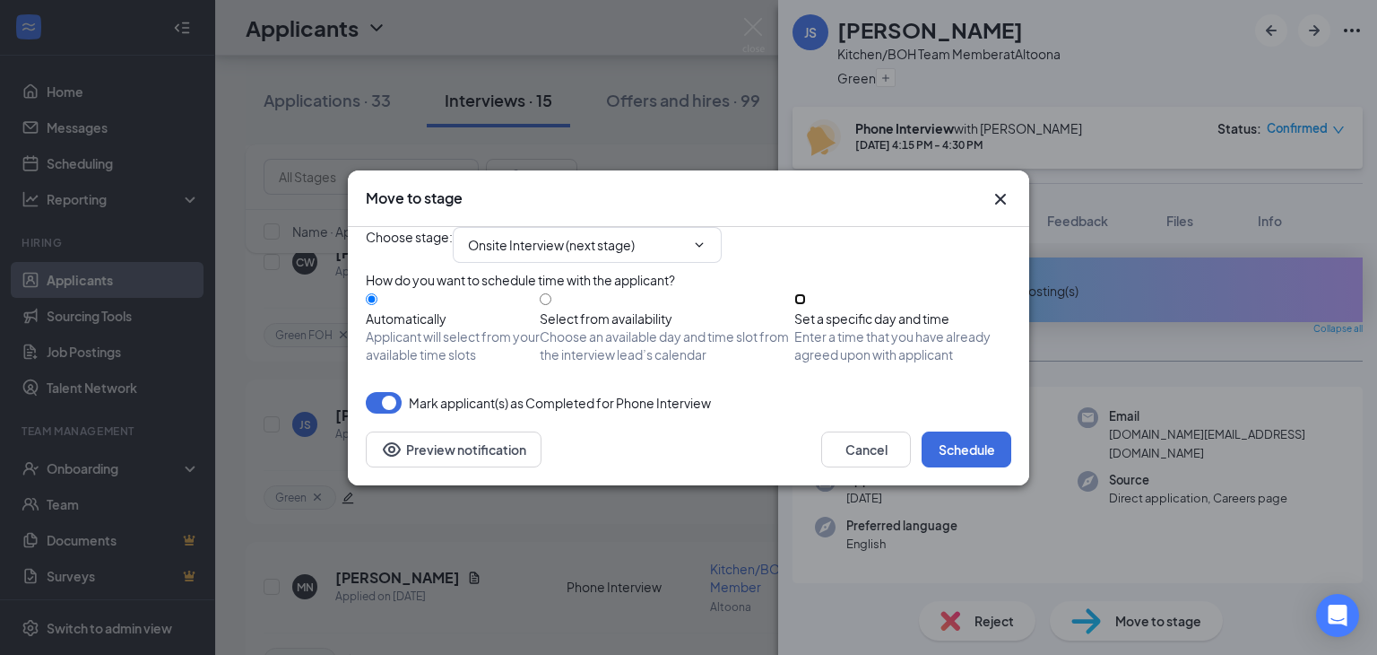
click at [806, 303] on input "Set a specific day and time Enter a time that you have already agreed upon with…" at bounding box center [800, 299] width 12 height 12
radio input "true"
radio input "false"
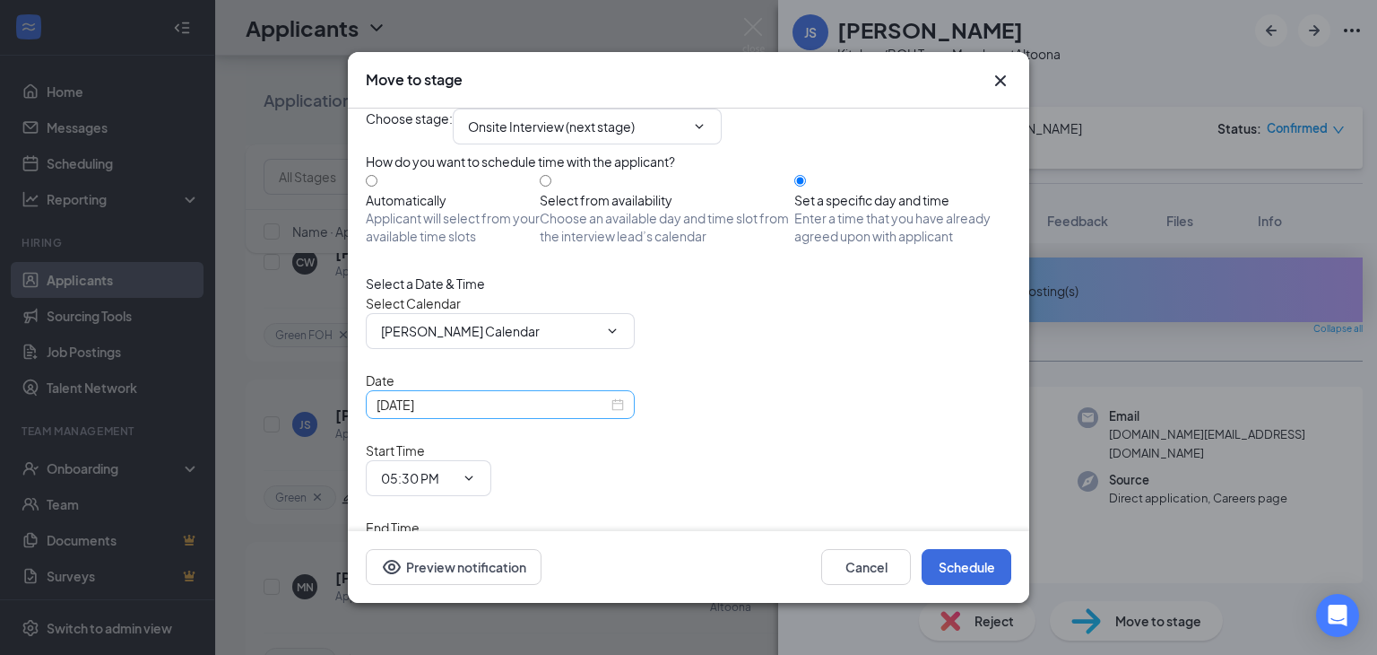
click at [624, 419] on div "[DATE]" at bounding box center [500, 404] width 269 height 29
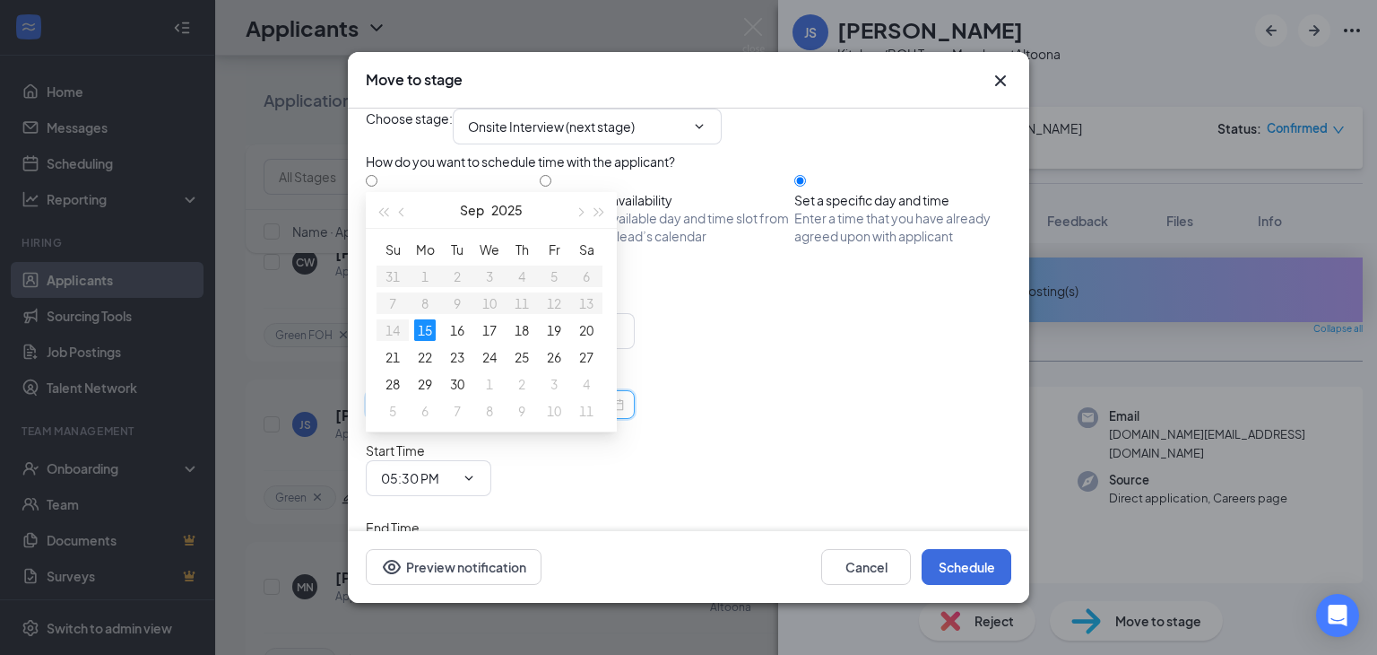
click at [425, 337] on div "15" at bounding box center [425, 330] width 22 height 22
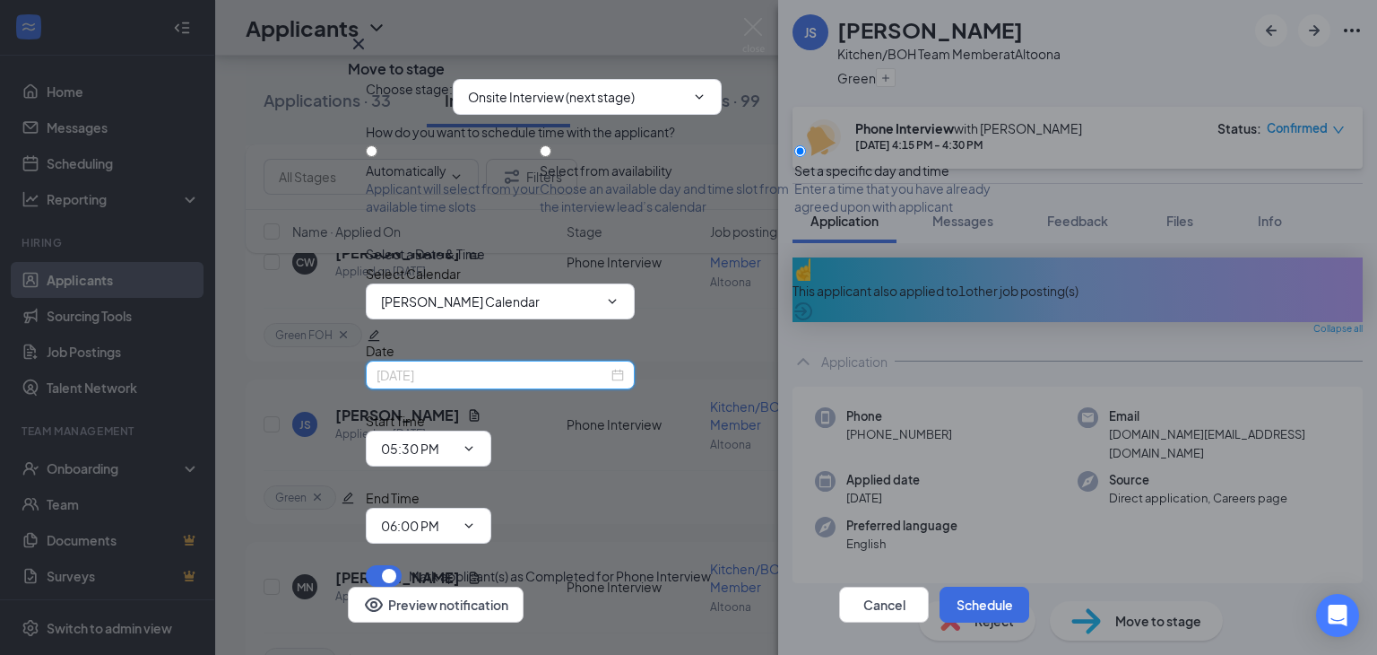
scroll to position [22, 0]
click at [617, 385] on div "[DATE]" at bounding box center [500, 375] width 247 height 20
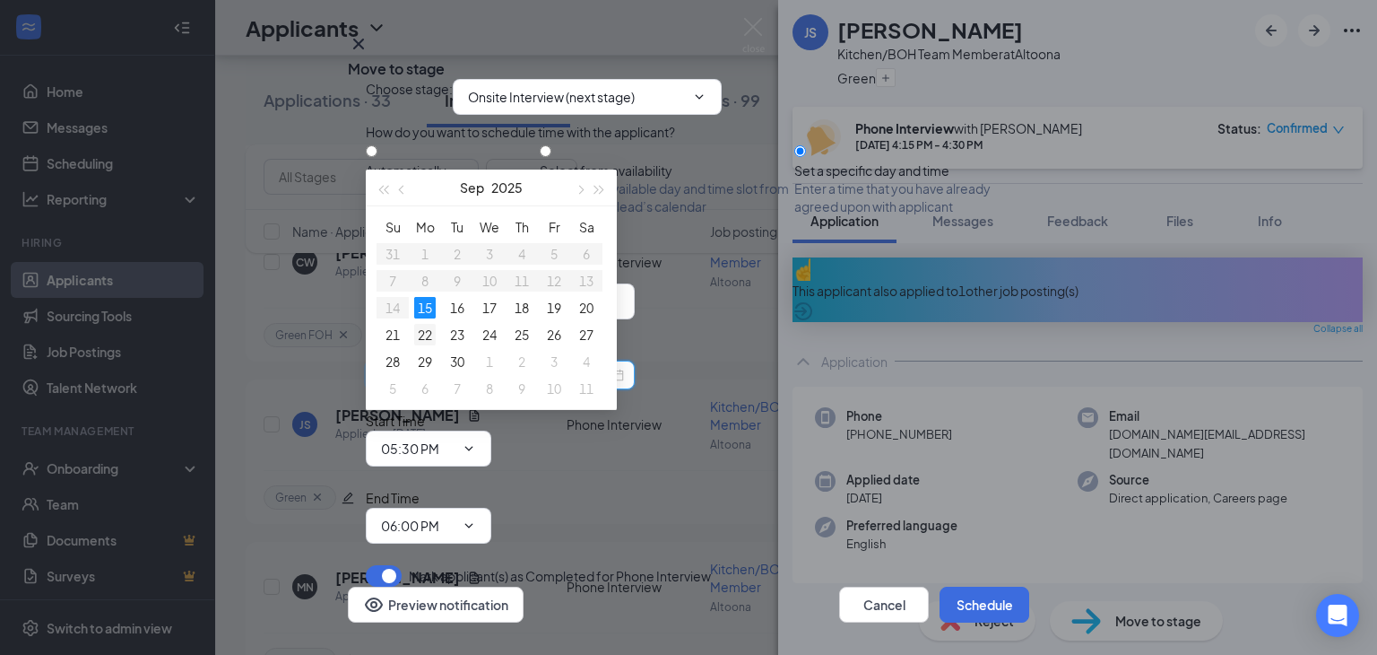
click at [420, 334] on div "22" at bounding box center [425, 335] width 22 height 22
type input "[DATE]"
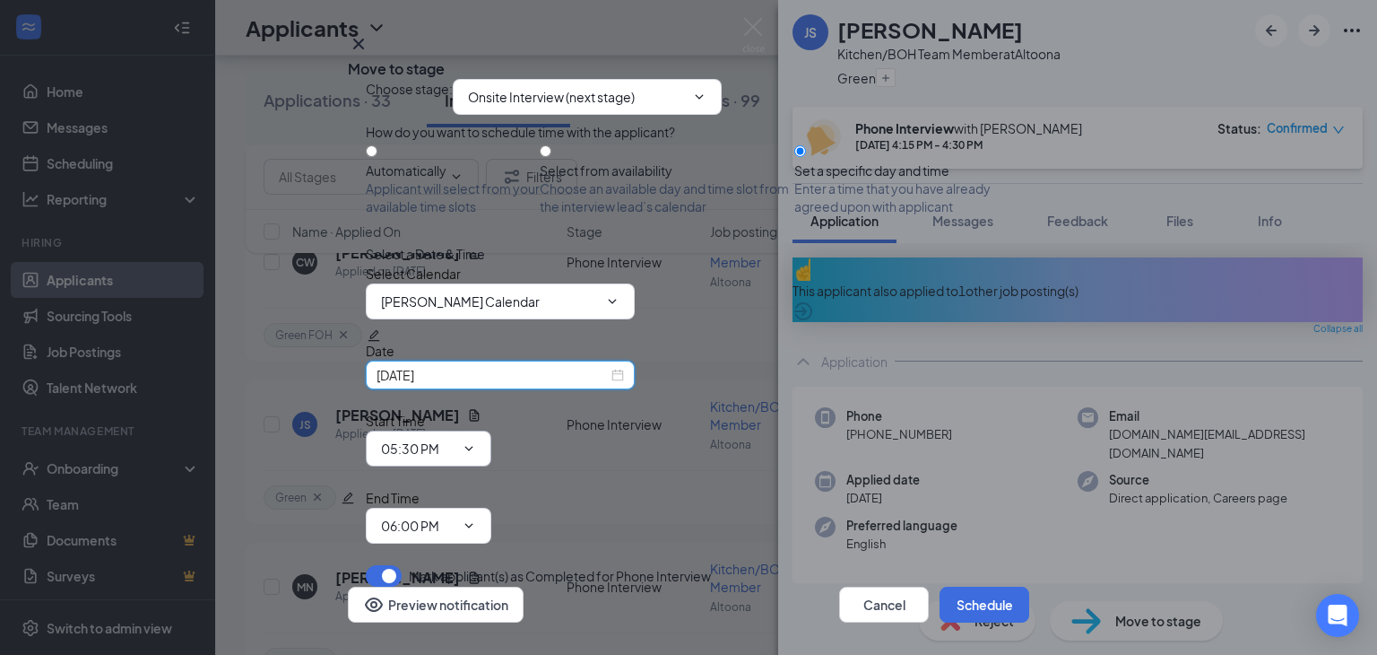
click at [476, 441] on icon "ChevronDown" at bounding box center [469, 448] width 14 height 14
click at [455, 438] on input "05:30 PM" at bounding box center [418, 448] width 74 height 20
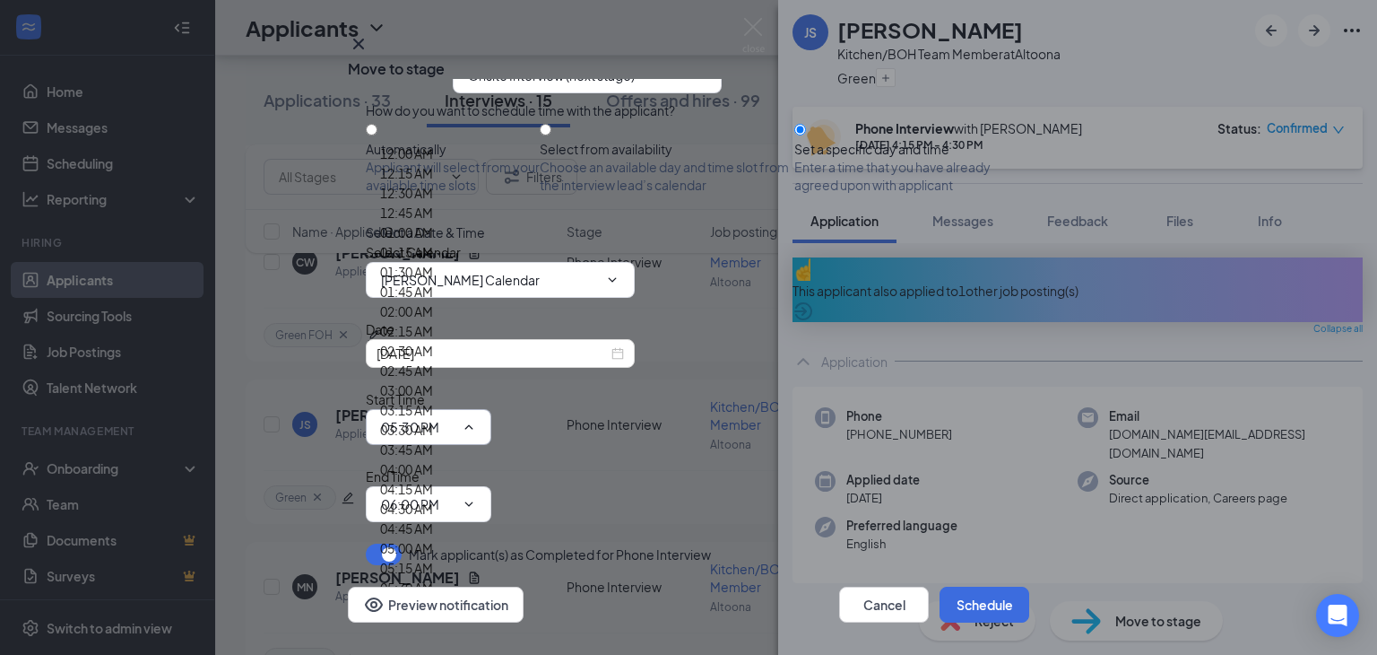
scroll to position [2629, 0]
type input "04:00 PM"
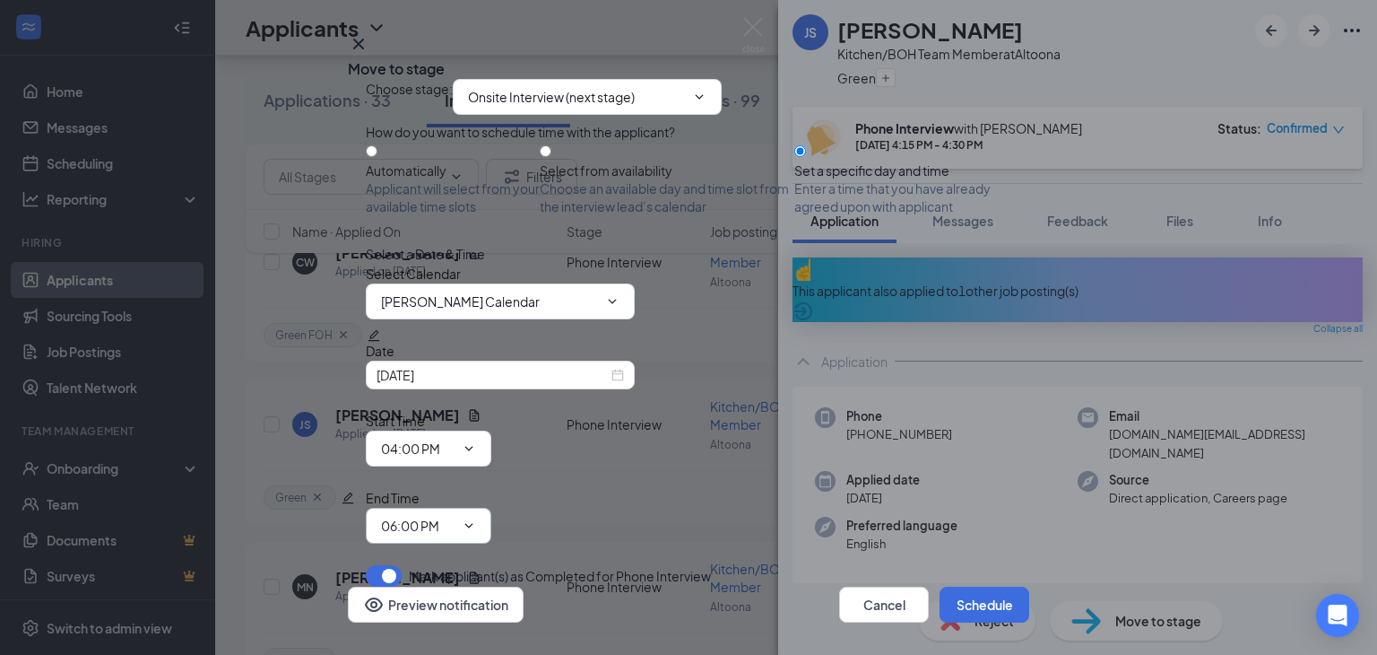
click at [476, 518] on icon "ChevronDown" at bounding box center [469, 525] width 14 height 14
click at [455, 516] on input "06:00 PM" at bounding box center [418, 526] width 74 height 20
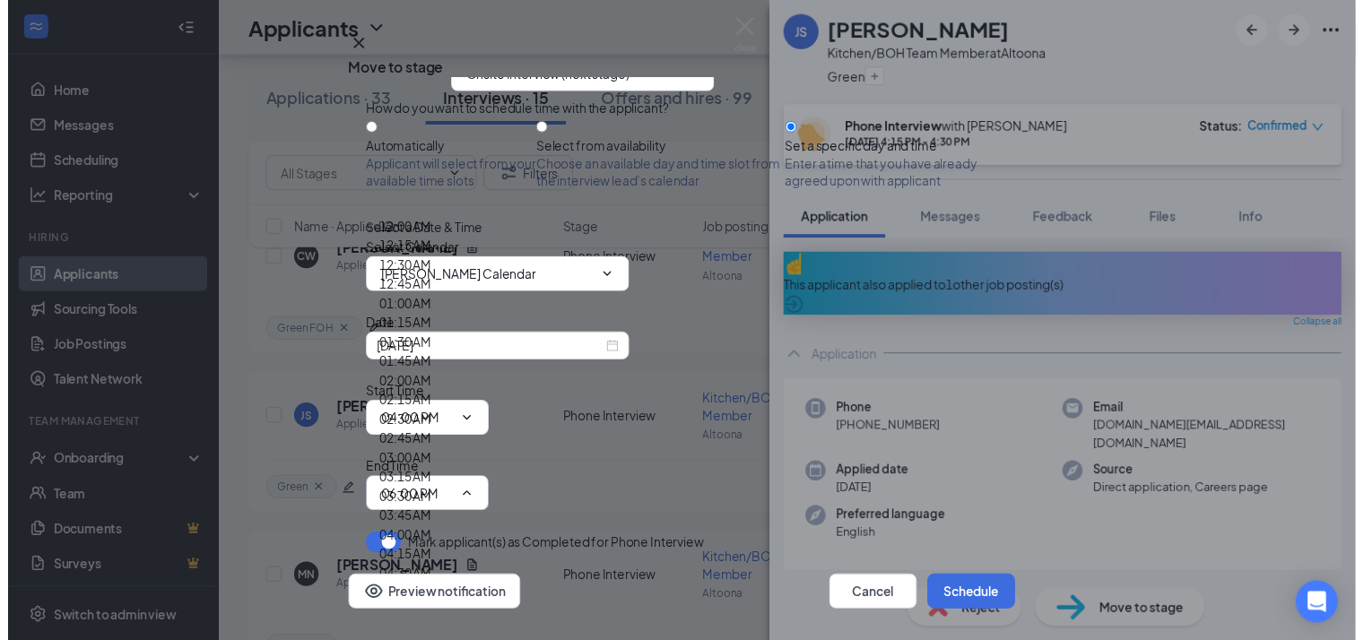
scroll to position [2606, 0]
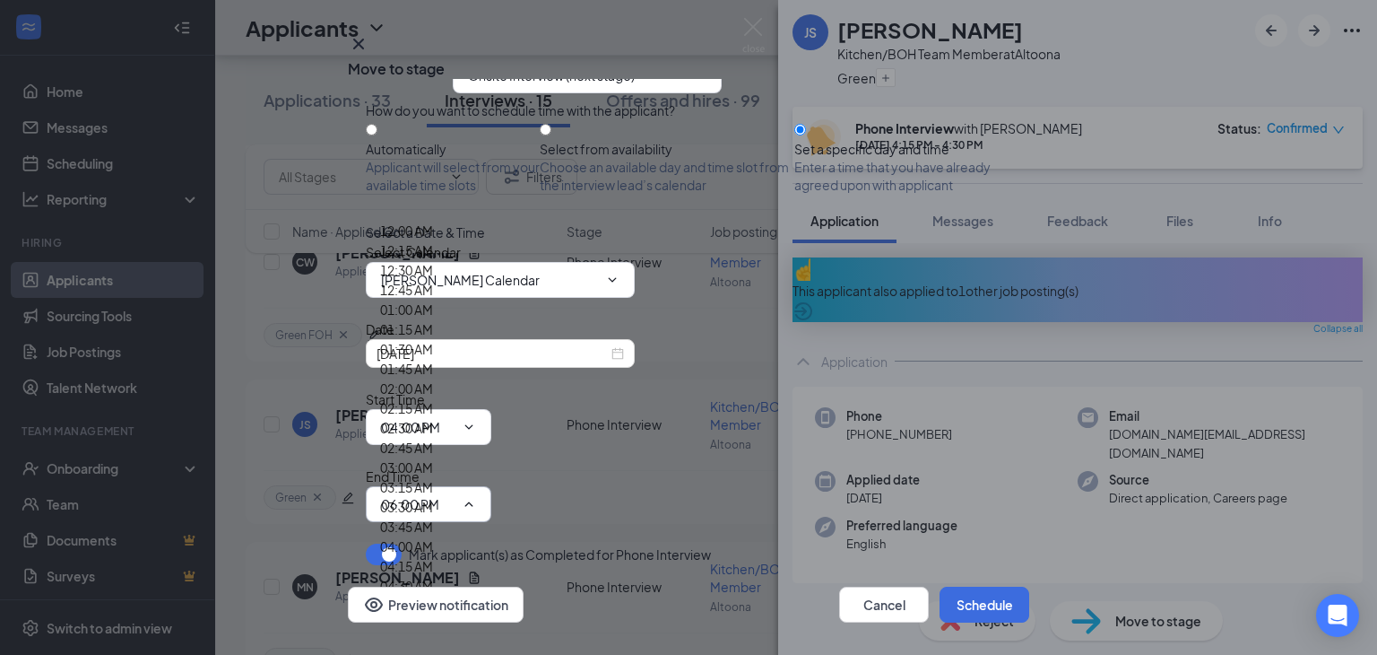
type input "04:30 PM"
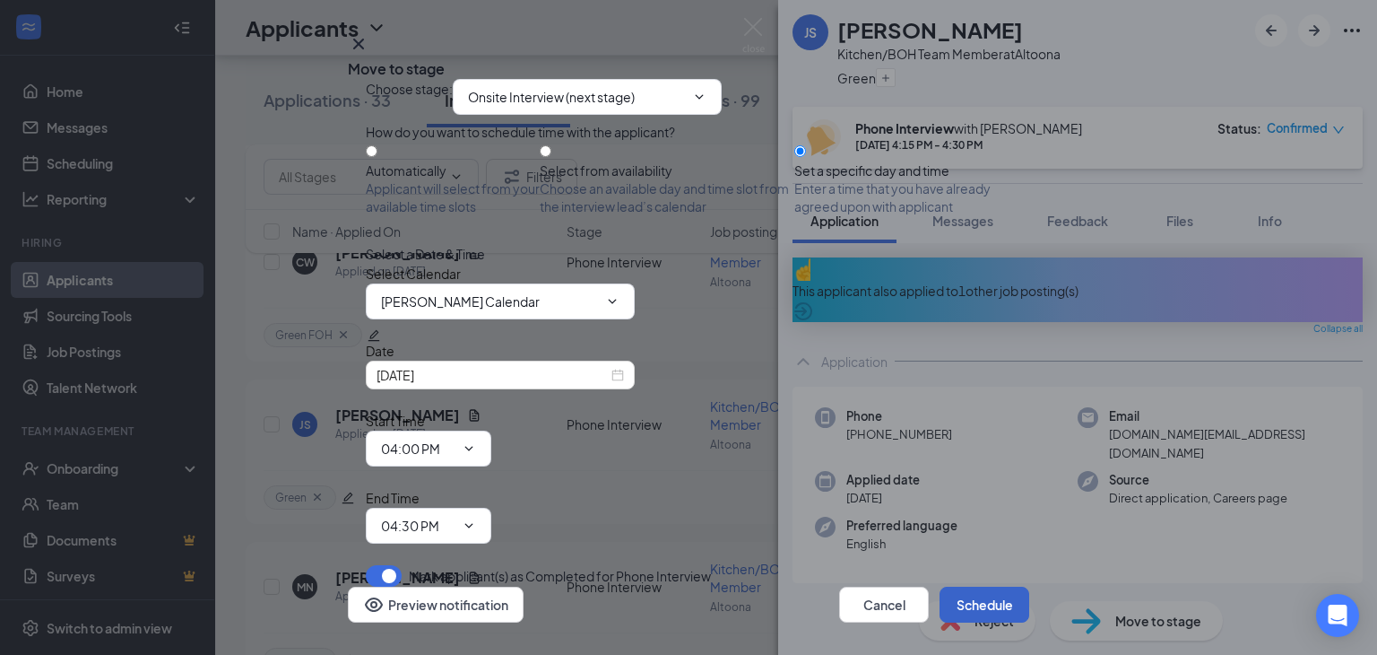
click at [970, 586] on button "Schedule" at bounding box center [985, 604] width 90 height 36
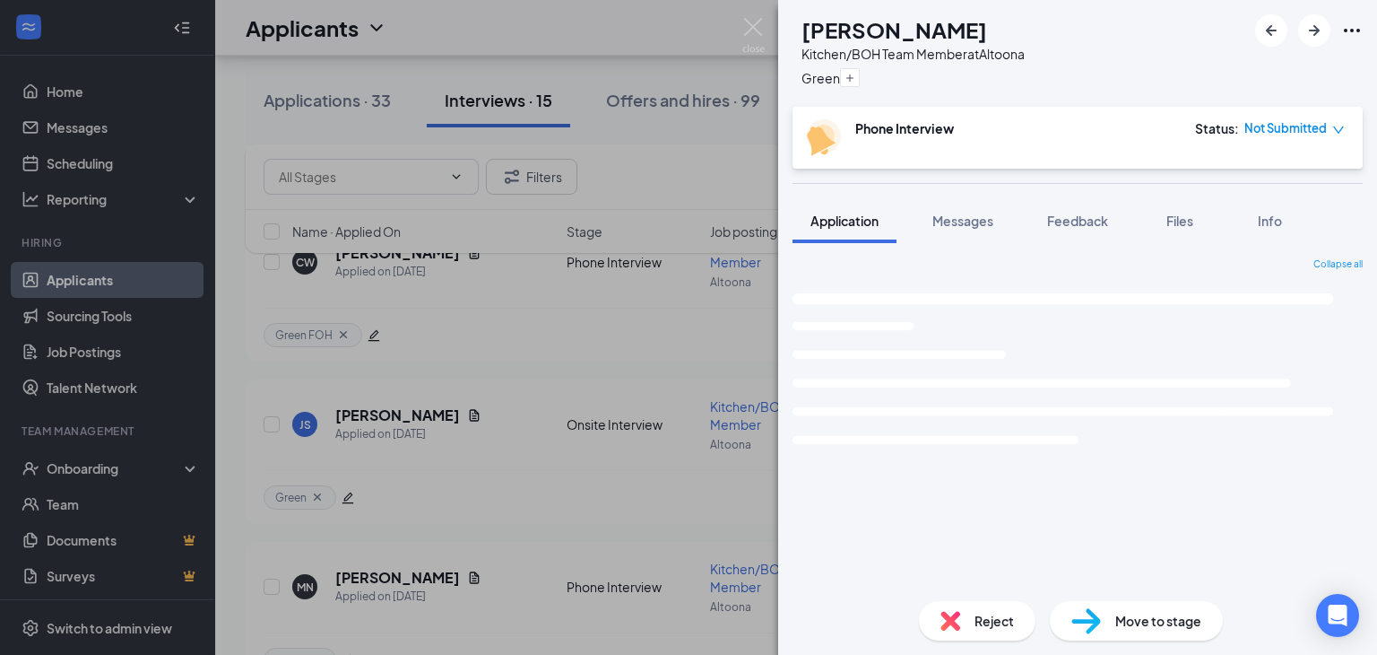
click at [681, 531] on div "MN [PERSON_NAME] Kitchen/BOH Team Member at [GEOGRAPHIC_DATA] Green Phone Inter…" at bounding box center [688, 327] width 1377 height 655
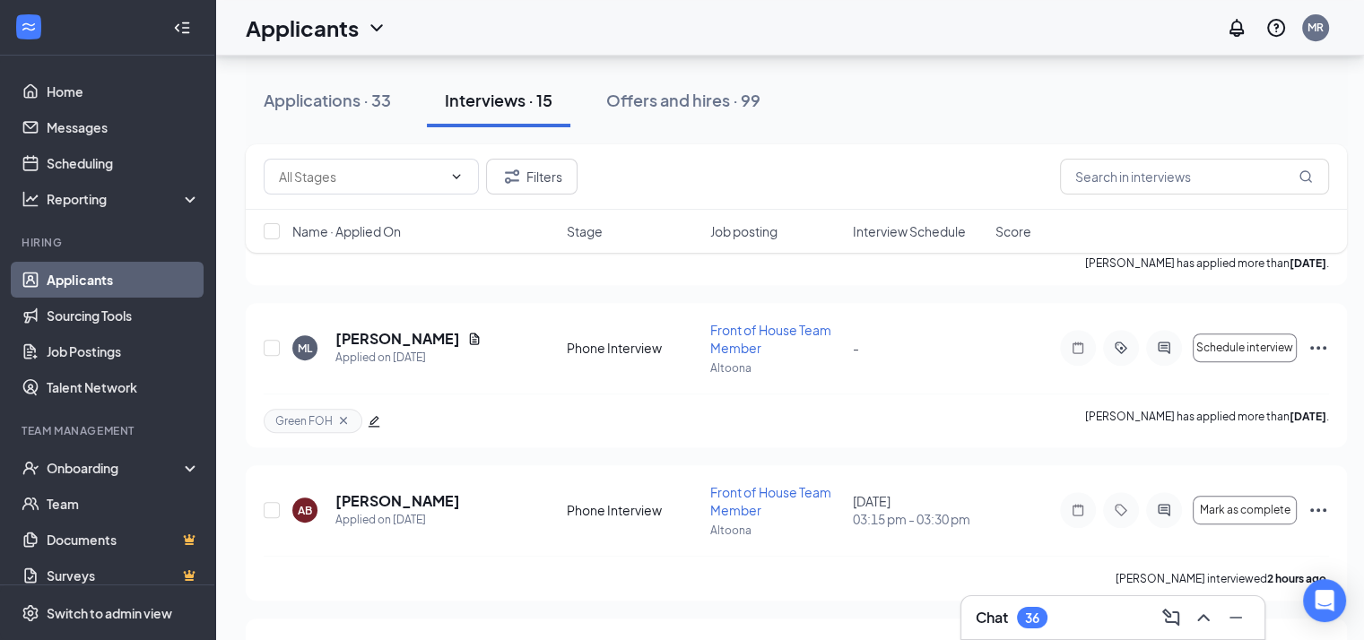
scroll to position [810, 0]
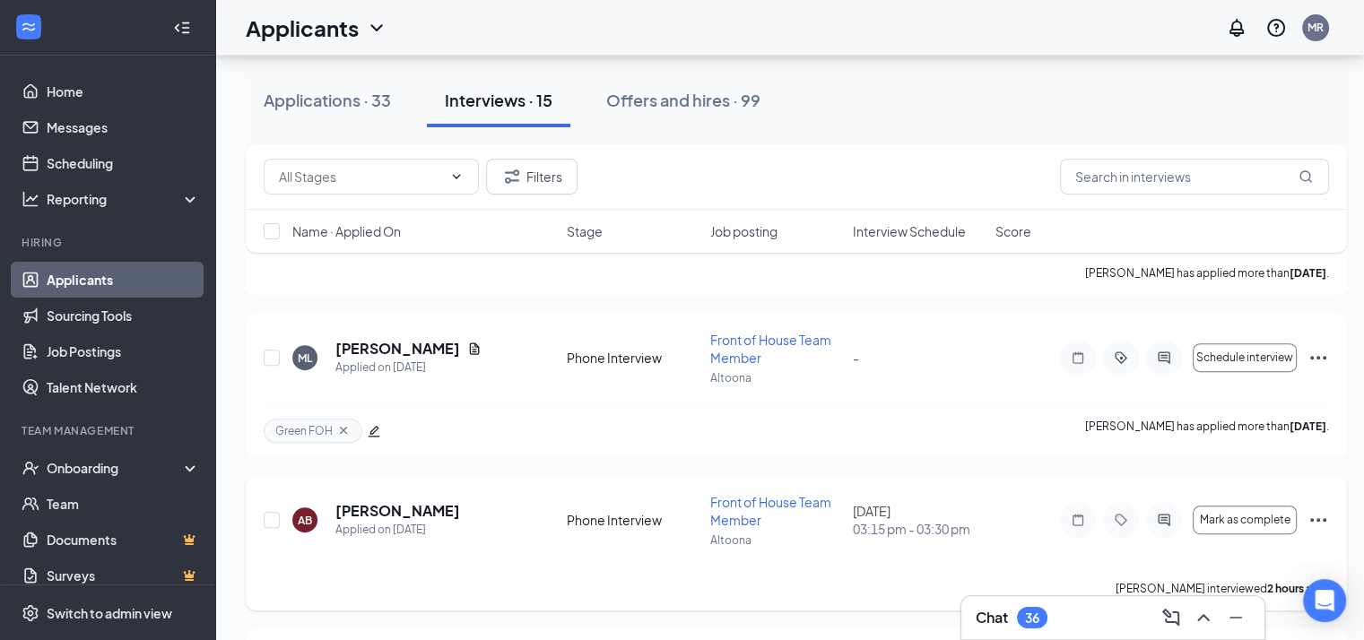
click at [377, 513] on h5 "[PERSON_NAME]" at bounding box center [397, 511] width 125 height 20
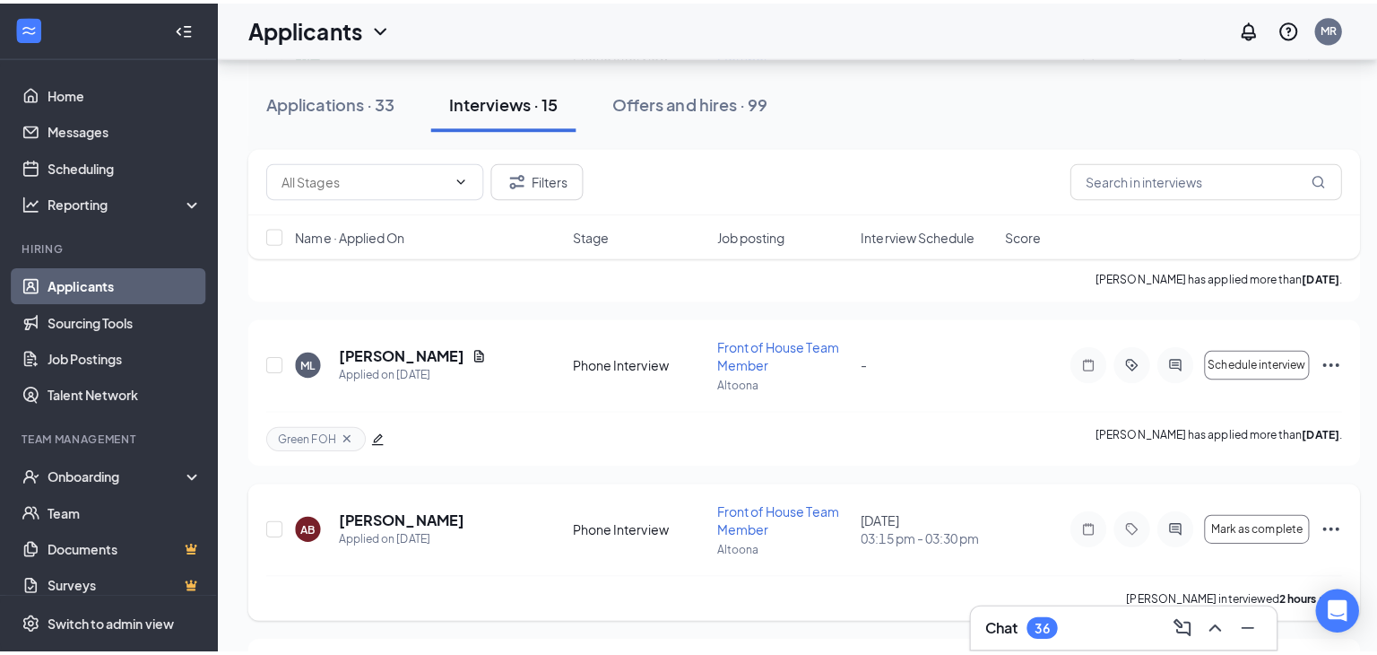
scroll to position [810, 0]
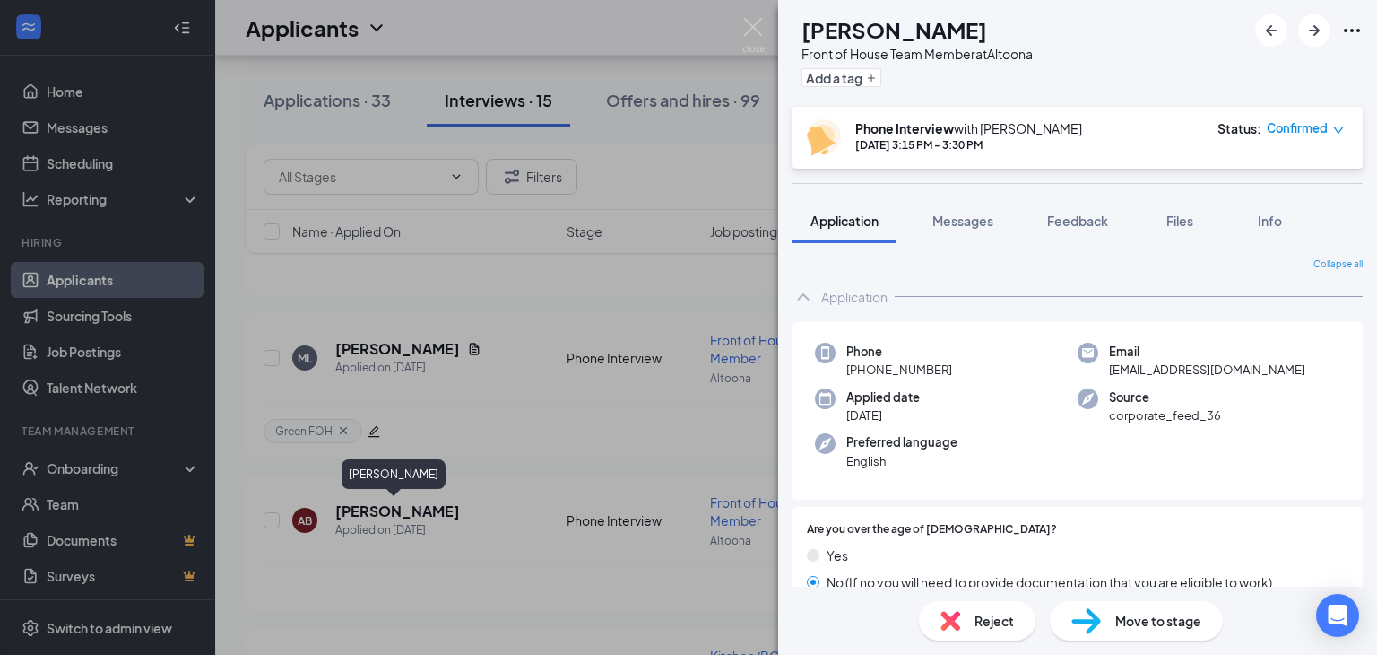
click at [1174, 620] on span "Move to stage" at bounding box center [1158, 621] width 86 height 20
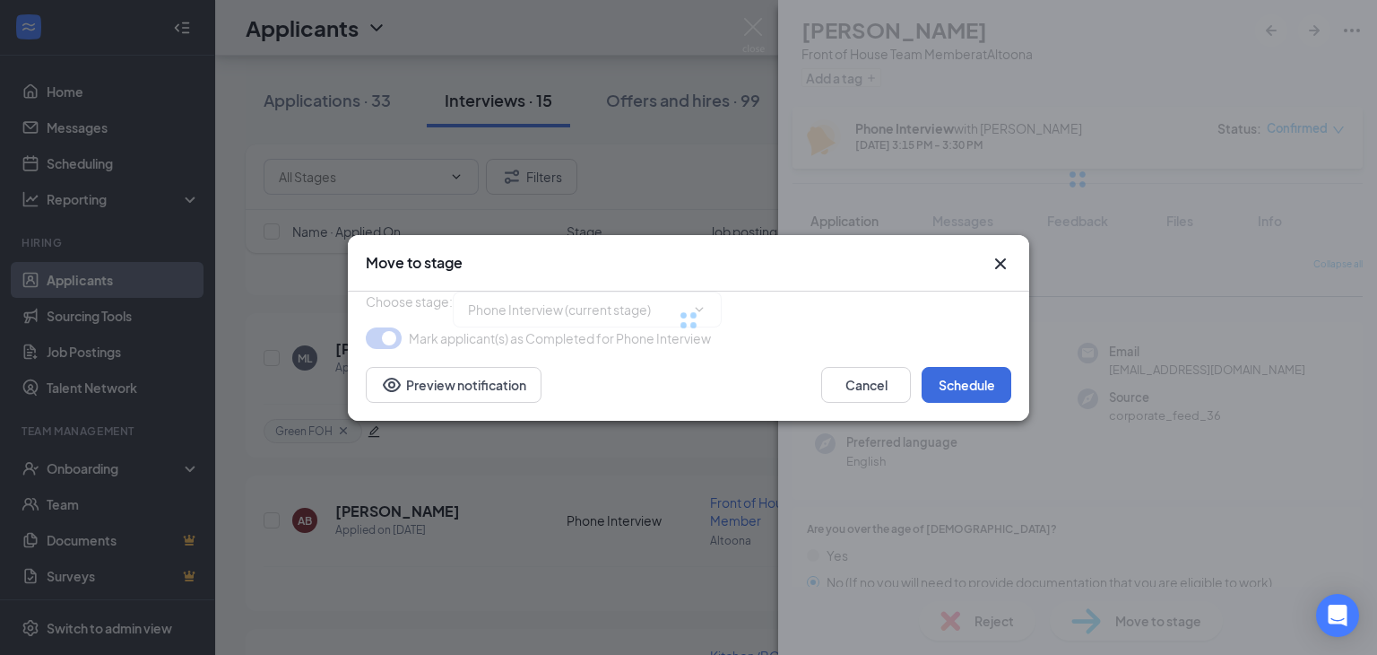
type input "Onsite Interview (next stage)"
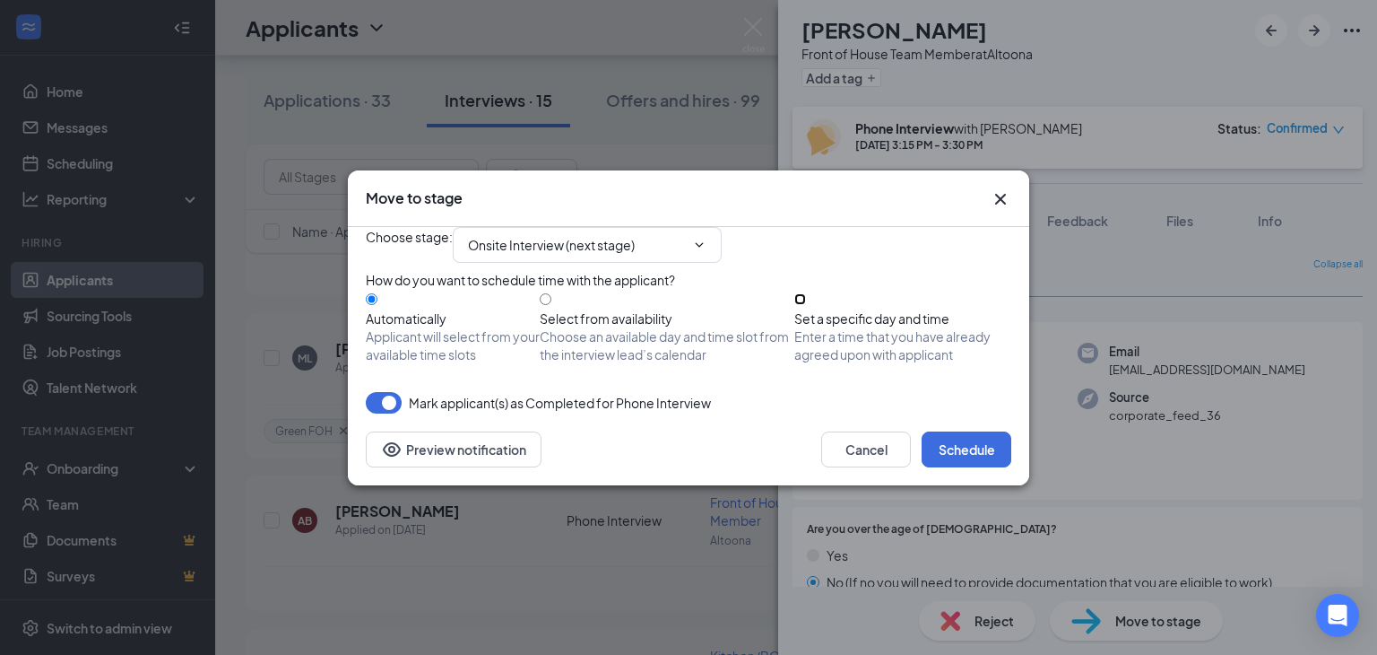
click at [806, 305] on input "Set a specific day and time Enter a time that you have already agreed upon with…" at bounding box center [800, 299] width 12 height 12
radio input "true"
radio input "false"
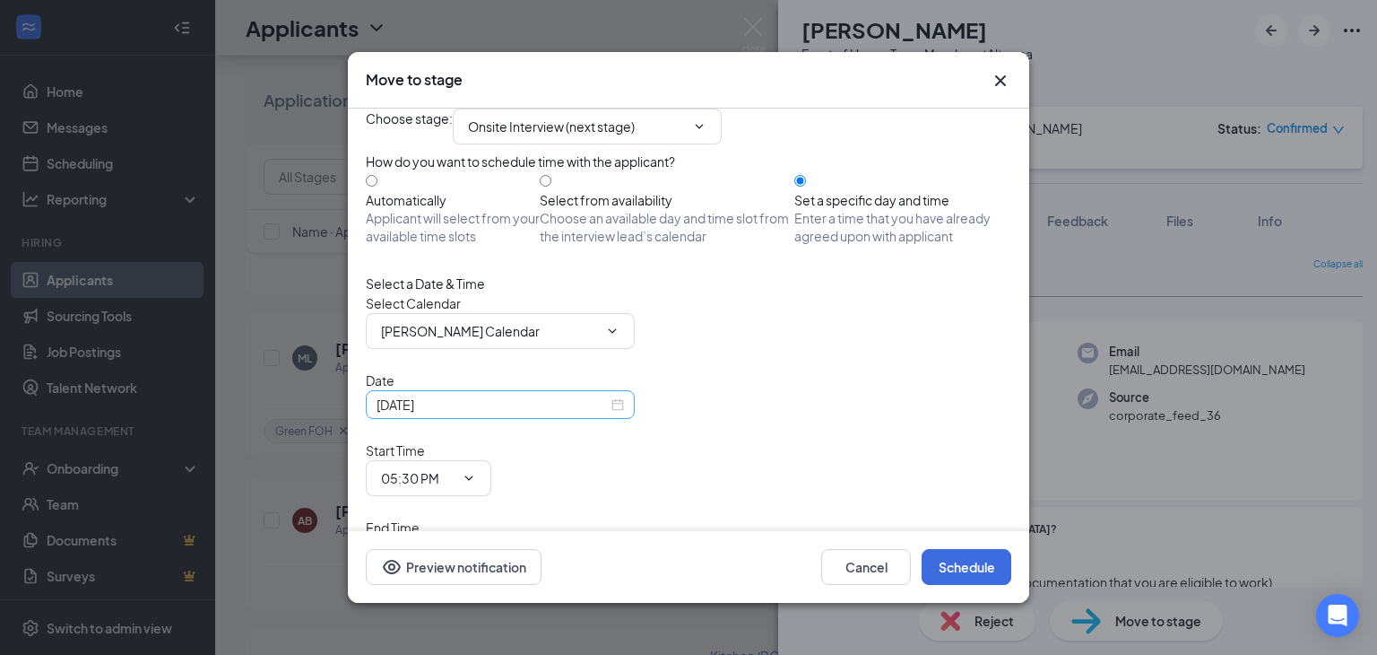
click at [620, 419] on div "[DATE]" at bounding box center [500, 404] width 269 height 29
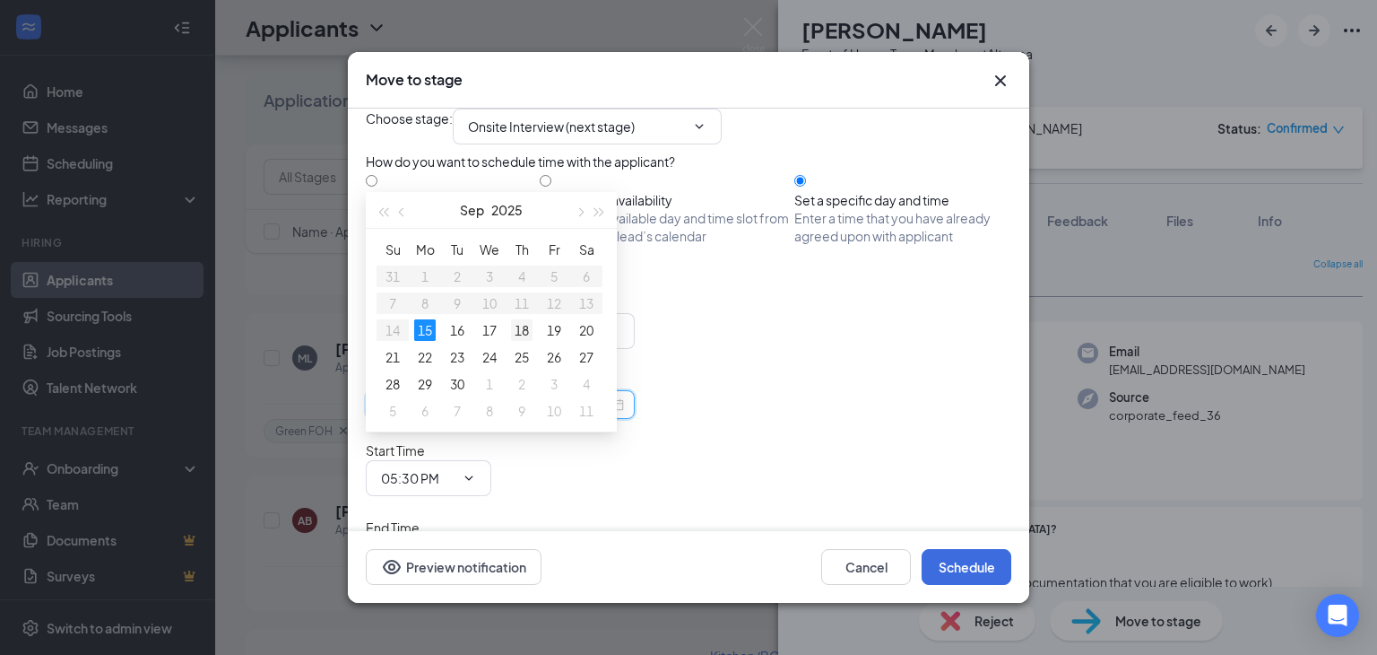
click at [522, 327] on div "18" at bounding box center [522, 330] width 22 height 22
type input "[DATE]"
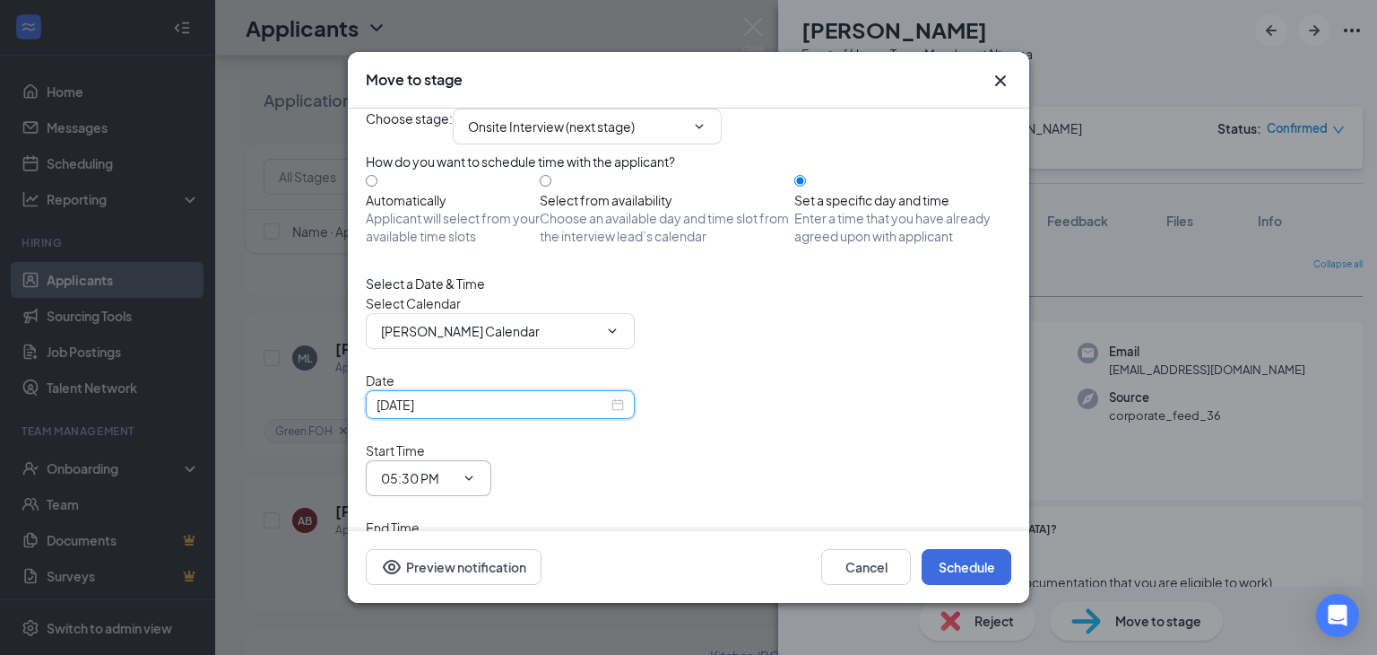
click at [455, 468] on input "05:30 PM" at bounding box center [418, 478] width 74 height 20
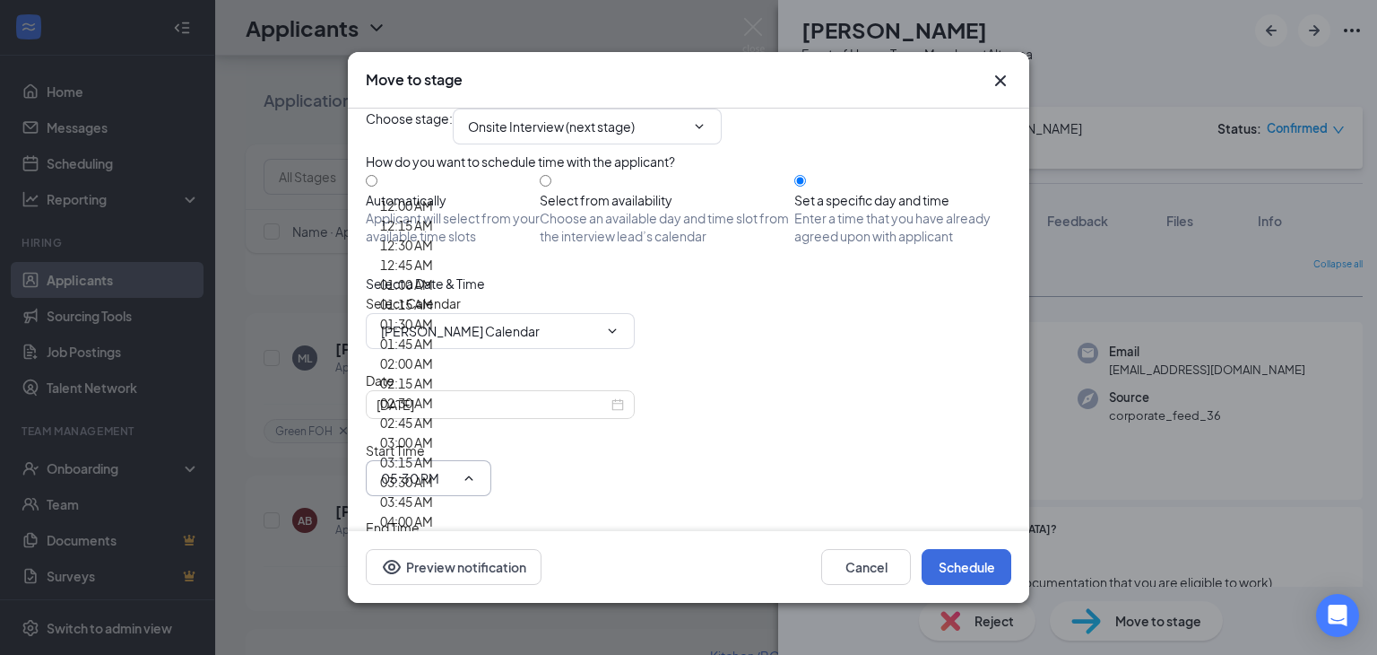
scroll to position [2281, 0]
type input "03:00 PM"
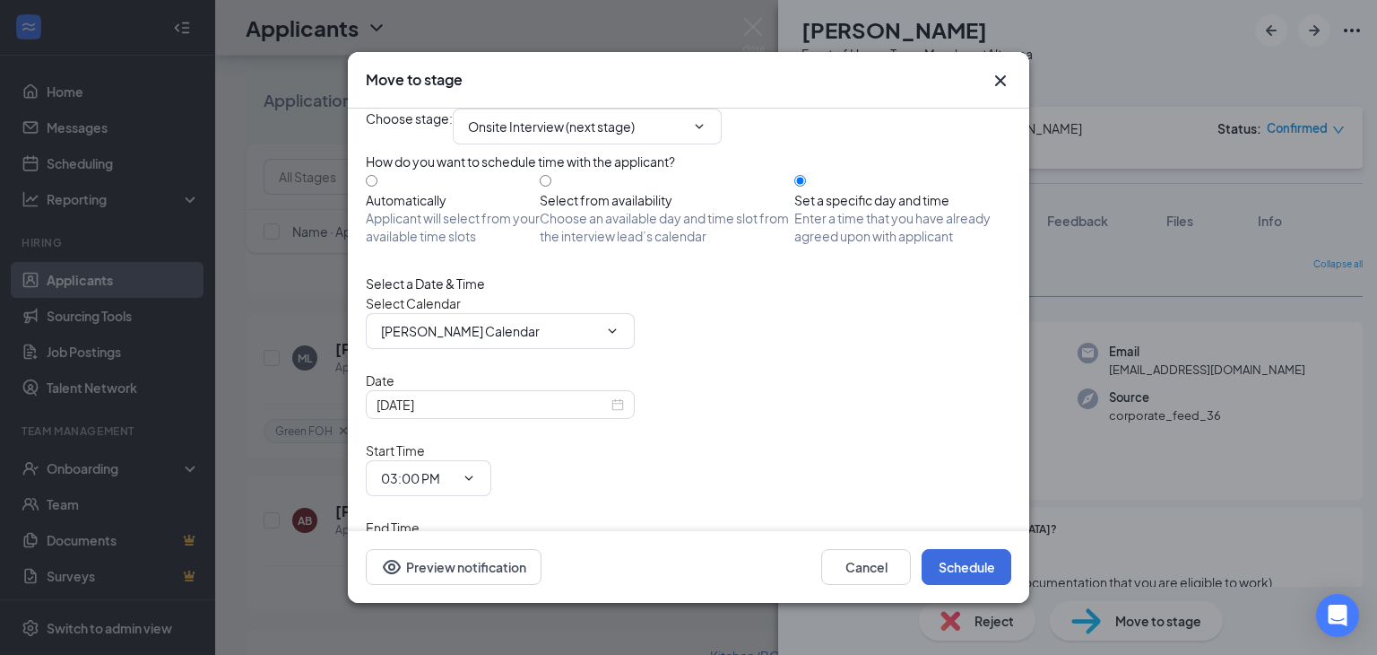
click at [455, 545] on input "06:00 PM" at bounding box center [418, 555] width 74 height 20
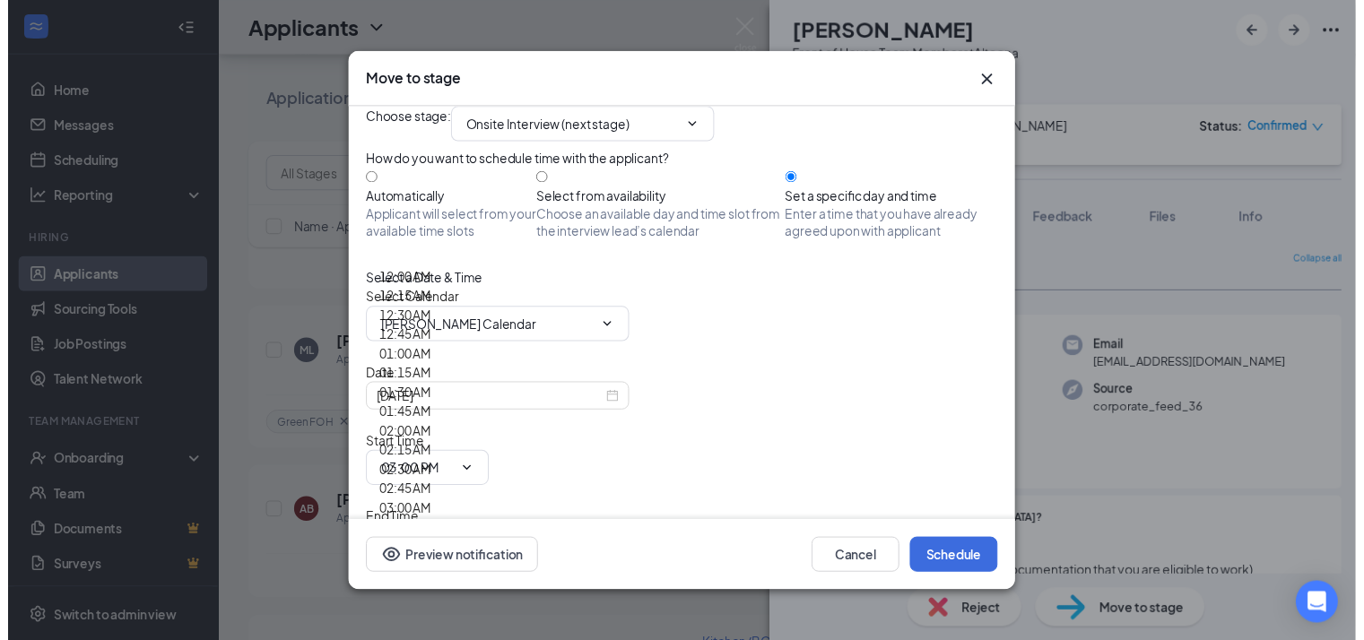
scroll to position [2389, 0]
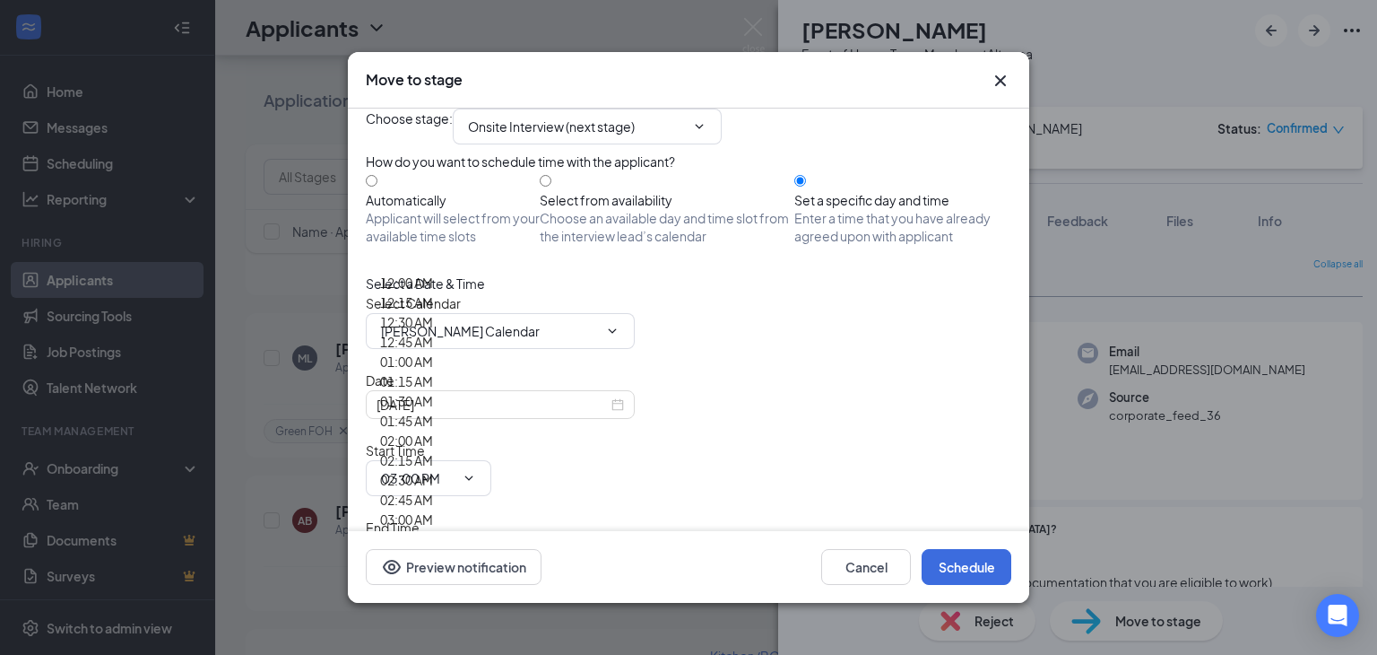
type input "03:30 PM"
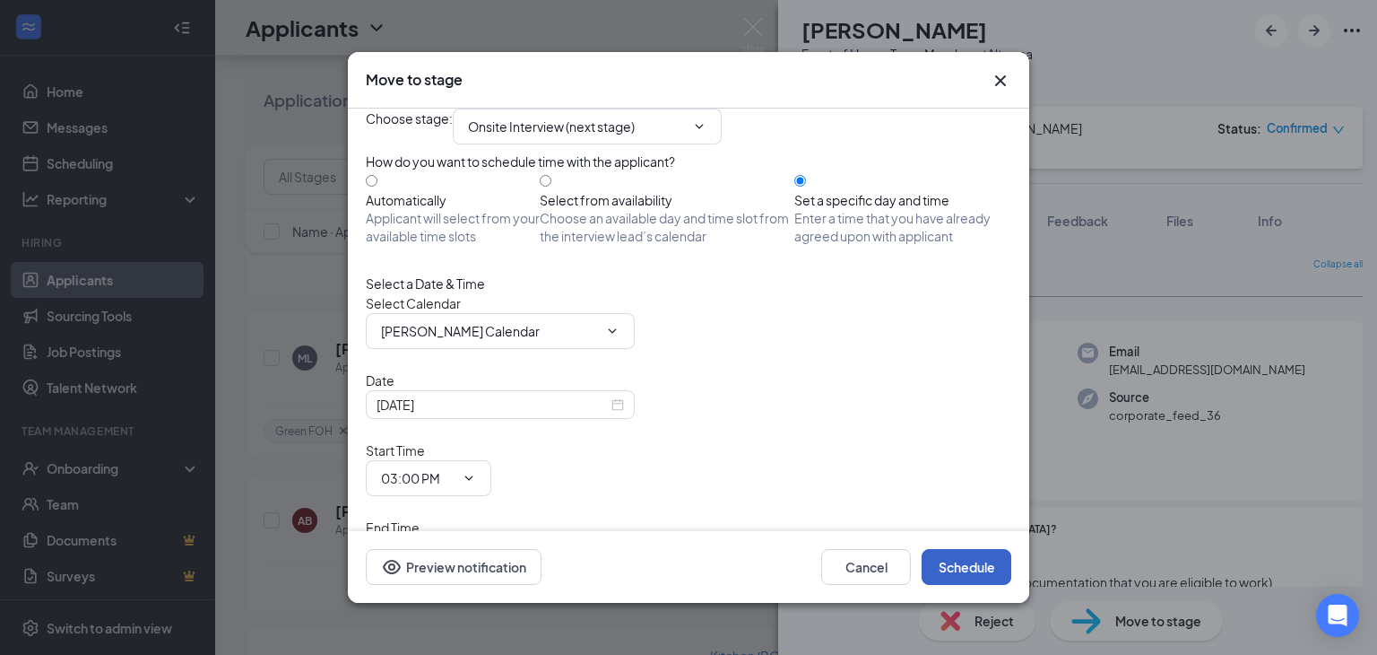
click at [979, 568] on button "Schedule" at bounding box center [967, 567] width 90 height 36
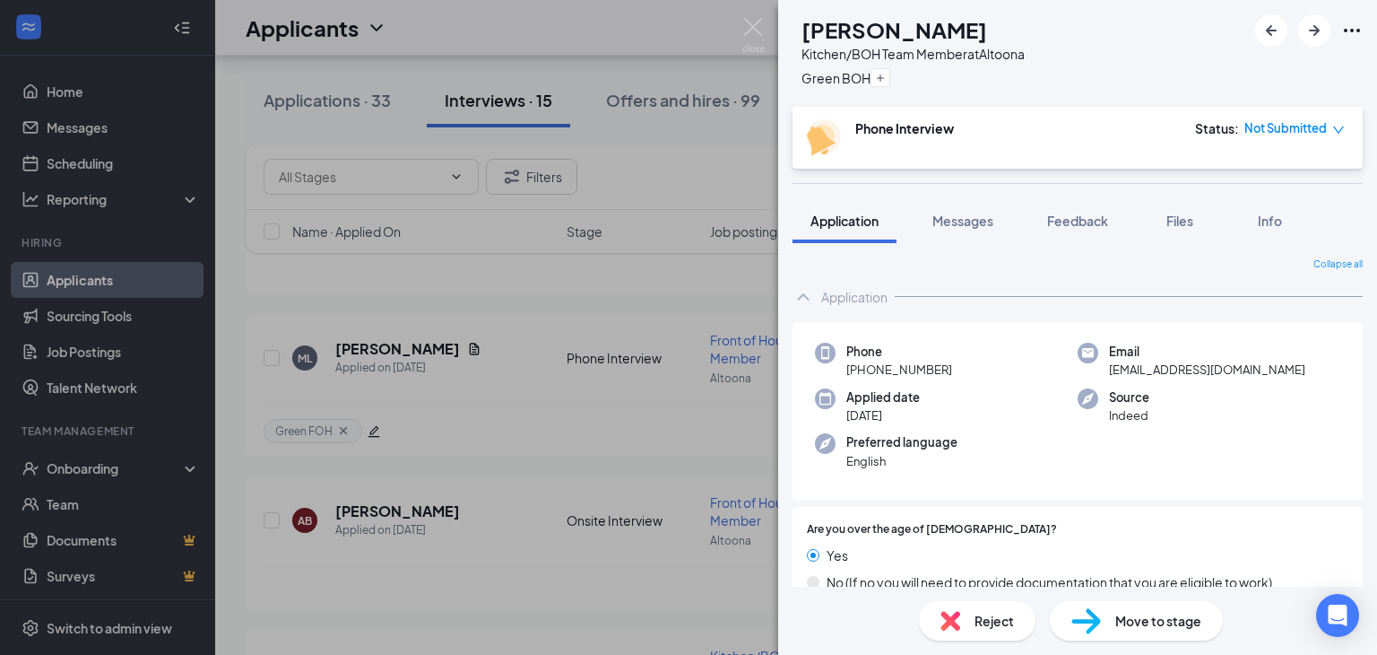
click at [548, 456] on div "[PERSON_NAME] [PERSON_NAME] Kitchen/BOH Team Member at [GEOGRAPHIC_DATA] BOH Ph…" at bounding box center [688, 327] width 1377 height 655
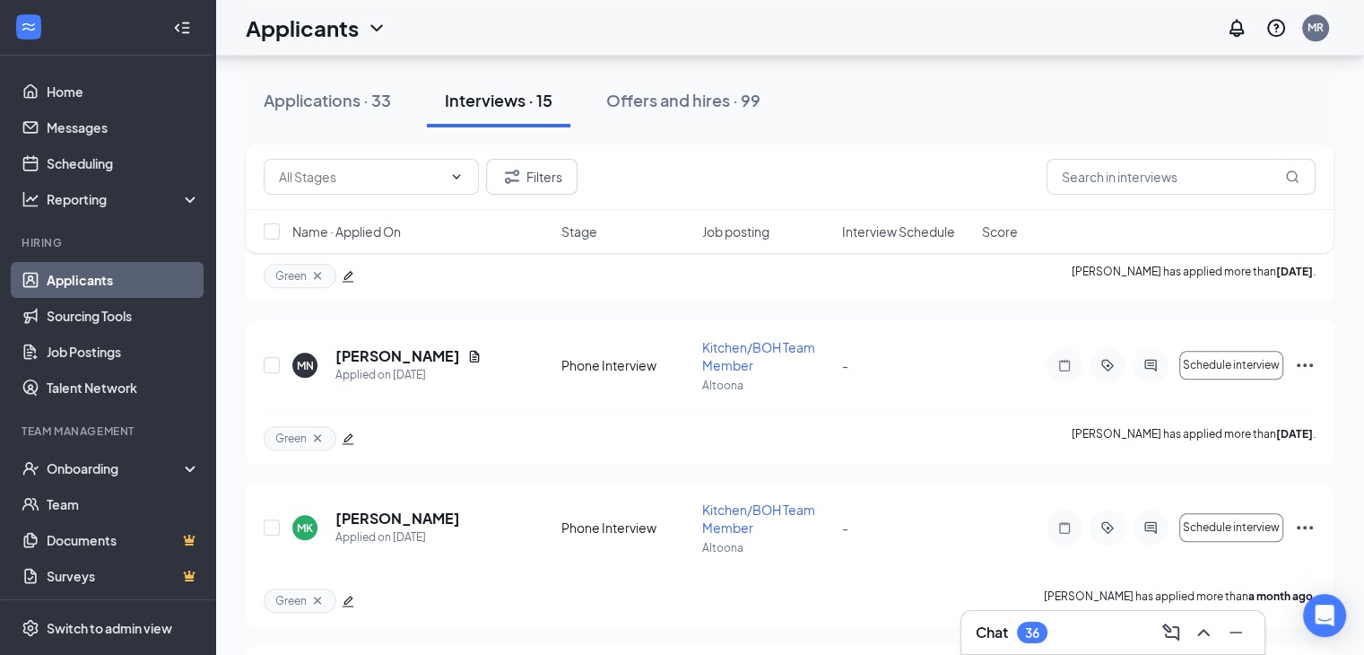
scroll to position [2070, 0]
